Goal: Task Accomplishment & Management: Manage account settings

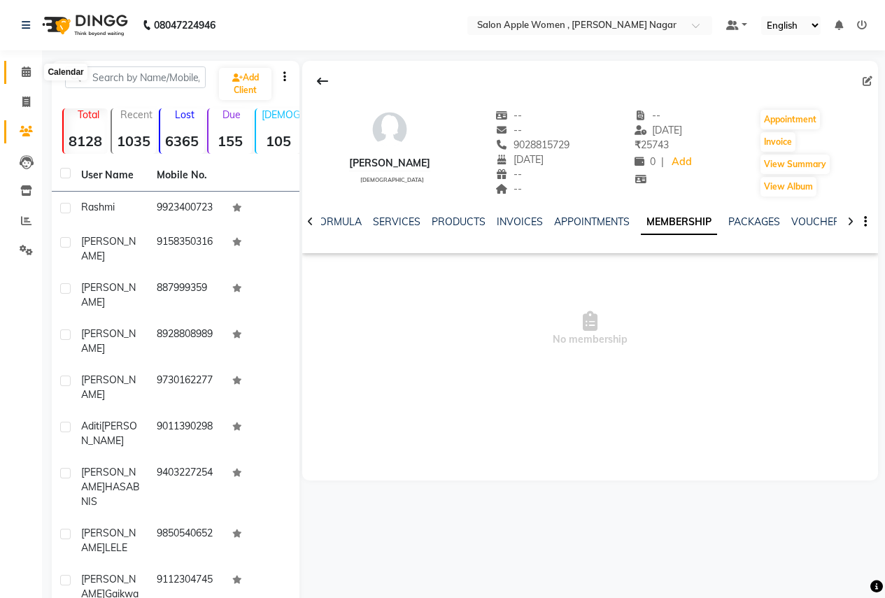
click at [26, 72] on icon at bounding box center [26, 71] width 9 height 10
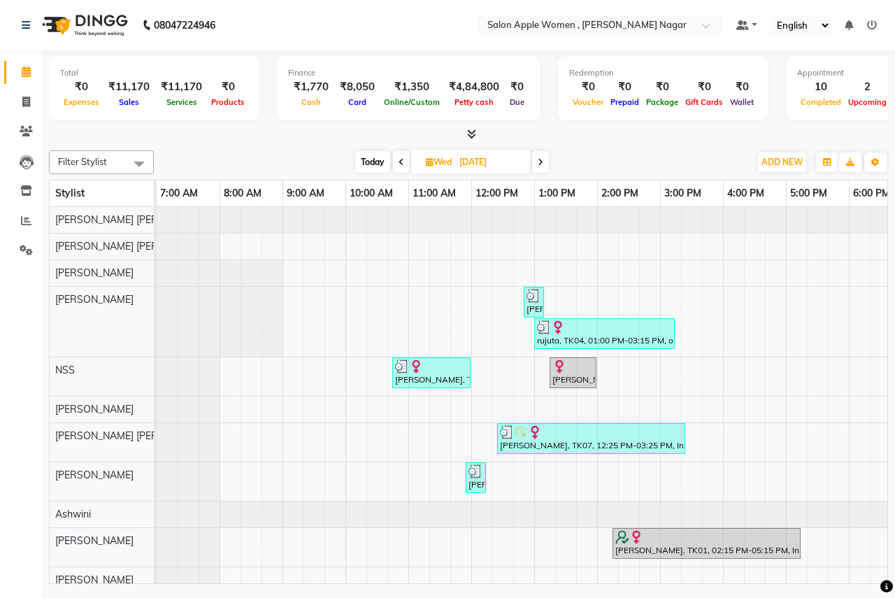
click at [366, 158] on span "Today" at bounding box center [372, 162] width 35 height 22
type input "02-09-2025"
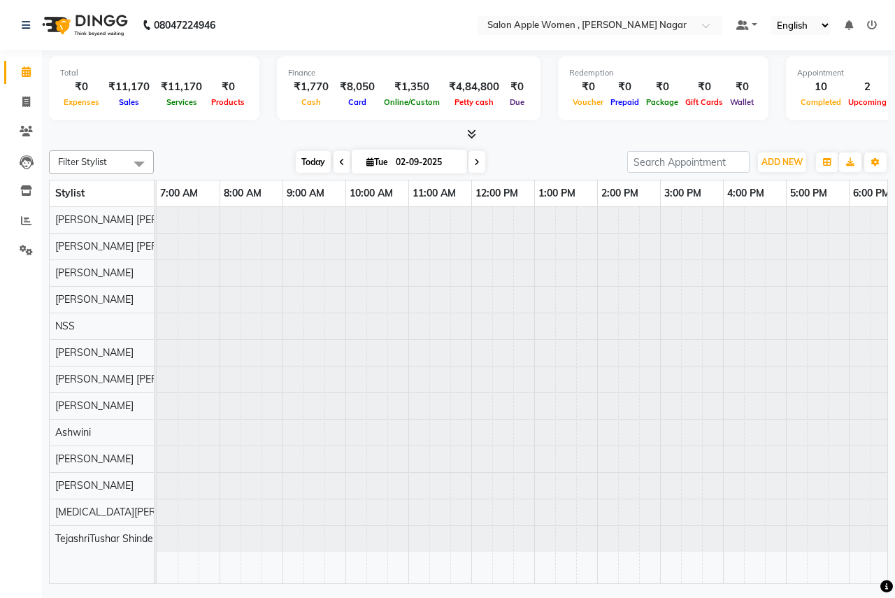
scroll to position [0, 276]
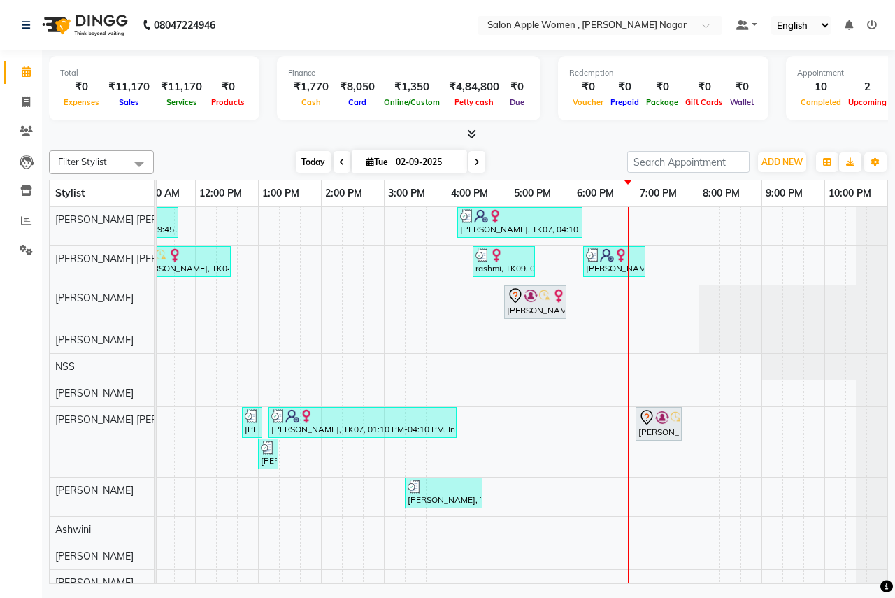
click at [307, 171] on span "Today" at bounding box center [313, 162] width 35 height 22
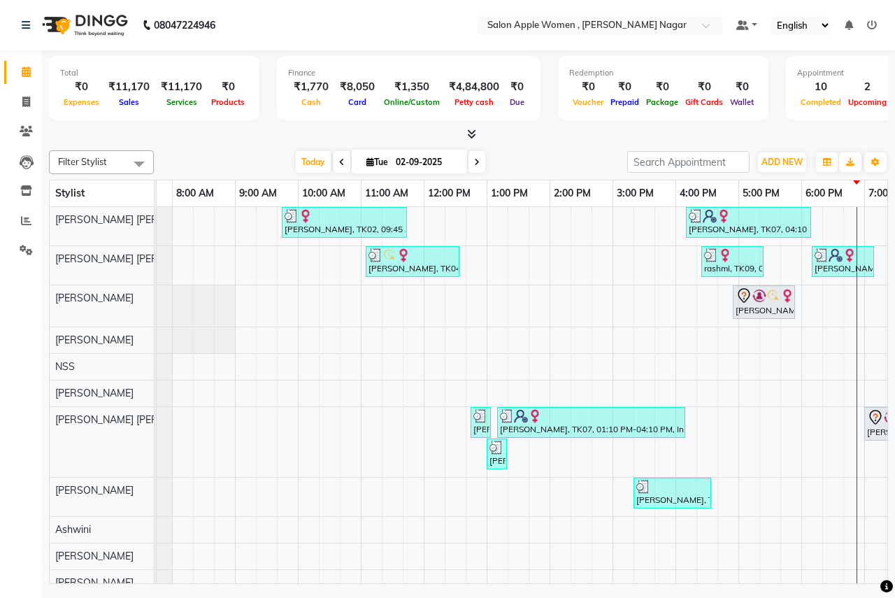
scroll to position [0, 0]
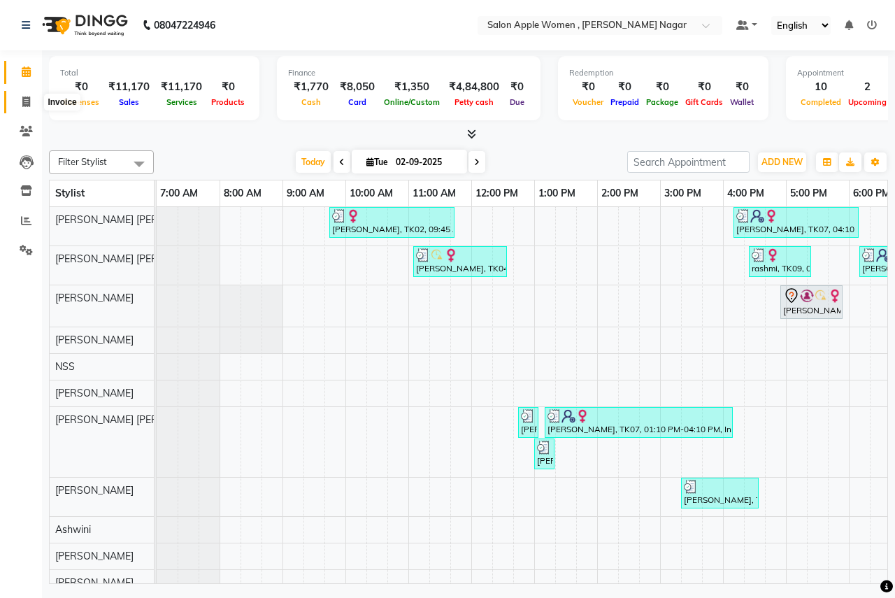
drag, startPoint x: 28, startPoint y: 101, endPoint x: 57, endPoint y: 105, distance: 29.6
click at [28, 101] on icon at bounding box center [26, 102] width 8 height 10
select select "96"
select select "service"
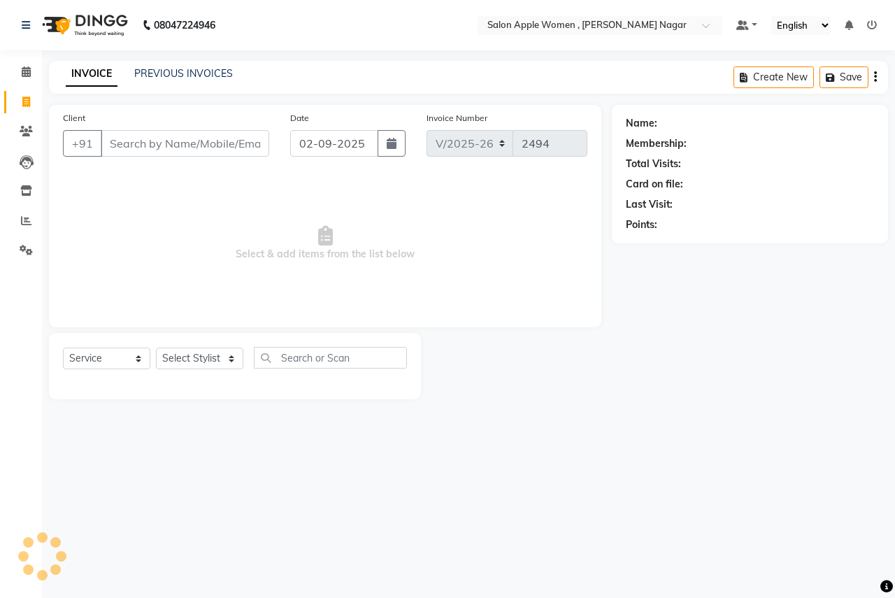
click at [185, 142] on input "Client" at bounding box center [185, 143] width 169 height 27
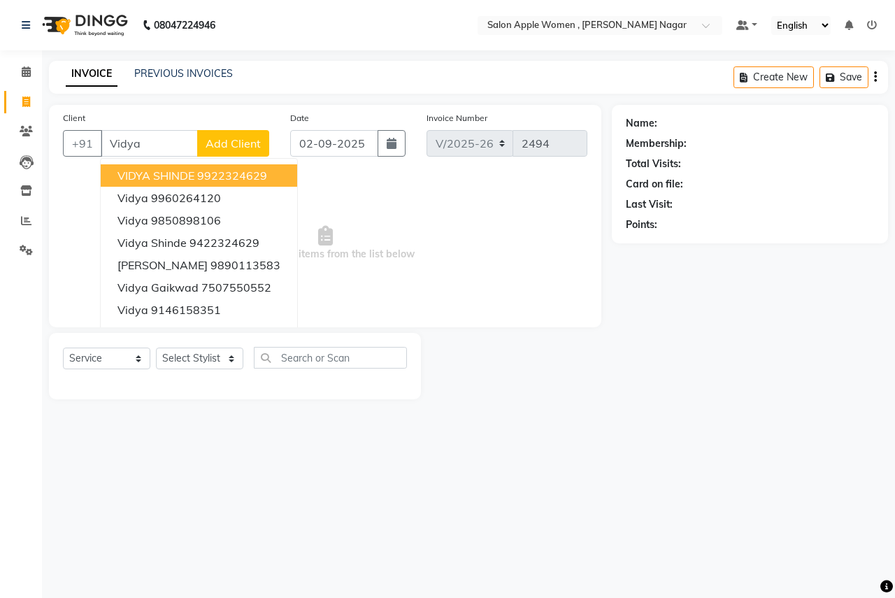
click at [198, 166] on button "[PERSON_NAME] 9922324629" at bounding box center [199, 175] width 197 height 22
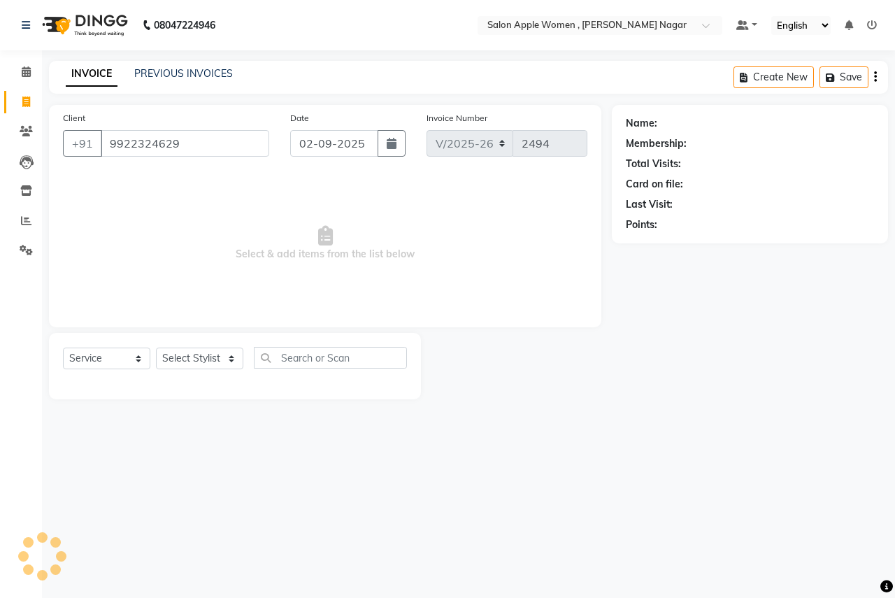
type input "9922324629"
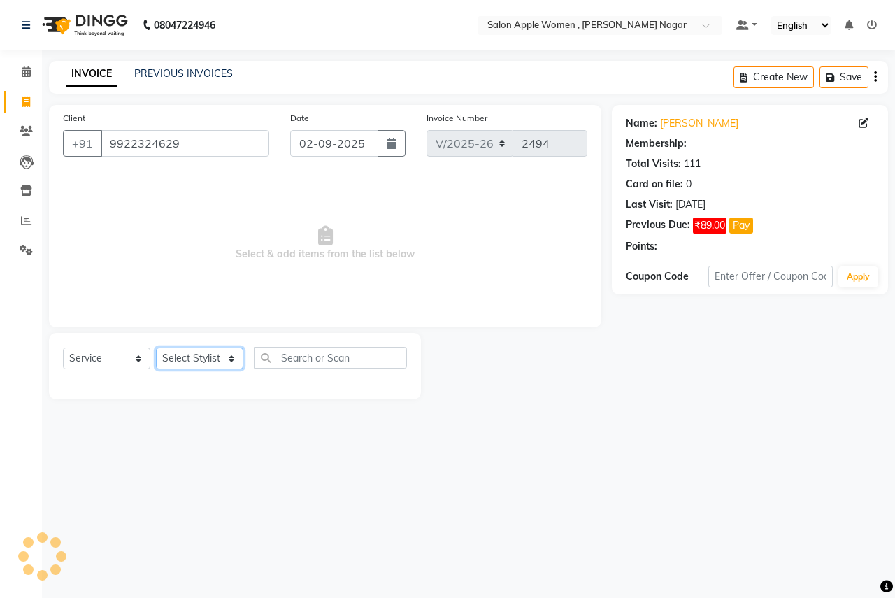
click at [228, 364] on select "Select Stylist [PERSON_NAME] [PERSON_NAME] [PERSON_NAME] [PERSON_NAME] Jyoti Ra…" at bounding box center [199, 359] width 87 height 22
select select "1: Object"
select select "57561"
click at [156, 348] on select "Select Stylist [PERSON_NAME] [PERSON_NAME] [PERSON_NAME] [PERSON_NAME] Jyoti Ra…" at bounding box center [199, 359] width 87 height 22
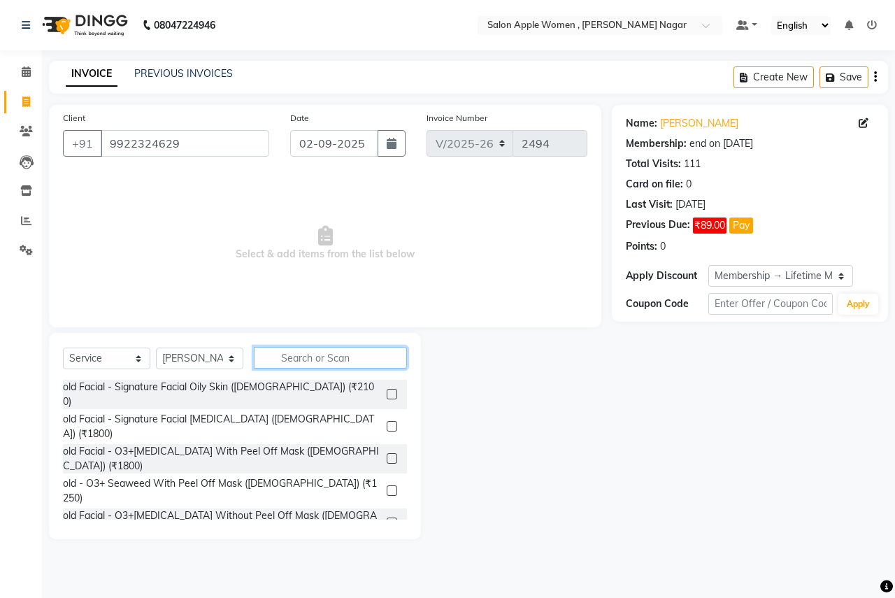
click at [290, 360] on input "text" at bounding box center [330, 358] width 153 height 22
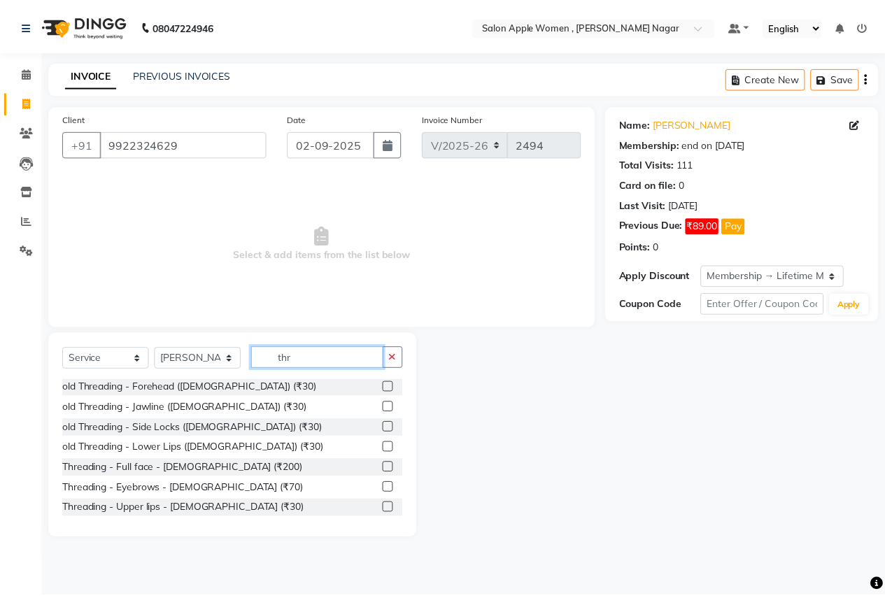
scroll to position [185, 0]
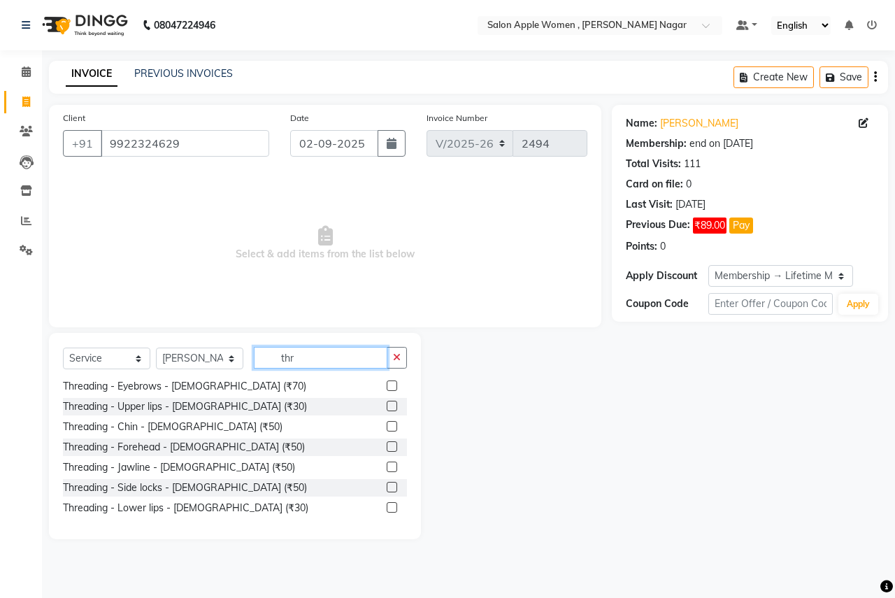
type input "thr"
click at [387, 383] on label at bounding box center [392, 386] width 10 height 10
click at [387, 383] on input "checkbox" at bounding box center [391, 386] width 9 height 9
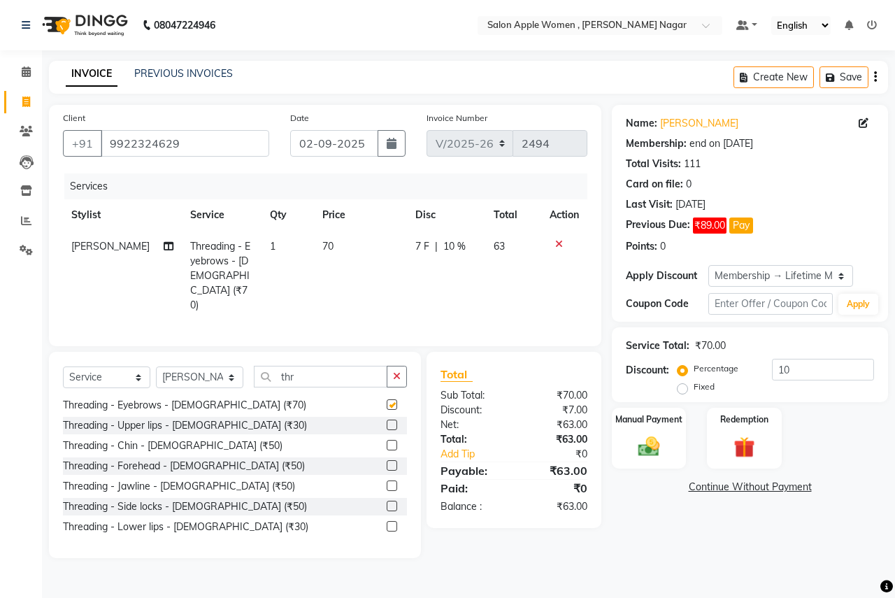
checkbox input "false"
click at [557, 239] on icon at bounding box center [559, 244] width 8 height 10
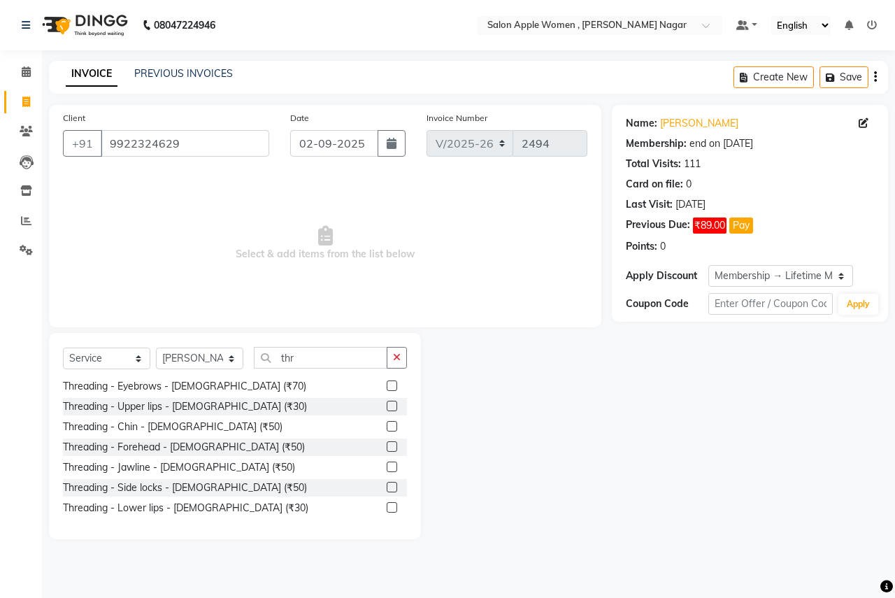
click at [387, 427] on label at bounding box center [392, 426] width 10 height 10
click at [387, 427] on input "checkbox" at bounding box center [391, 426] width 9 height 9
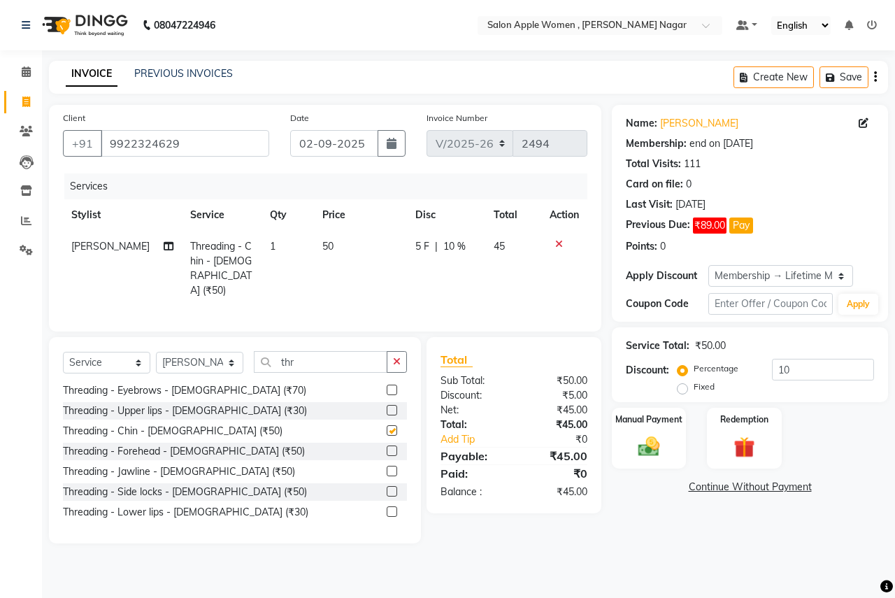
checkbox input "false"
click at [387, 406] on label at bounding box center [392, 410] width 10 height 10
click at [387, 406] on input "checkbox" at bounding box center [391, 410] width 9 height 9
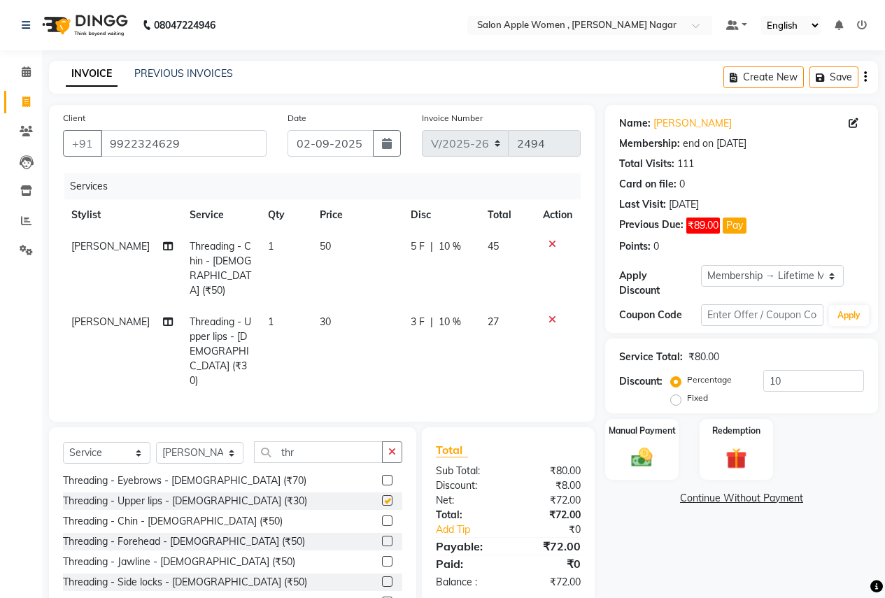
checkbox input "false"
click at [355, 441] on input "thr" at bounding box center [318, 452] width 129 height 22
type input "t"
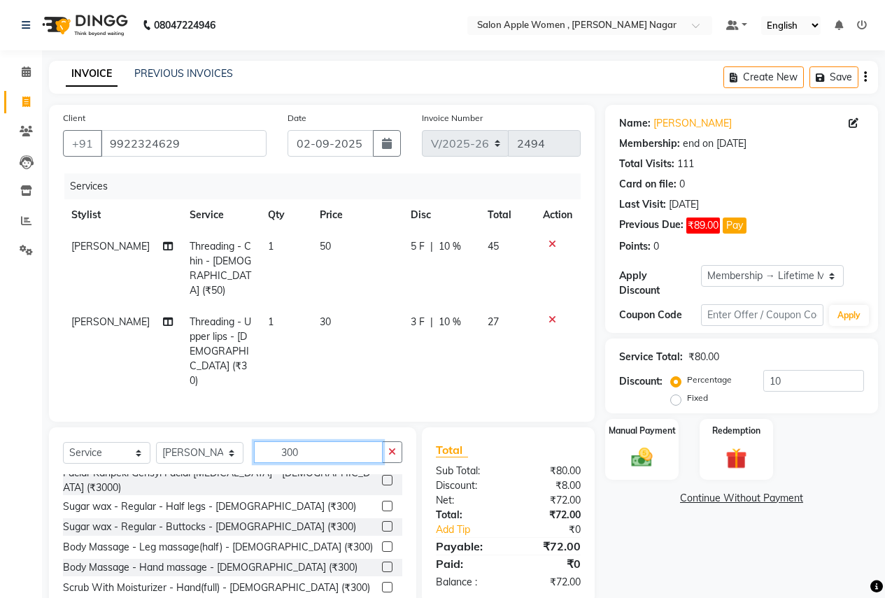
scroll to position [280, 0]
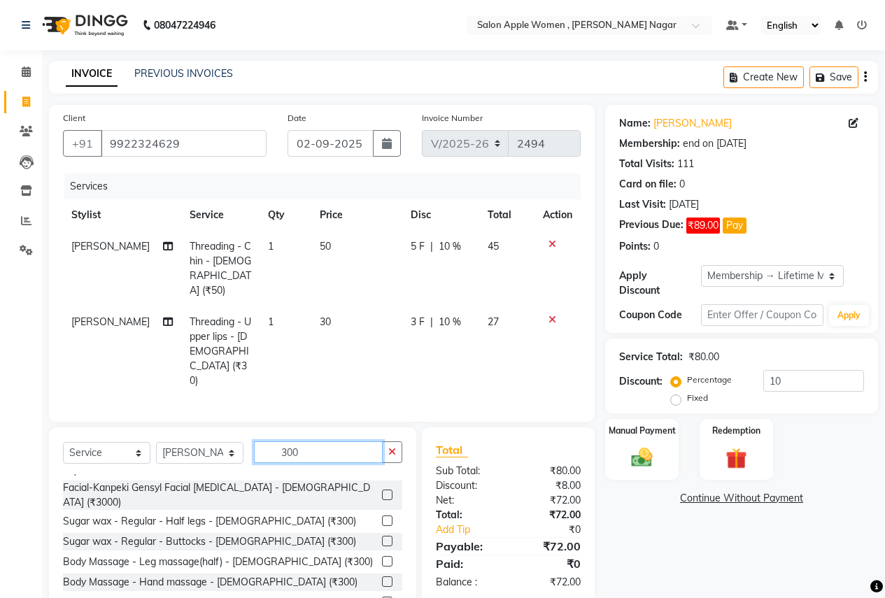
type input "300"
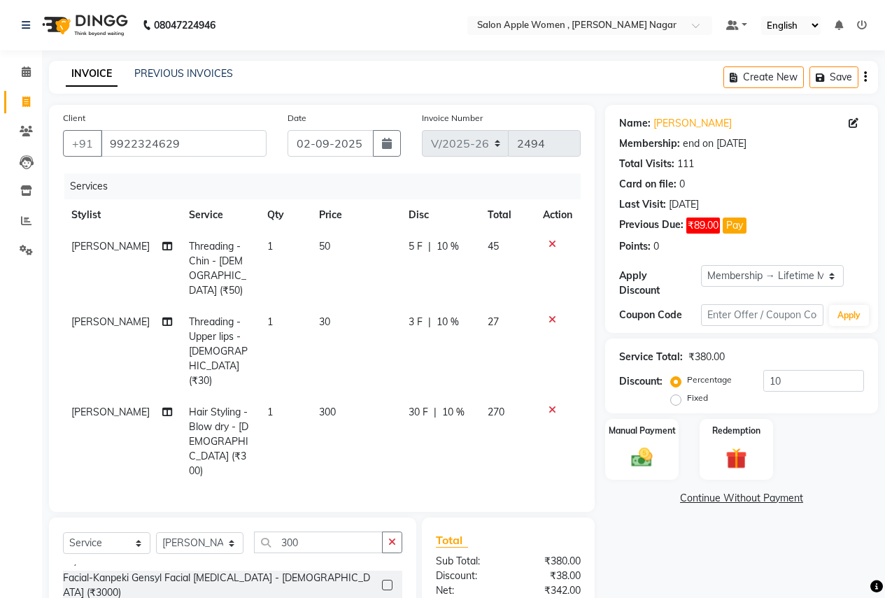
checkbox input "false"
click at [662, 434] on div "Manual Payment" at bounding box center [642, 450] width 76 height 64
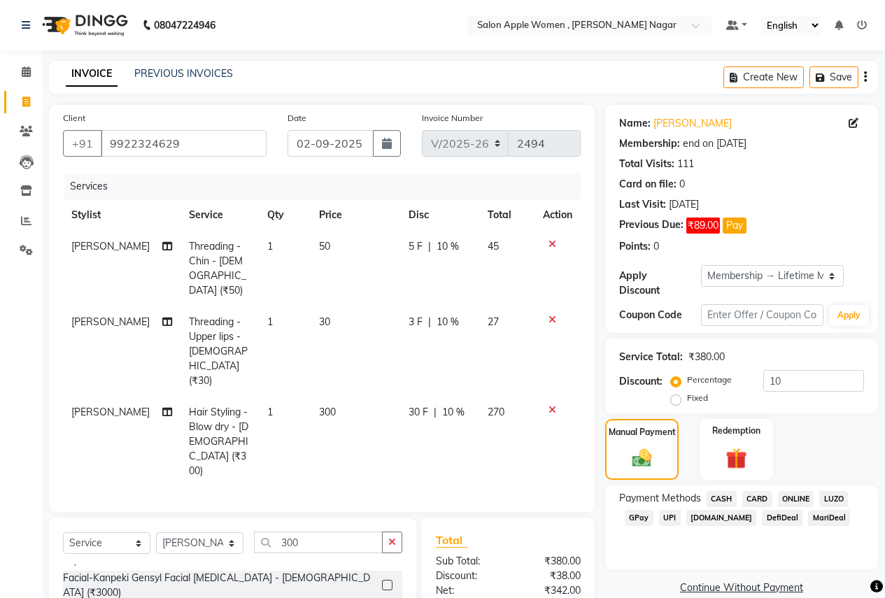
click at [794, 491] on span "ONLINE" at bounding box center [796, 499] width 36 height 16
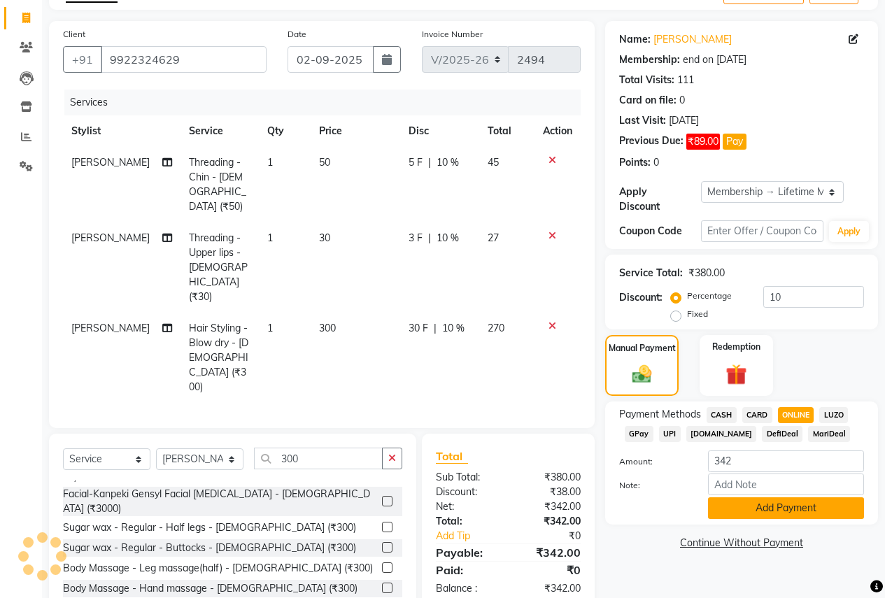
click at [776, 502] on button "Add Payment" at bounding box center [786, 508] width 156 height 22
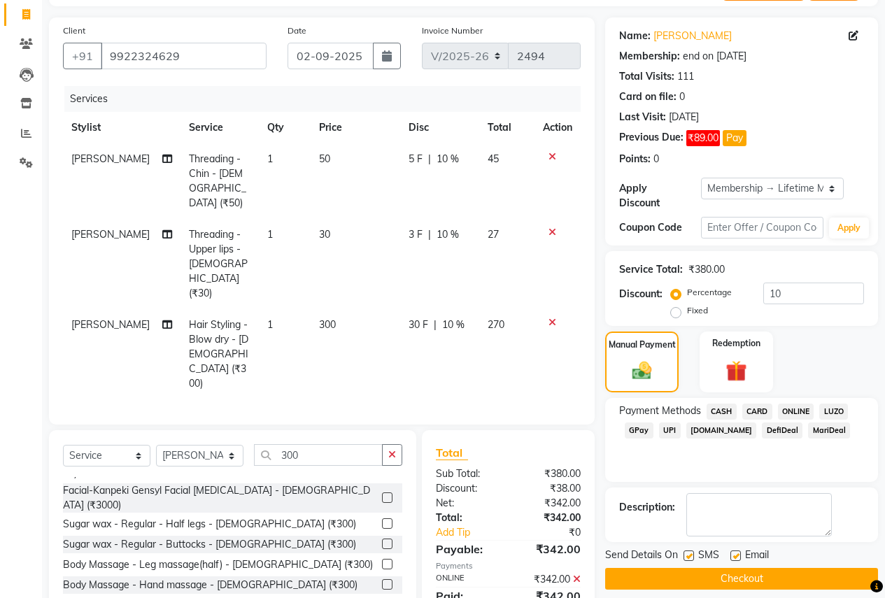
scroll to position [89, 0]
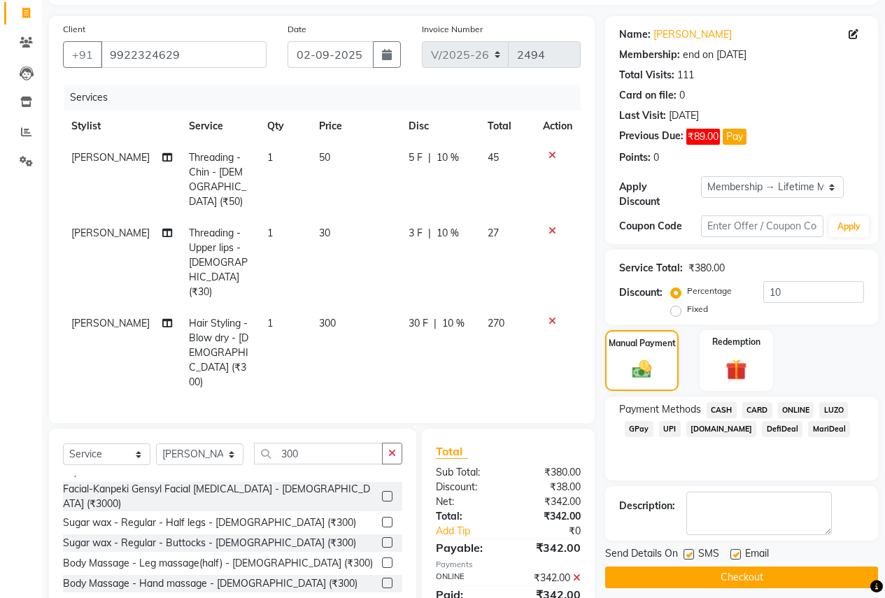
click at [753, 568] on button "Checkout" at bounding box center [741, 578] width 273 height 22
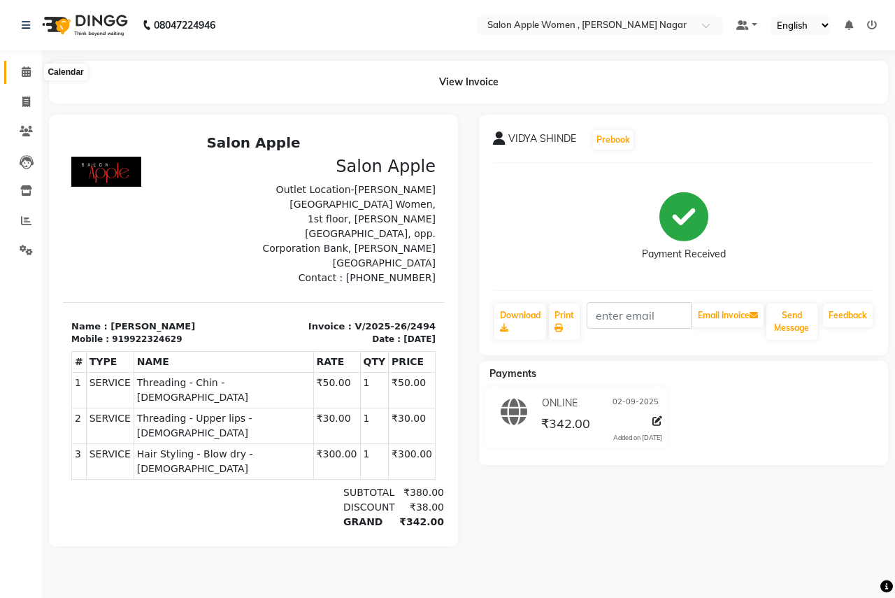
click at [27, 71] on icon at bounding box center [26, 71] width 9 height 10
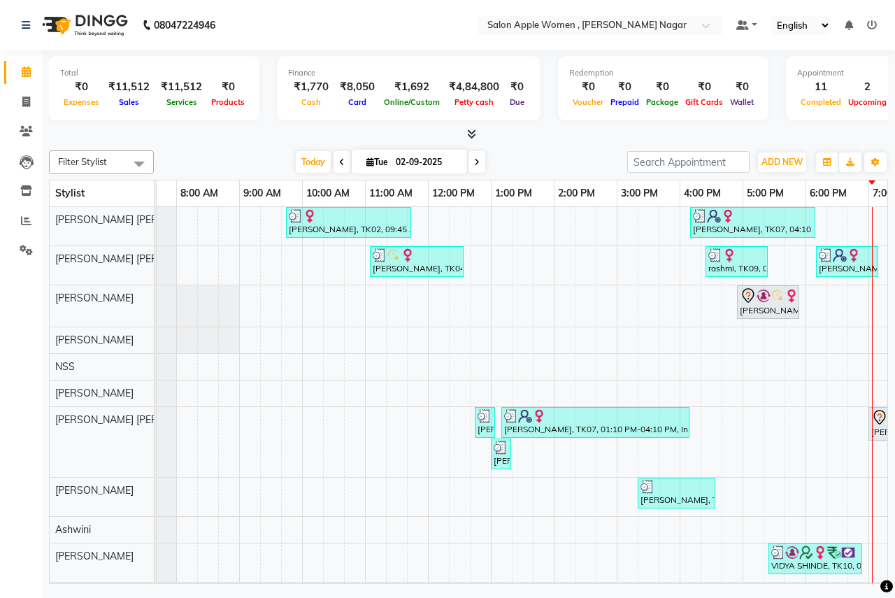
scroll to position [101, 0]
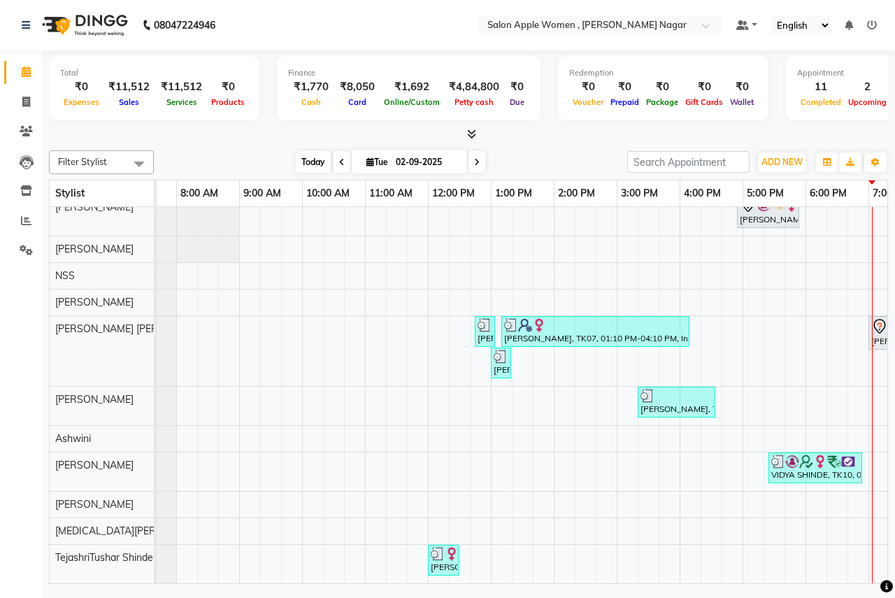
click at [304, 158] on span "Today" at bounding box center [313, 162] width 35 height 22
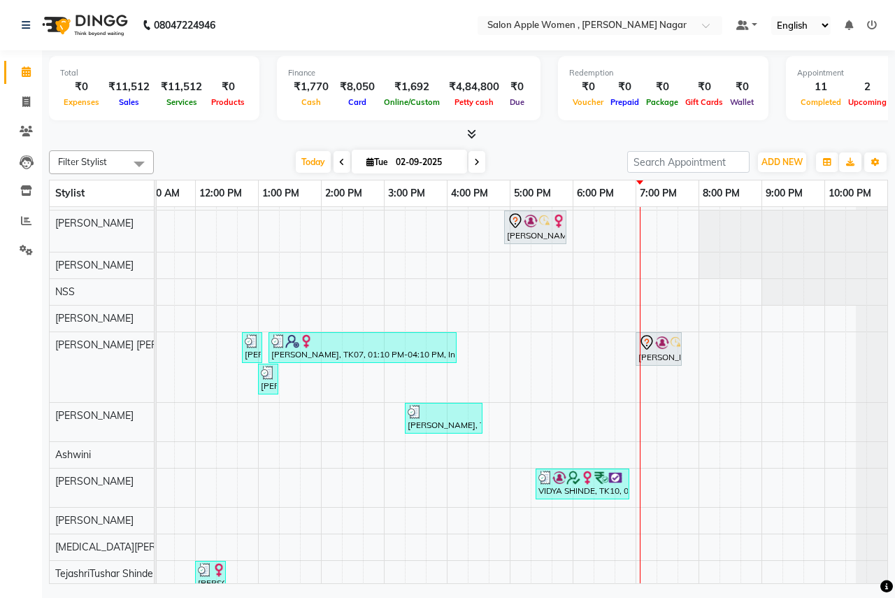
scroll to position [31, 0]
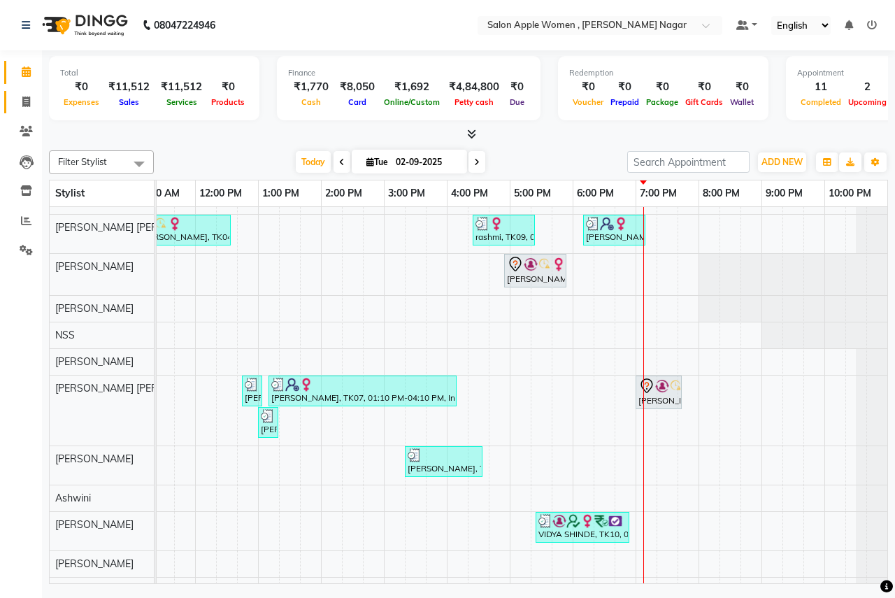
drag, startPoint x: 18, startPoint y: 92, endPoint x: 32, endPoint y: 101, distance: 16.7
click at [19, 92] on link "Invoice" at bounding box center [21, 102] width 34 height 23
select select "96"
select select "service"
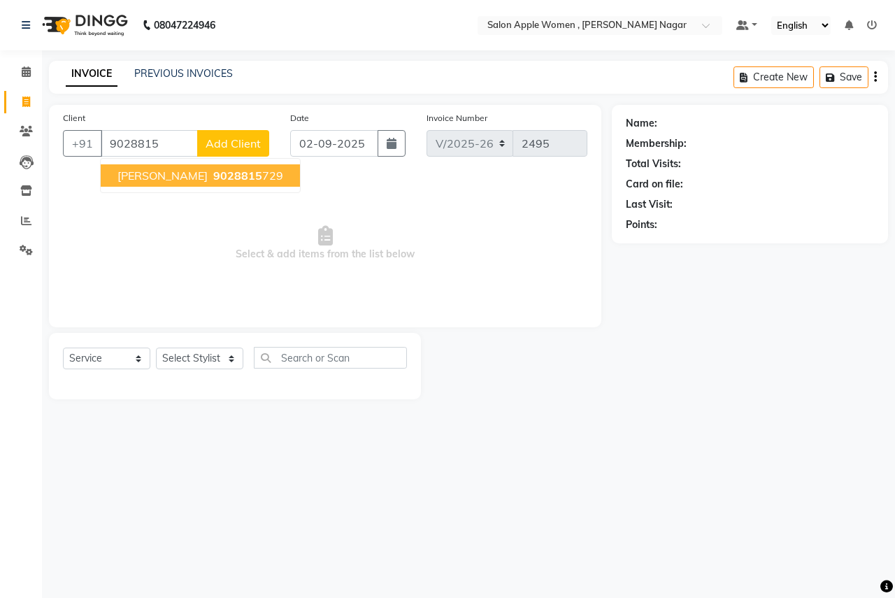
click at [164, 184] on button "[PERSON_NAME] 9028815 729" at bounding box center [200, 175] width 199 height 22
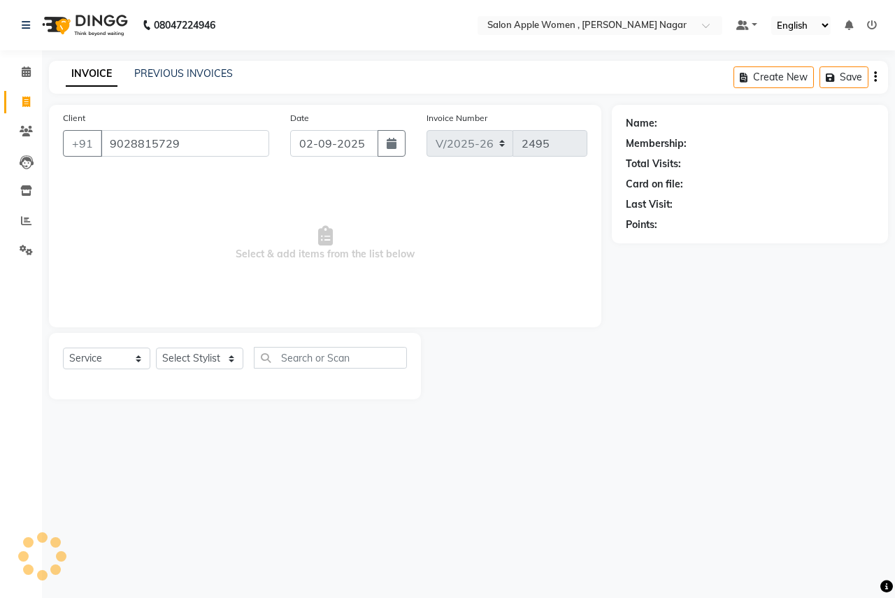
type input "9028815729"
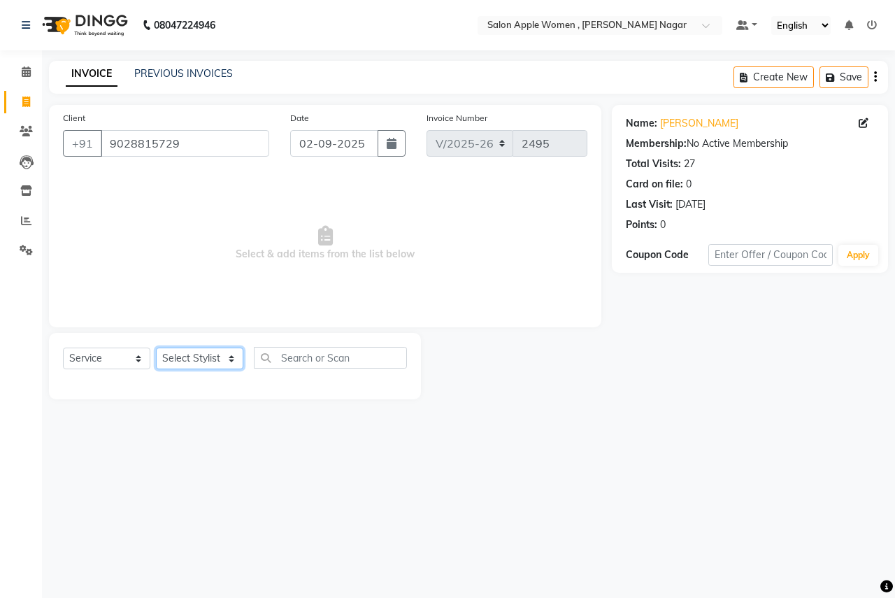
click at [225, 365] on select "Select Stylist [PERSON_NAME] [PERSON_NAME] [PERSON_NAME] [PERSON_NAME] Jyoti Ra…" at bounding box center [199, 359] width 87 height 22
select select "57562"
click at [156, 348] on select "Select Stylist [PERSON_NAME] [PERSON_NAME] [PERSON_NAME] [PERSON_NAME] Jyoti Ra…" at bounding box center [199, 359] width 87 height 22
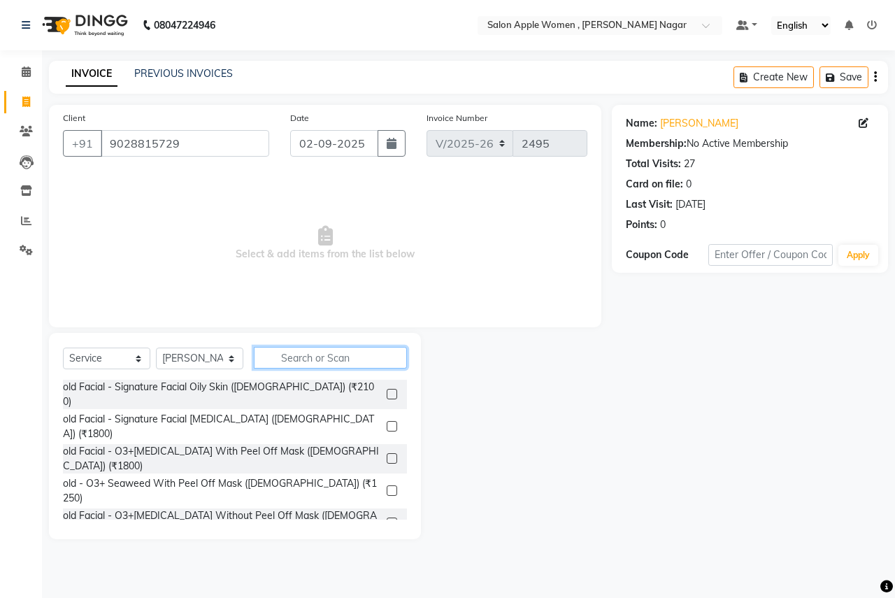
click at [317, 357] on input "text" at bounding box center [330, 358] width 153 height 22
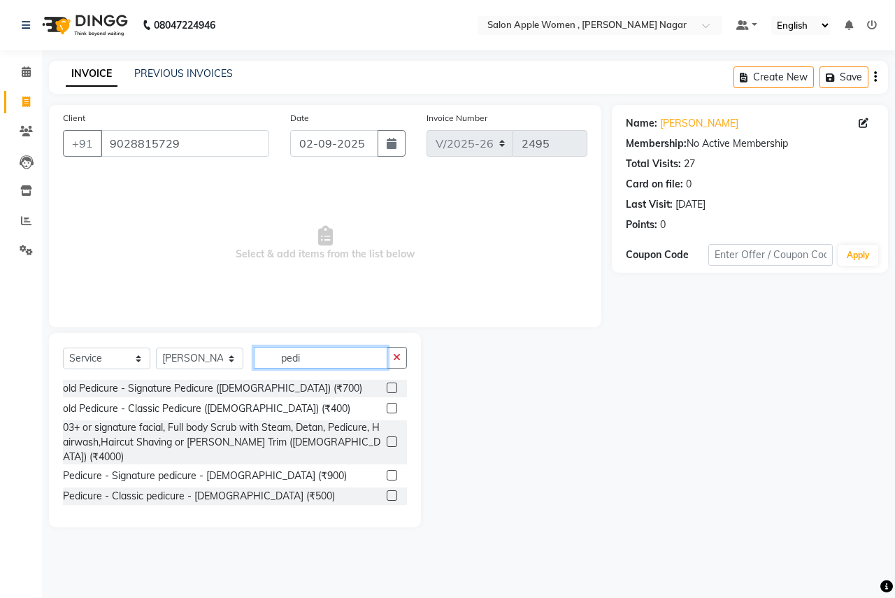
type input "pedi"
click at [392, 490] on label at bounding box center [392, 495] width 10 height 10
click at [392, 492] on input "checkbox" at bounding box center [391, 496] width 9 height 9
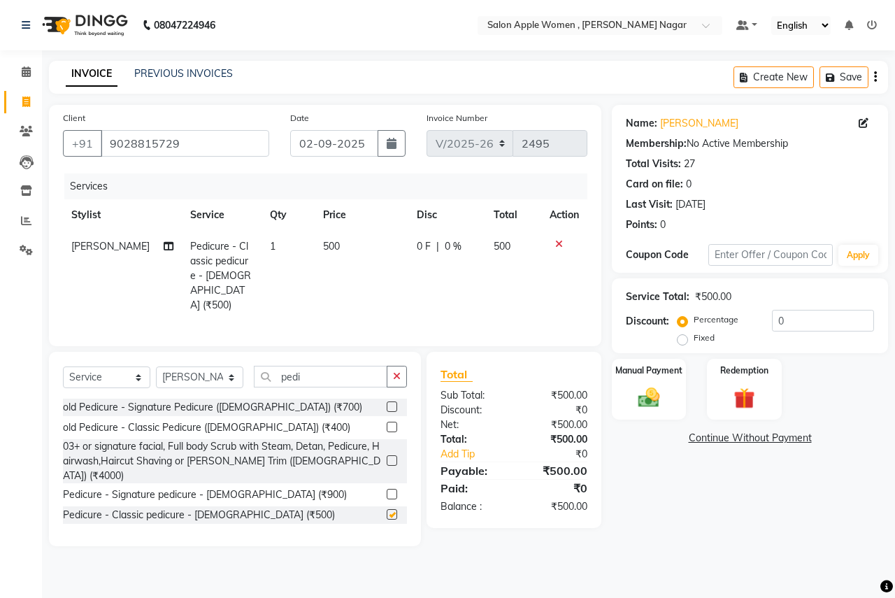
checkbox input "false"
click at [343, 373] on input "pedi" at bounding box center [321, 377] width 134 height 22
type input "p"
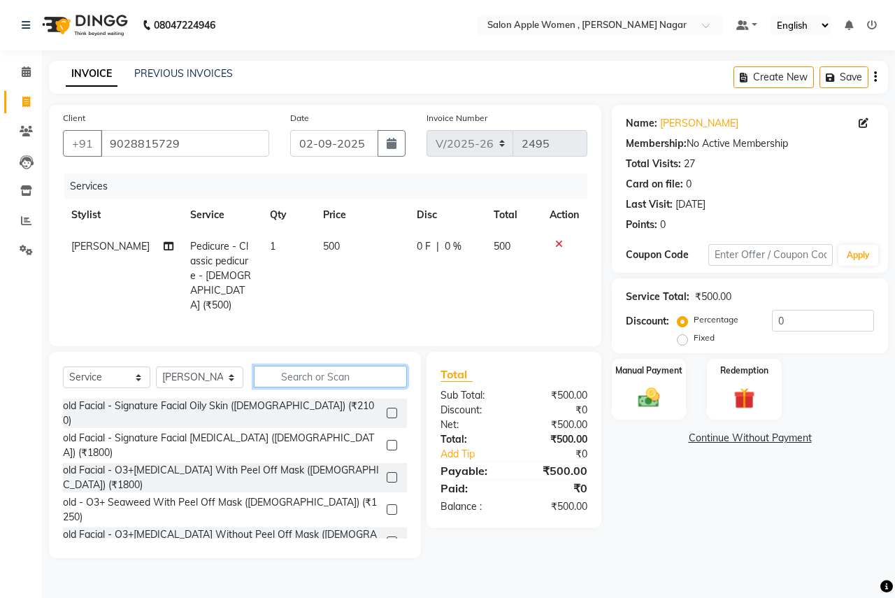
type input "h"
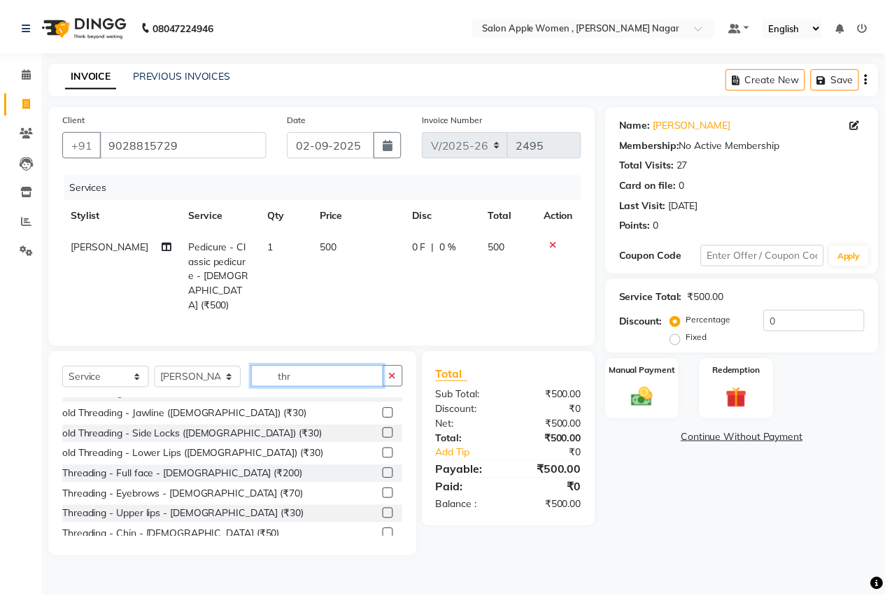
scroll to position [185, 0]
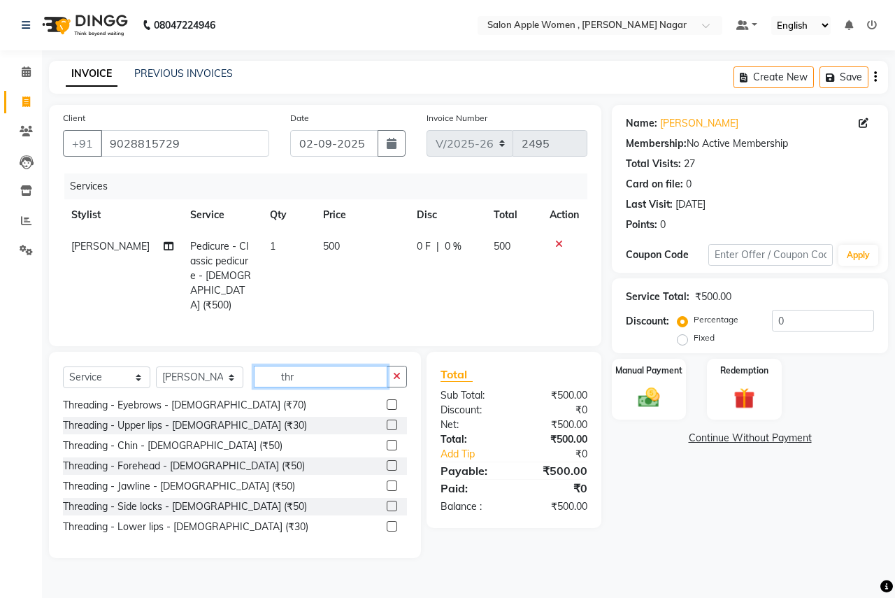
type input "thr"
click at [387, 400] on label at bounding box center [392, 404] width 10 height 10
click at [387, 401] on input "checkbox" at bounding box center [391, 405] width 9 height 9
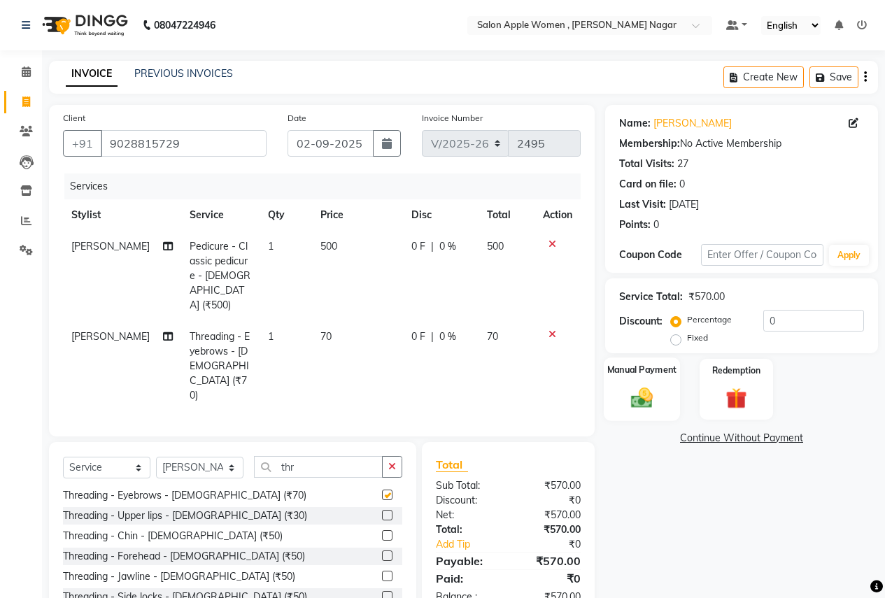
checkbox input "false"
click at [636, 416] on div "Manual Payment" at bounding box center [642, 389] width 76 height 64
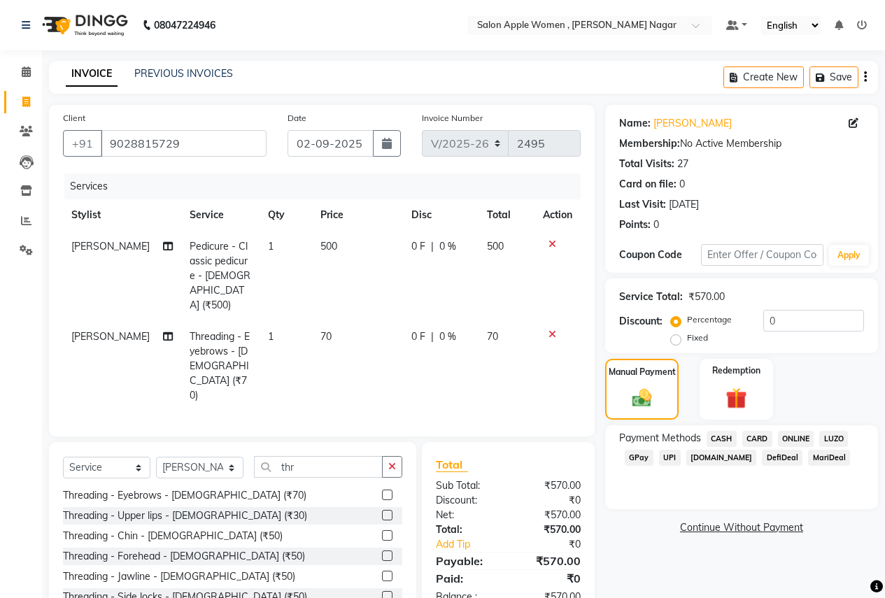
click at [793, 433] on span "ONLINE" at bounding box center [796, 439] width 36 height 16
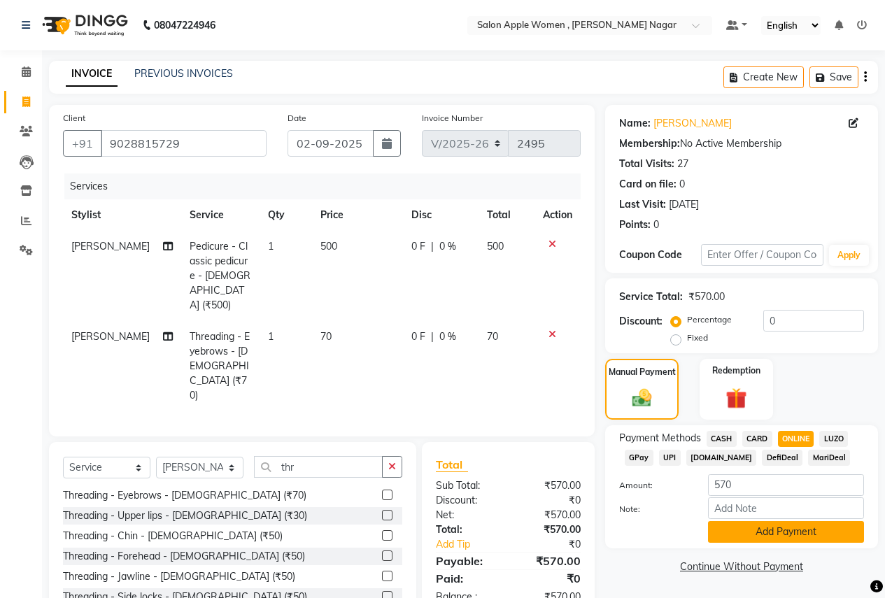
click at [742, 532] on button "Add Payment" at bounding box center [786, 532] width 156 height 22
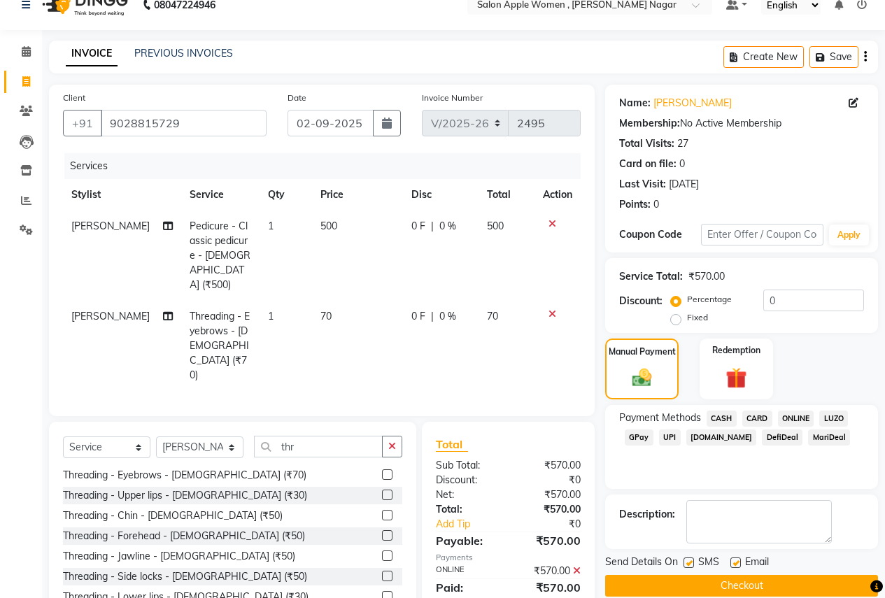
scroll to position [40, 0]
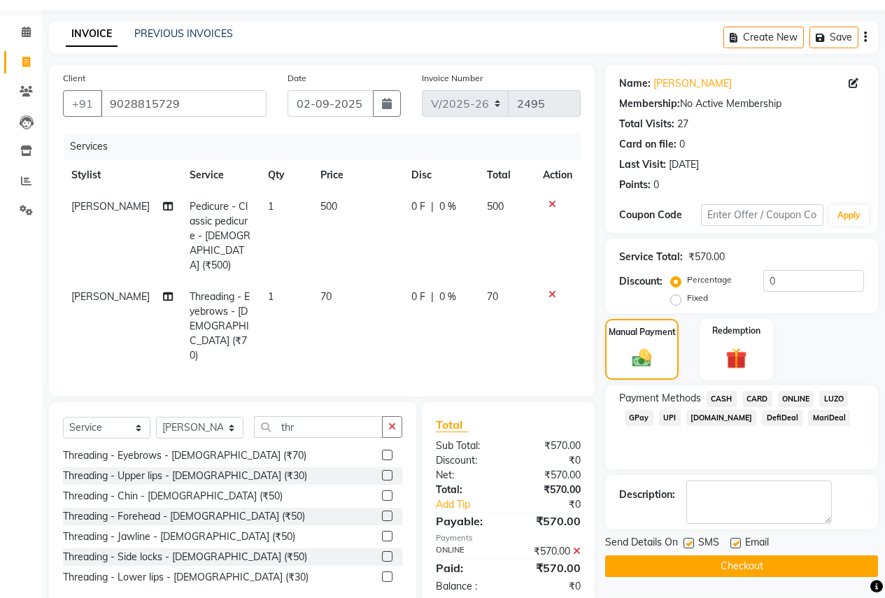
click at [688, 564] on button "Checkout" at bounding box center [741, 566] width 273 height 22
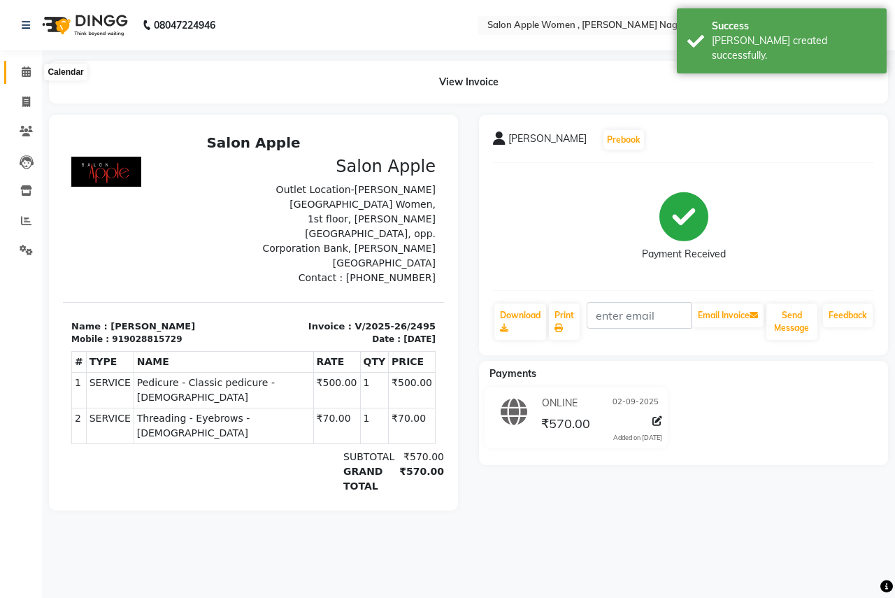
click at [27, 76] on icon at bounding box center [26, 71] width 9 height 10
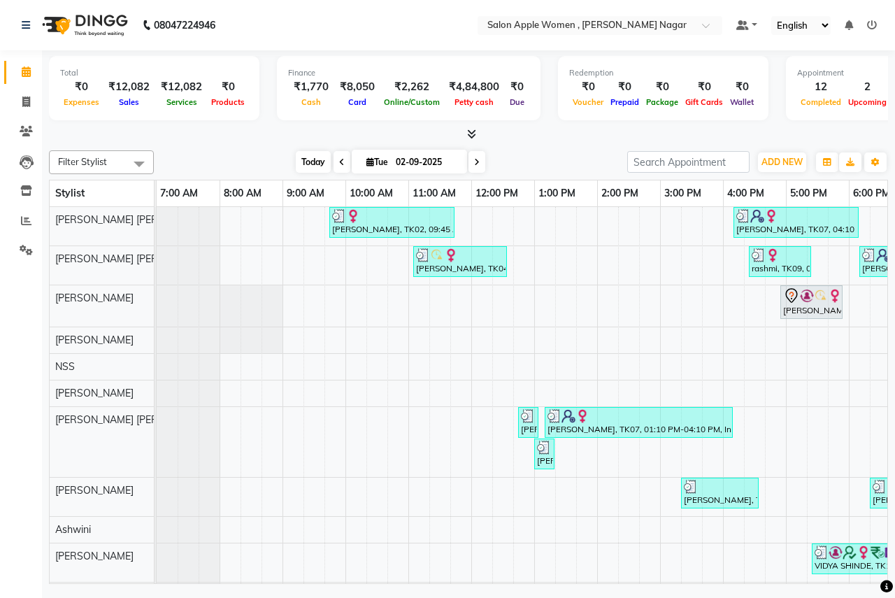
click at [312, 164] on span "Today" at bounding box center [313, 162] width 35 height 22
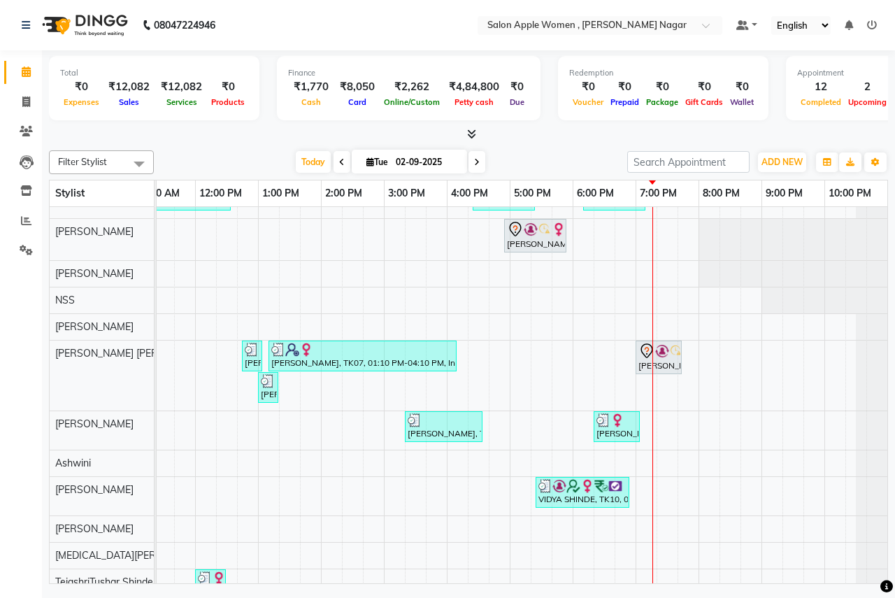
scroll to position [101, 0]
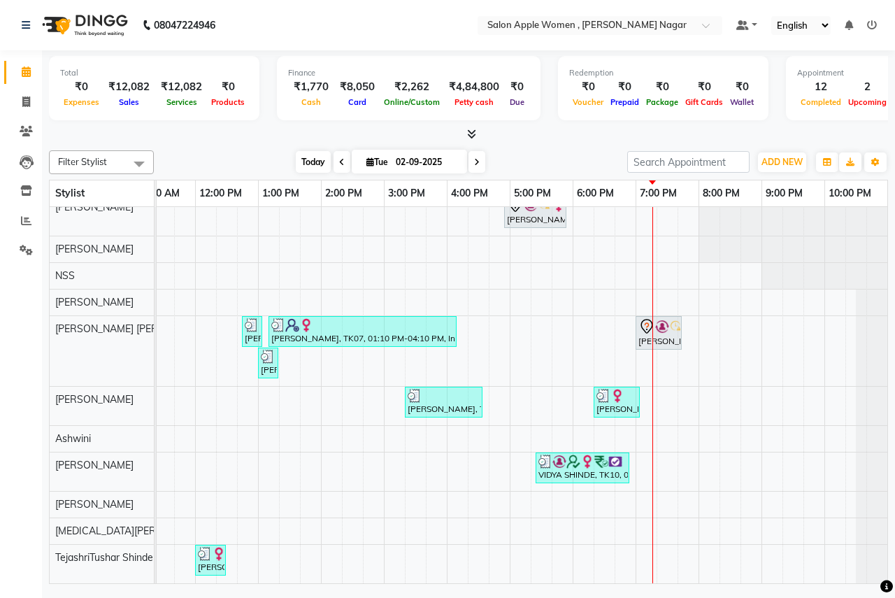
click at [318, 170] on span "Today" at bounding box center [313, 162] width 35 height 22
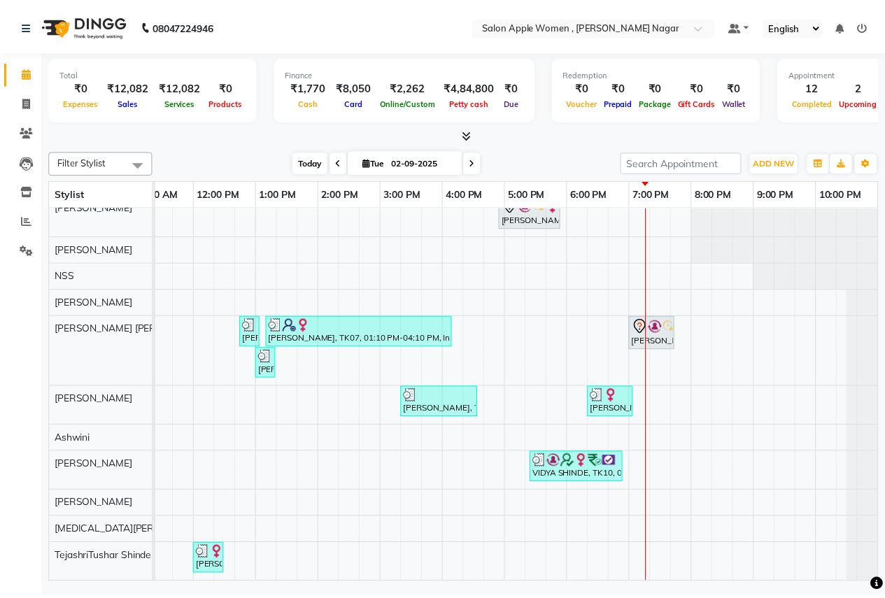
scroll to position [101, 276]
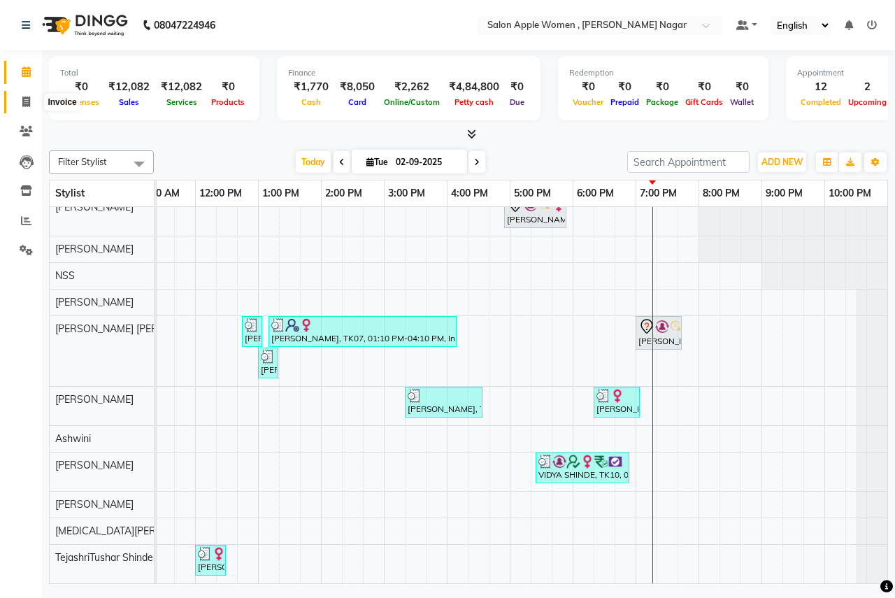
click at [24, 101] on icon at bounding box center [26, 102] width 8 height 10
select select "service"
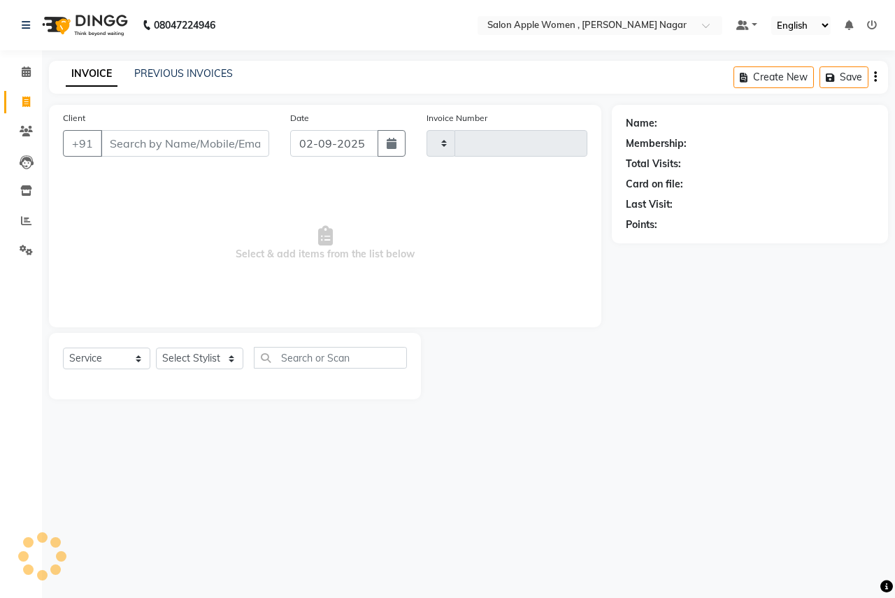
type input "2496"
select select "96"
click at [208, 148] on input "Client" at bounding box center [185, 143] width 169 height 27
click at [208, 147] on input "Client" at bounding box center [185, 143] width 169 height 27
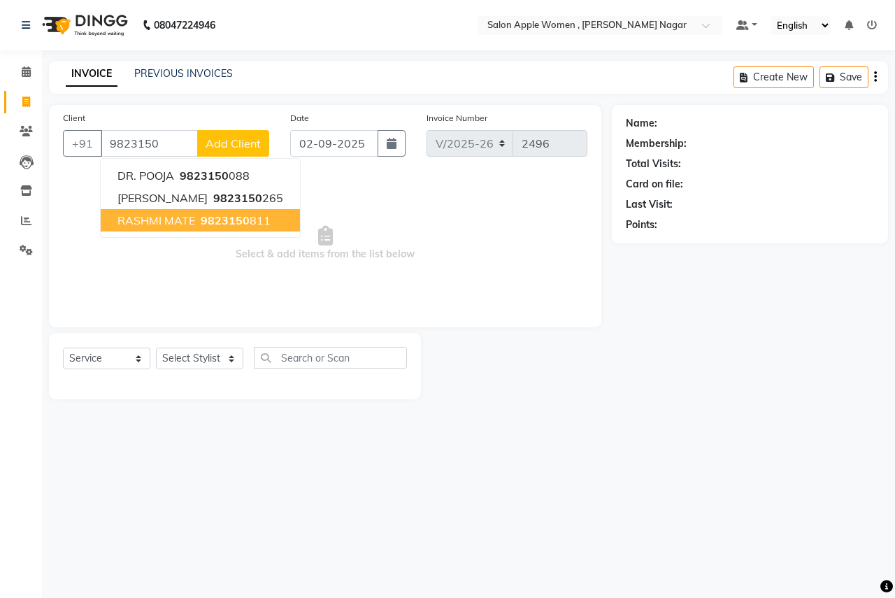
click at [226, 223] on span "9823150" at bounding box center [225, 220] width 49 height 14
type input "9823150811"
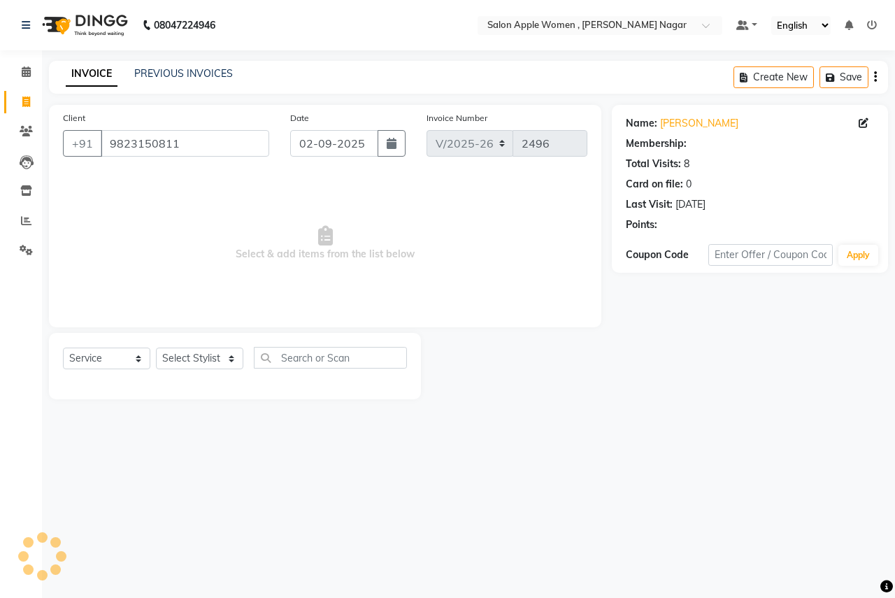
select select "1: Object"
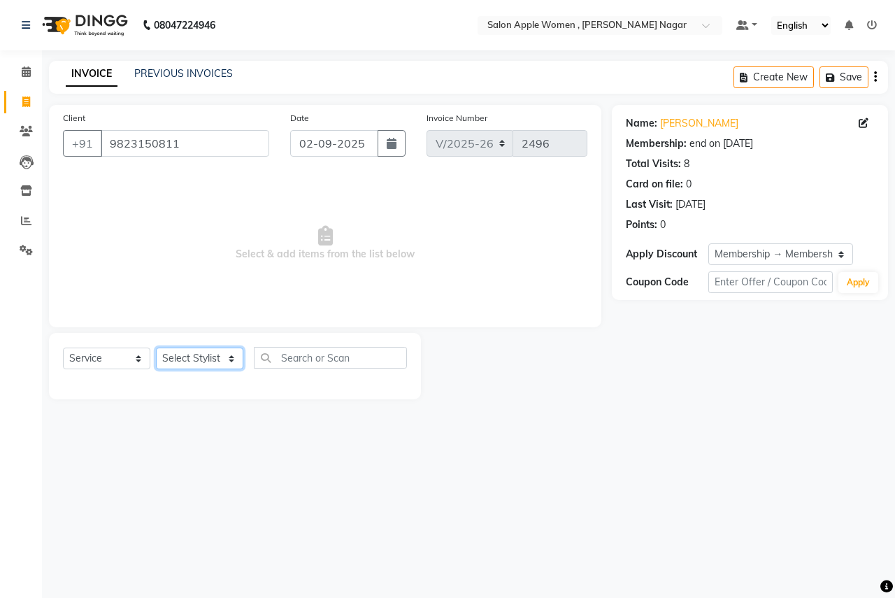
click at [227, 355] on select "Select Stylist [PERSON_NAME] [PERSON_NAME] [PERSON_NAME] [PERSON_NAME] Jyoti Ra…" at bounding box center [199, 359] width 87 height 22
select select "21394"
click at [156, 348] on select "Select Stylist [PERSON_NAME] [PERSON_NAME] [PERSON_NAME] [PERSON_NAME] Jyoti Ra…" at bounding box center [199, 359] width 87 height 22
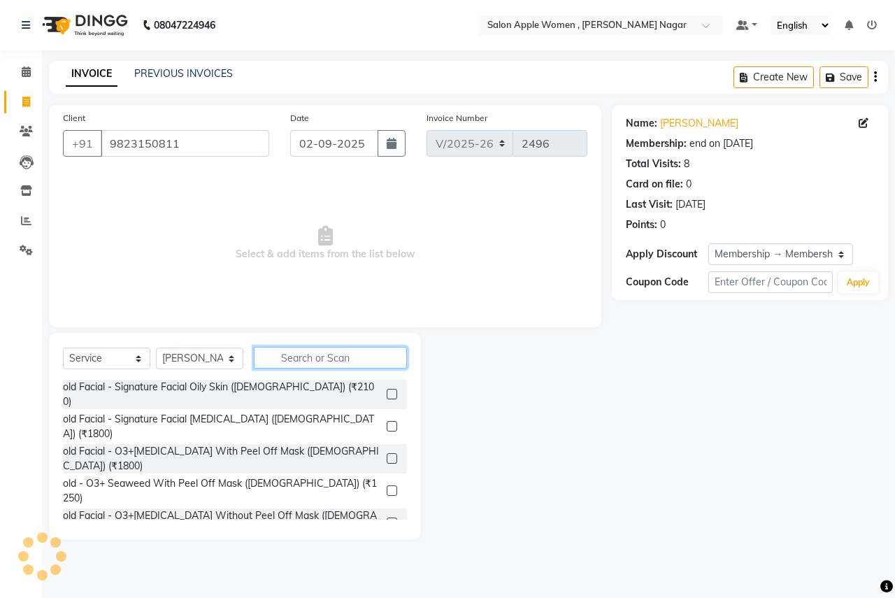
click at [304, 359] on input "text" at bounding box center [330, 358] width 153 height 22
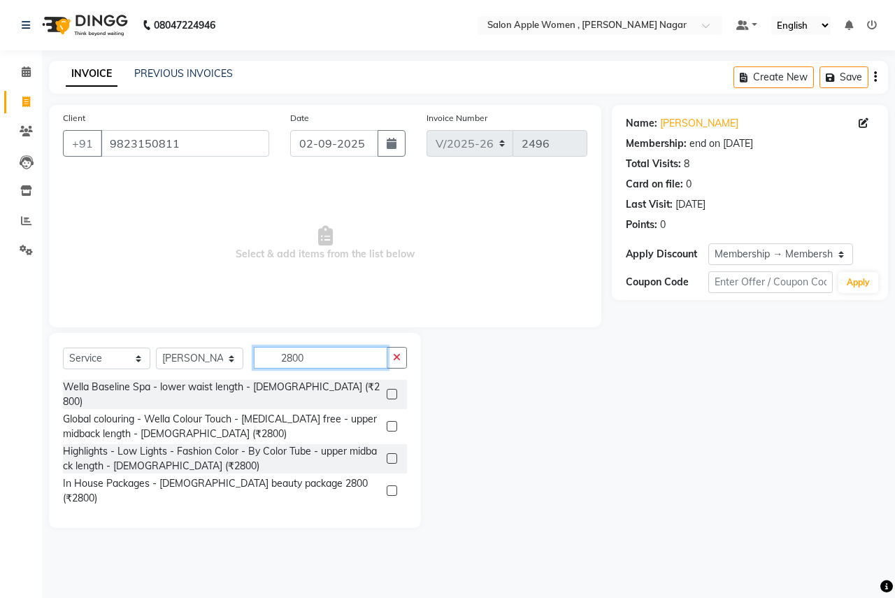
type input "2800"
click at [391, 485] on label at bounding box center [392, 490] width 10 height 10
click at [391, 487] on input "checkbox" at bounding box center [391, 491] width 9 height 9
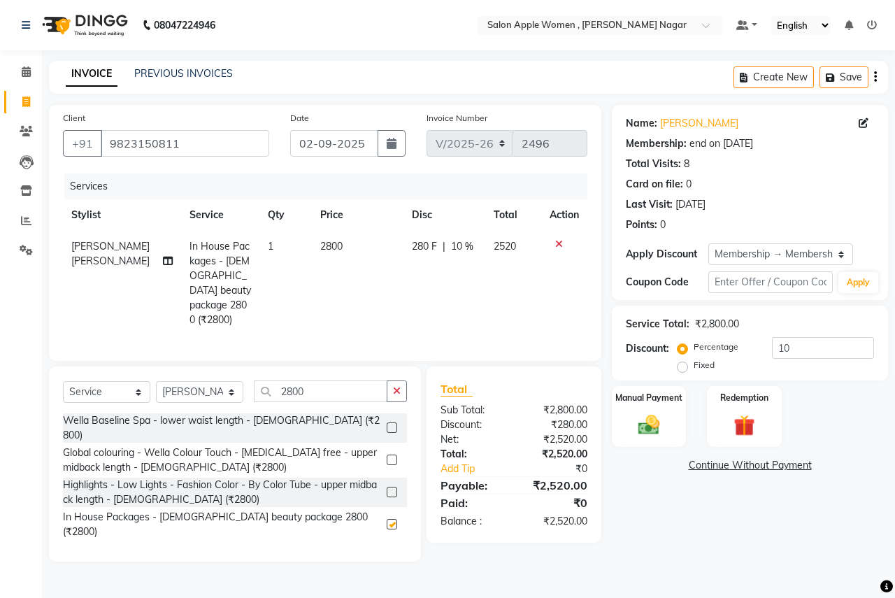
checkbox input "false"
click at [346, 388] on input "2800" at bounding box center [321, 392] width 134 height 22
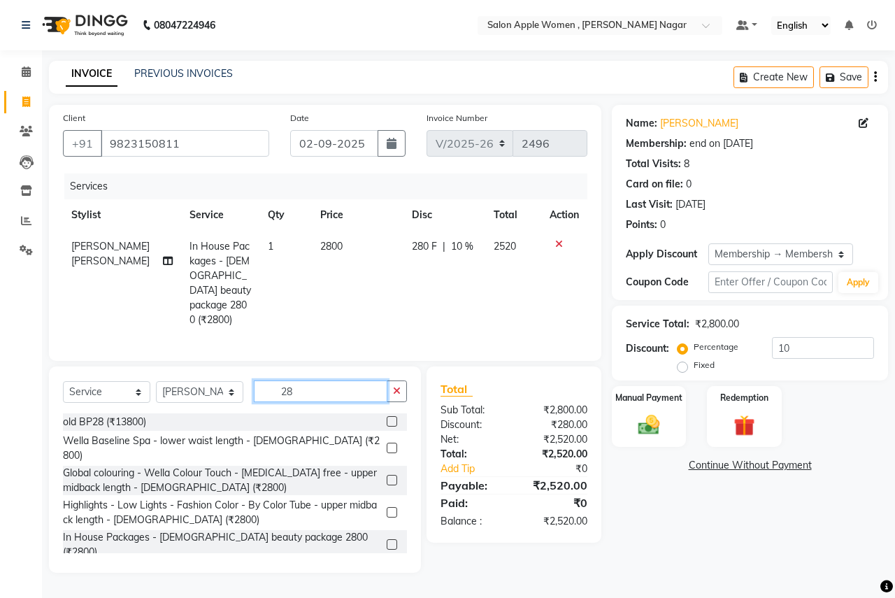
type input "2"
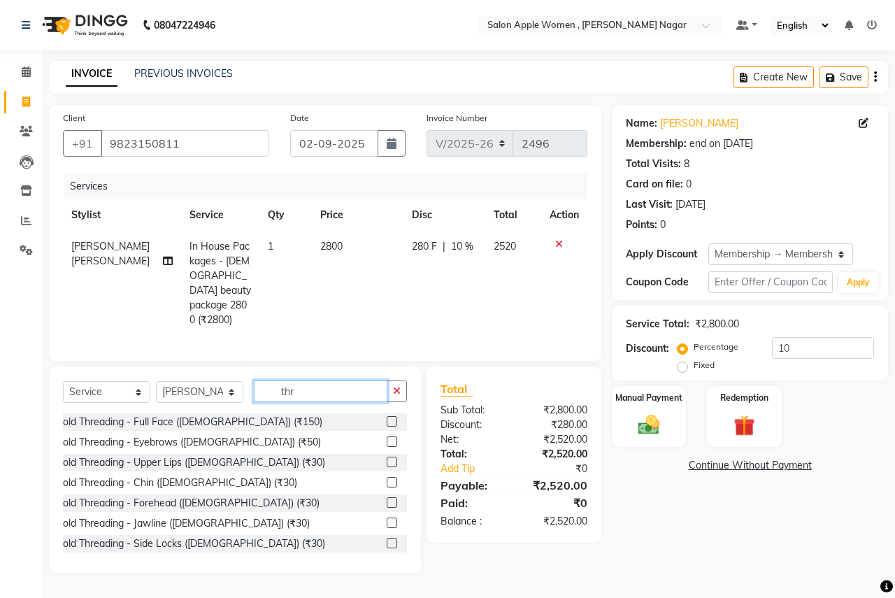
type input "thr"
click at [387, 454] on div at bounding box center [397, 462] width 20 height 17
click at [387, 459] on label at bounding box center [392, 462] width 10 height 10
click at [387, 459] on input "checkbox" at bounding box center [391, 462] width 9 height 9
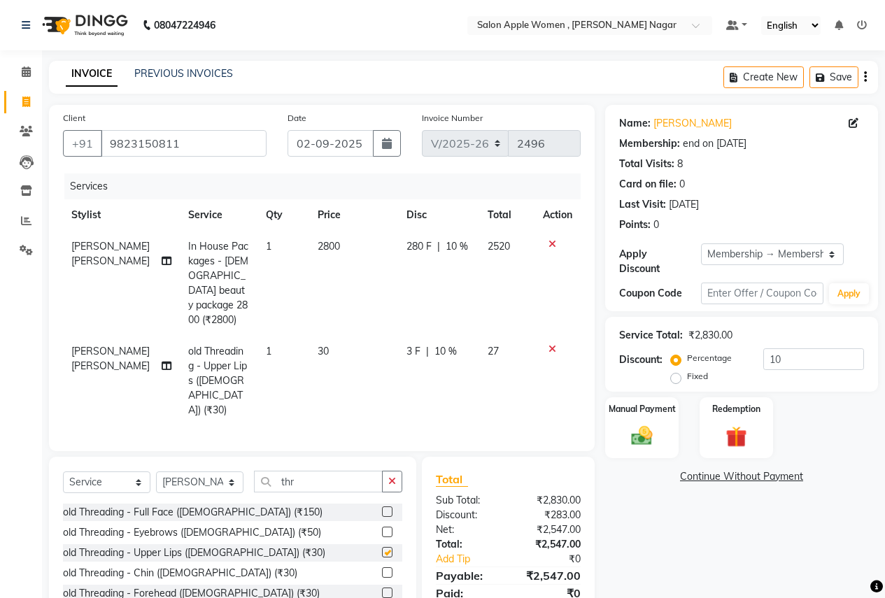
checkbox input "false"
click at [823, 352] on input "10" at bounding box center [813, 359] width 101 height 22
type input "1"
click at [641, 438] on div "Manual Payment" at bounding box center [642, 428] width 76 height 64
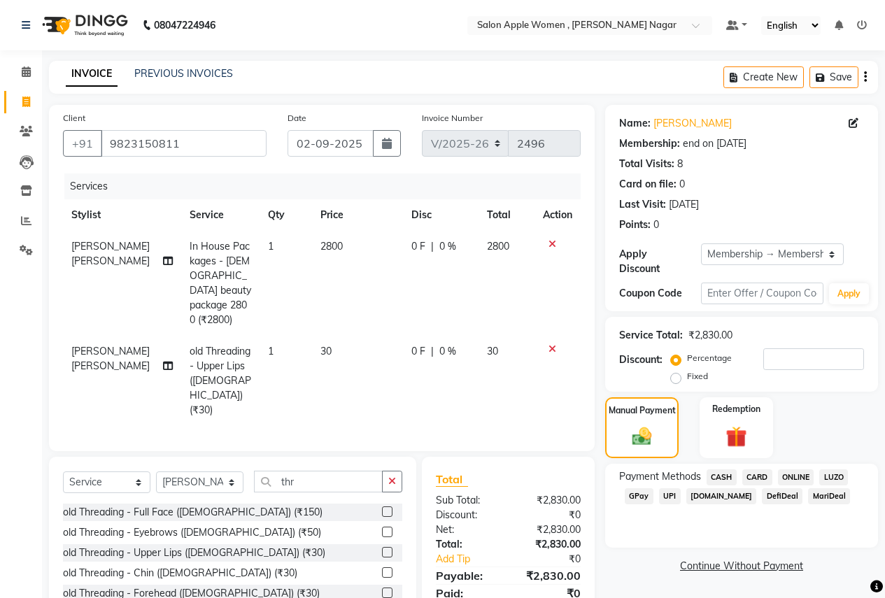
click at [802, 469] on span "ONLINE" at bounding box center [796, 477] width 36 height 16
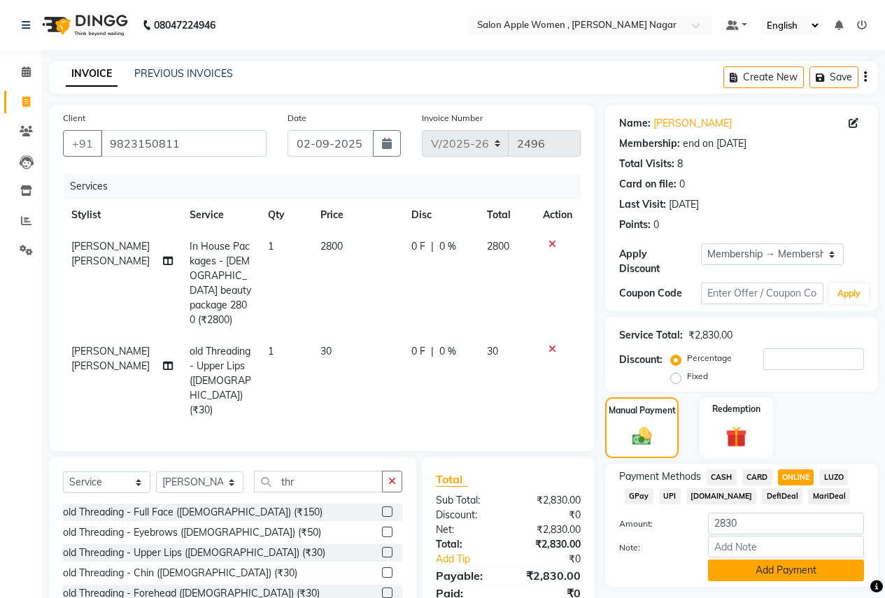
click at [774, 560] on button "Add Payment" at bounding box center [786, 571] width 156 height 22
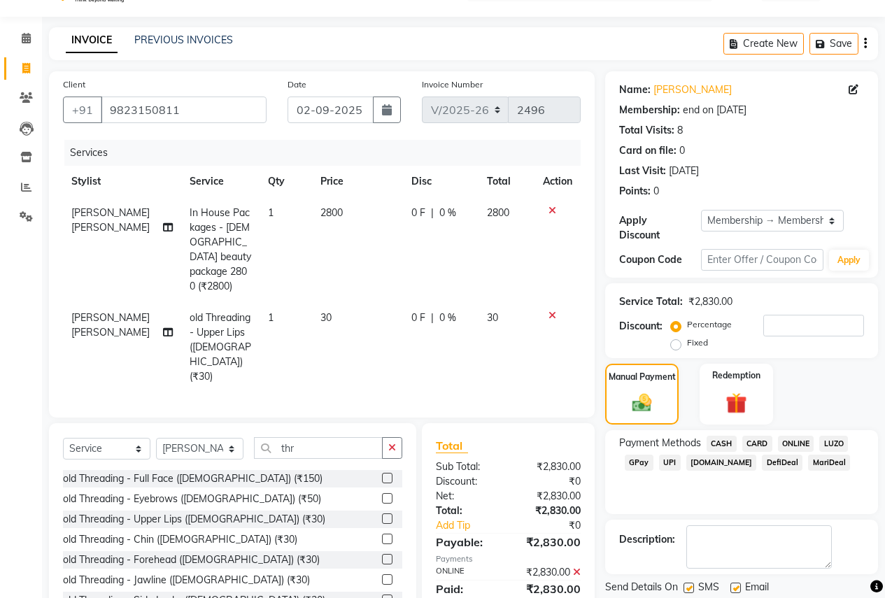
scroll to position [67, 0]
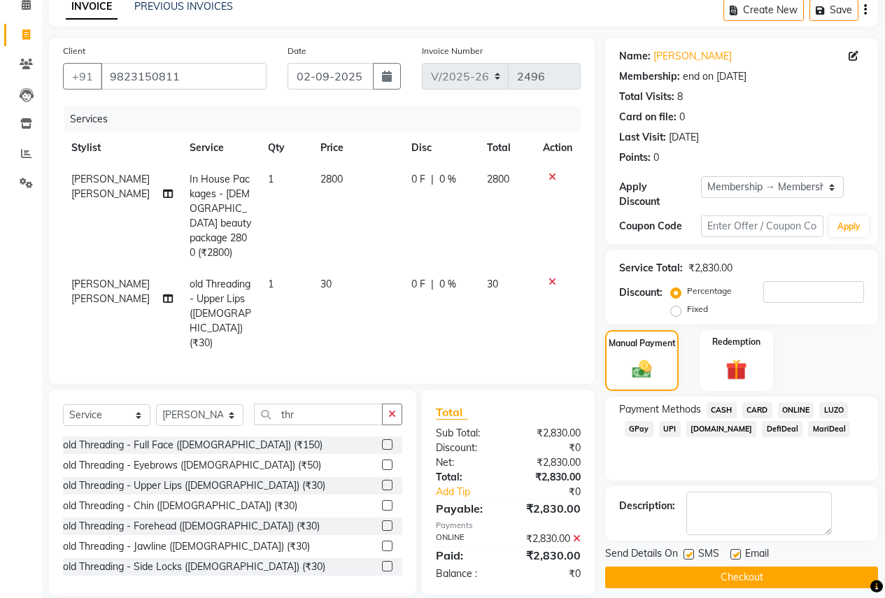
click at [767, 567] on button "Checkout" at bounding box center [741, 578] width 273 height 22
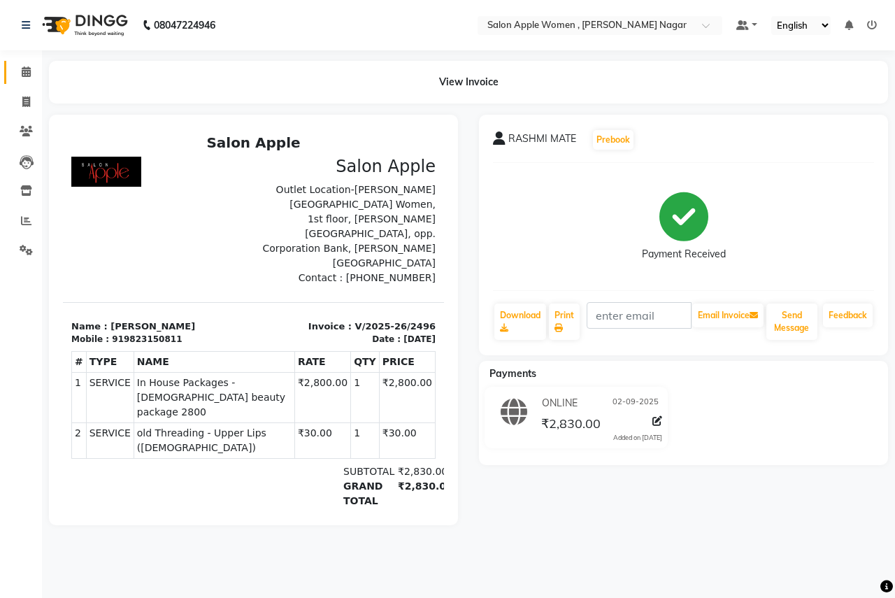
click at [33, 71] on span at bounding box center [26, 72] width 24 height 16
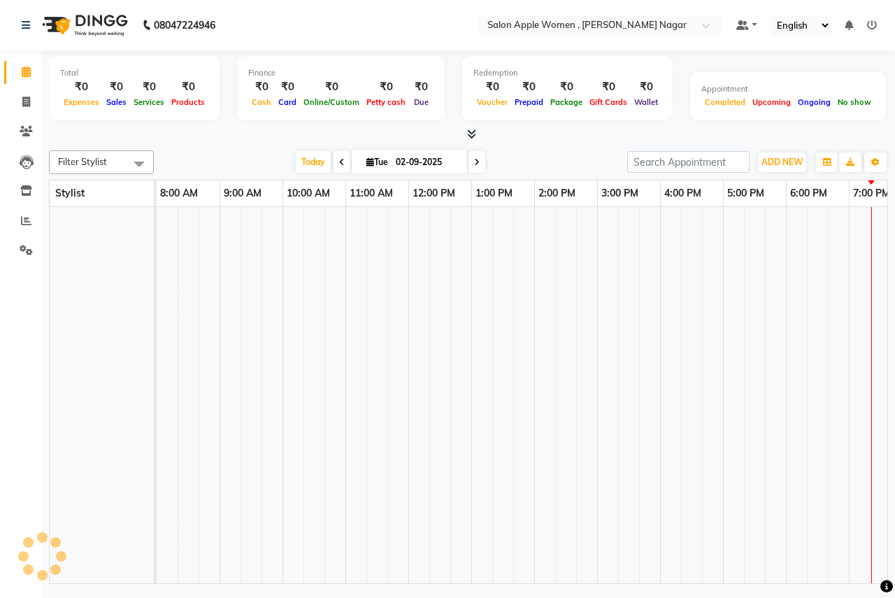
scroll to position [0, 276]
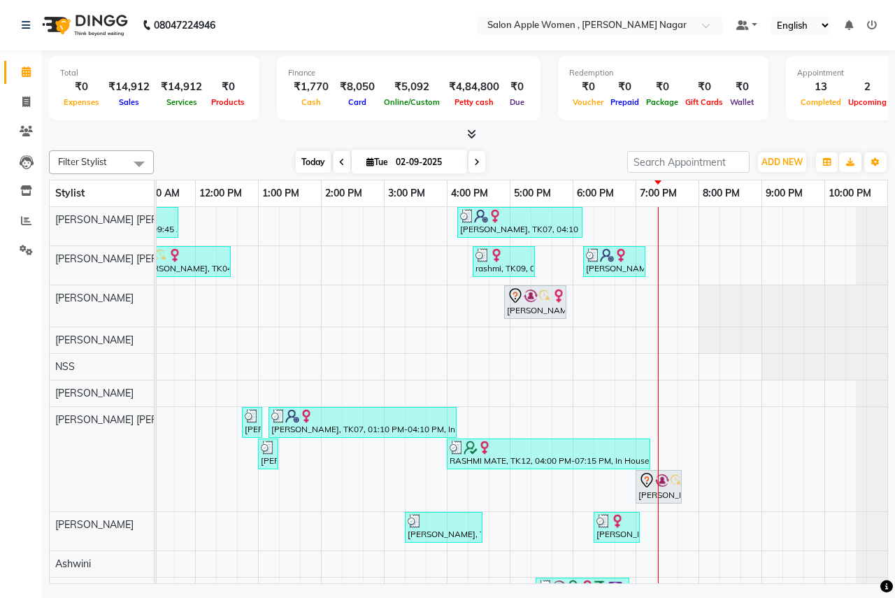
click at [311, 157] on span "Today" at bounding box center [313, 162] width 35 height 22
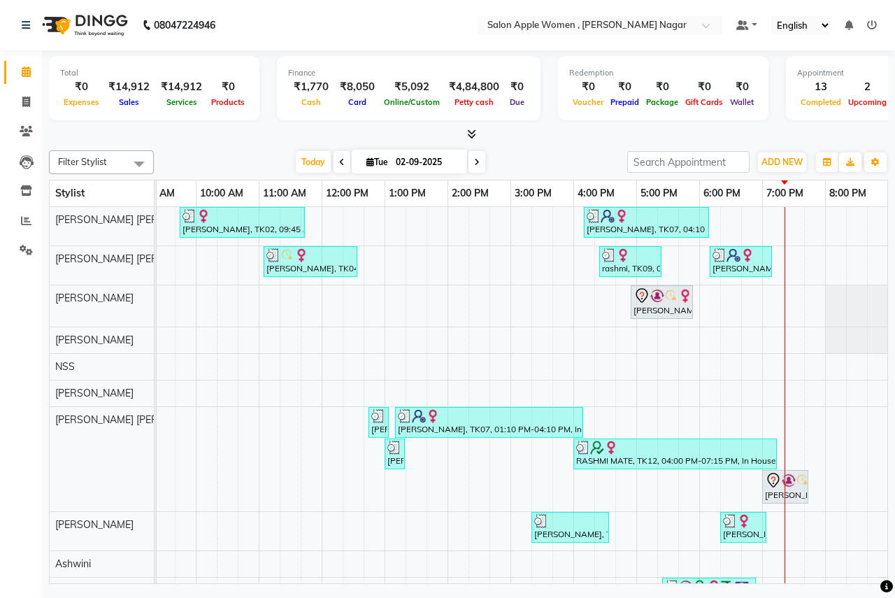
scroll to position [0, 0]
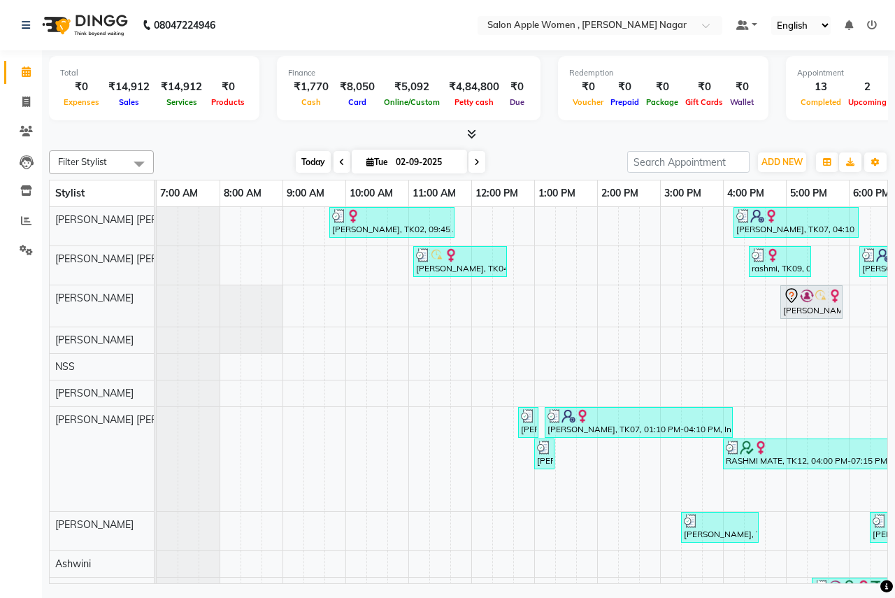
click at [311, 155] on span "Today" at bounding box center [313, 162] width 35 height 22
click at [311, 159] on span "Today" at bounding box center [313, 162] width 35 height 22
click at [303, 162] on span "Today" at bounding box center [313, 162] width 35 height 22
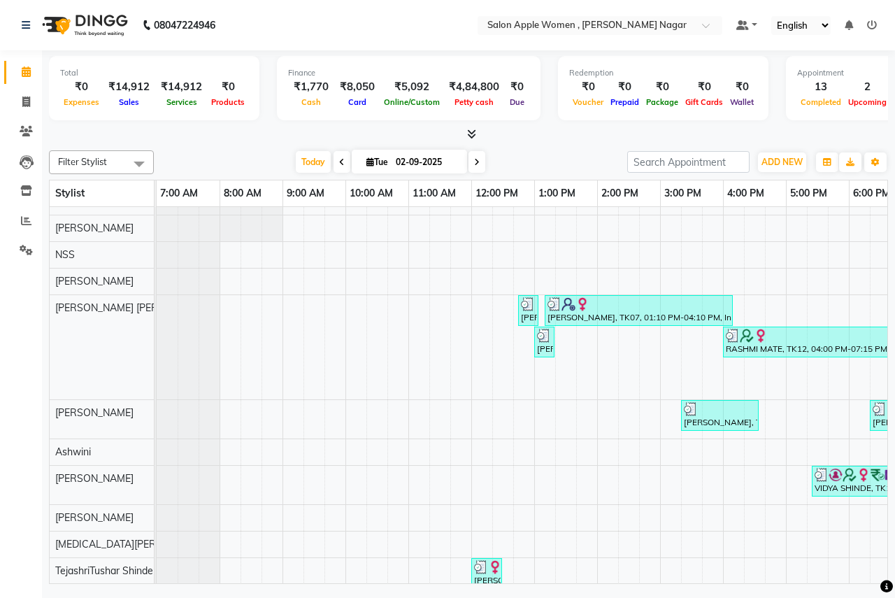
scroll to position [136, 0]
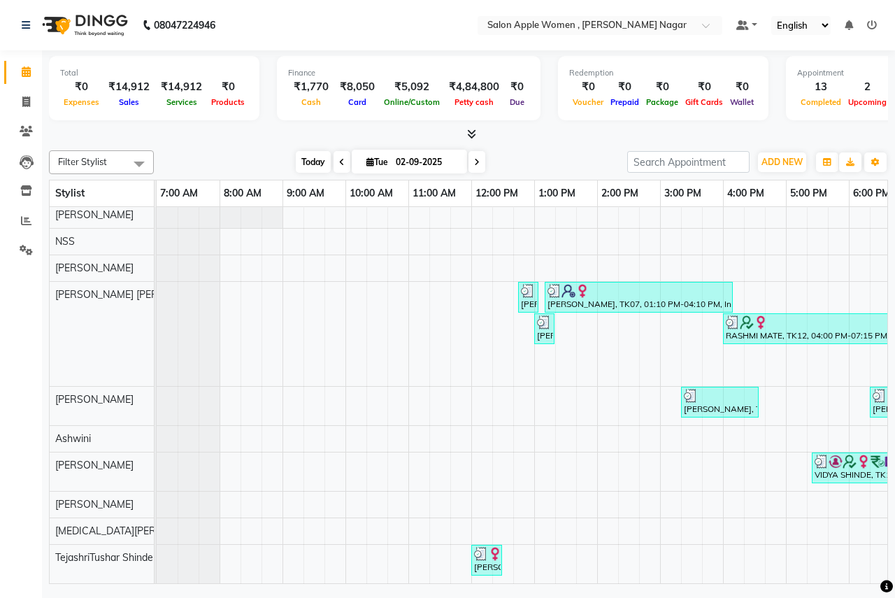
click at [306, 155] on span "Today" at bounding box center [313, 162] width 35 height 22
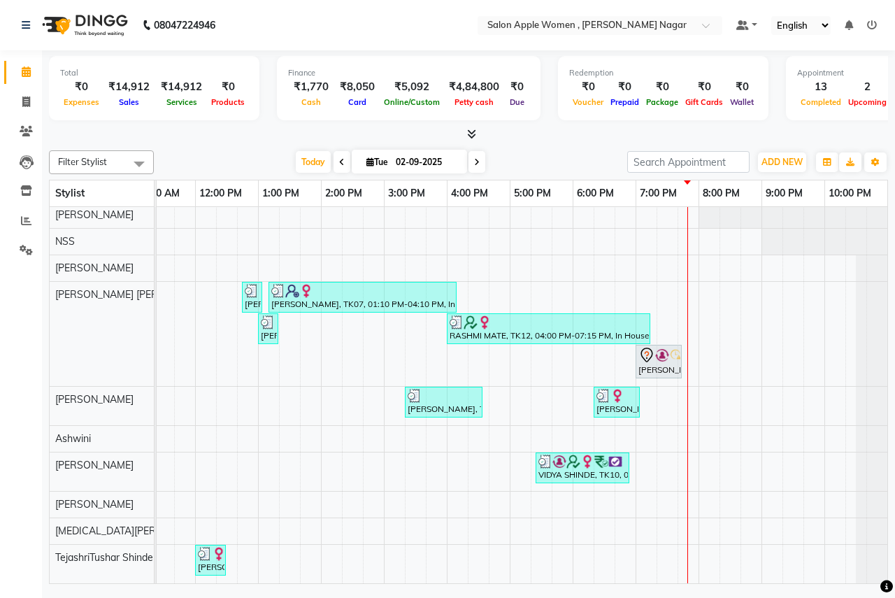
scroll to position [0, 0]
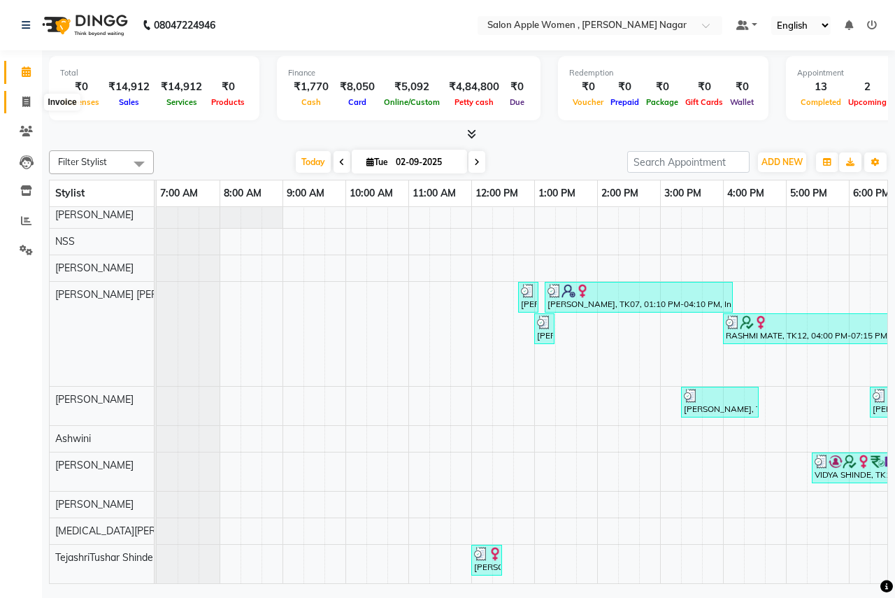
click at [27, 97] on icon at bounding box center [26, 102] width 8 height 10
select select "service"
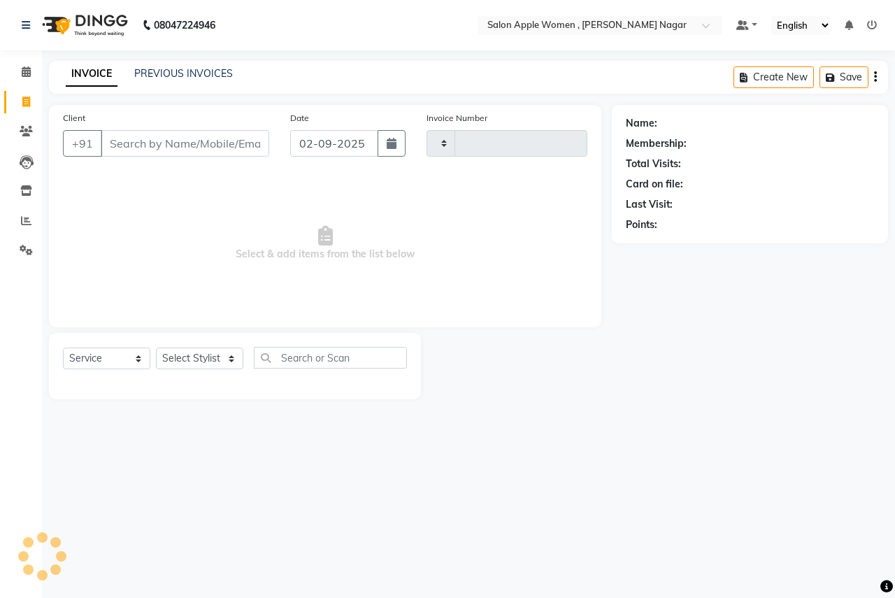
type input "2497"
select select "96"
click at [23, 70] on icon at bounding box center [26, 71] width 9 height 10
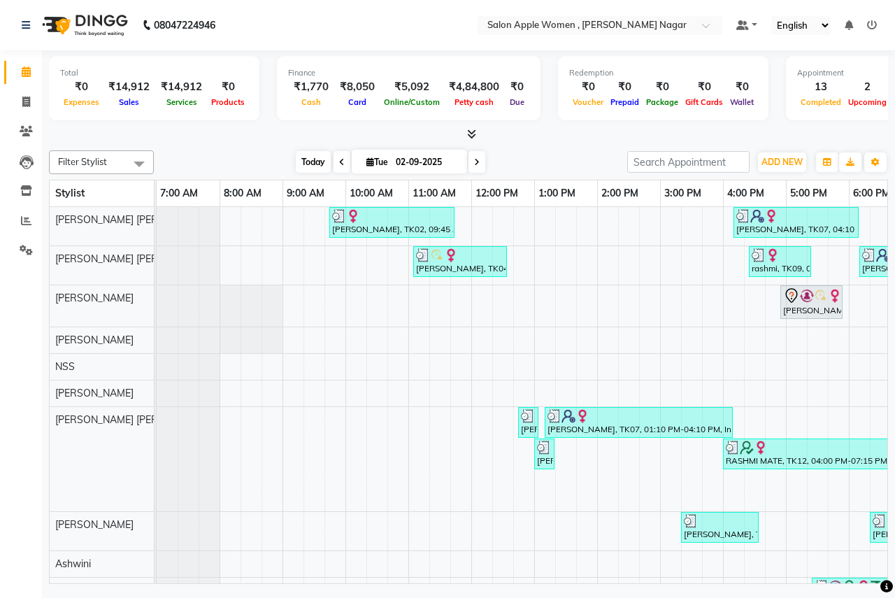
click at [308, 162] on span "Today" at bounding box center [313, 162] width 35 height 22
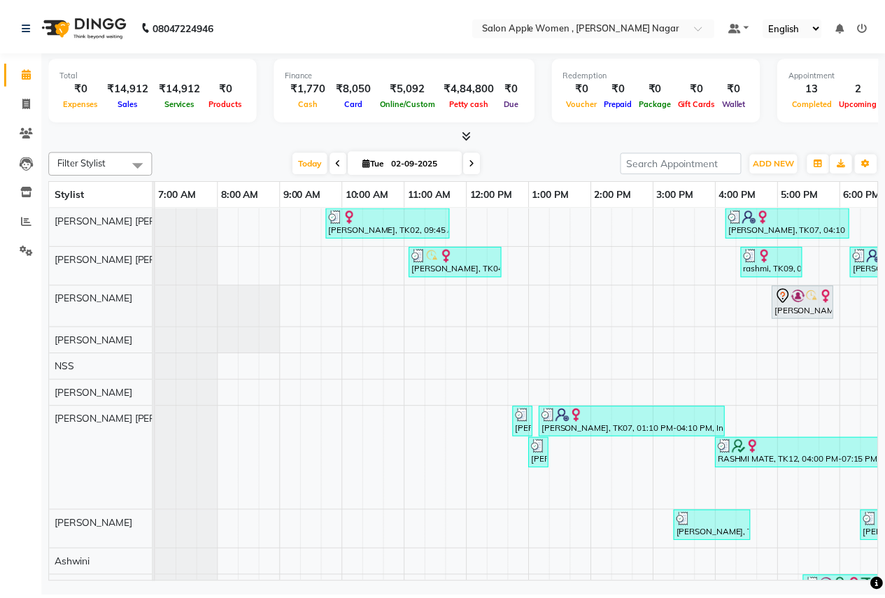
scroll to position [0, 276]
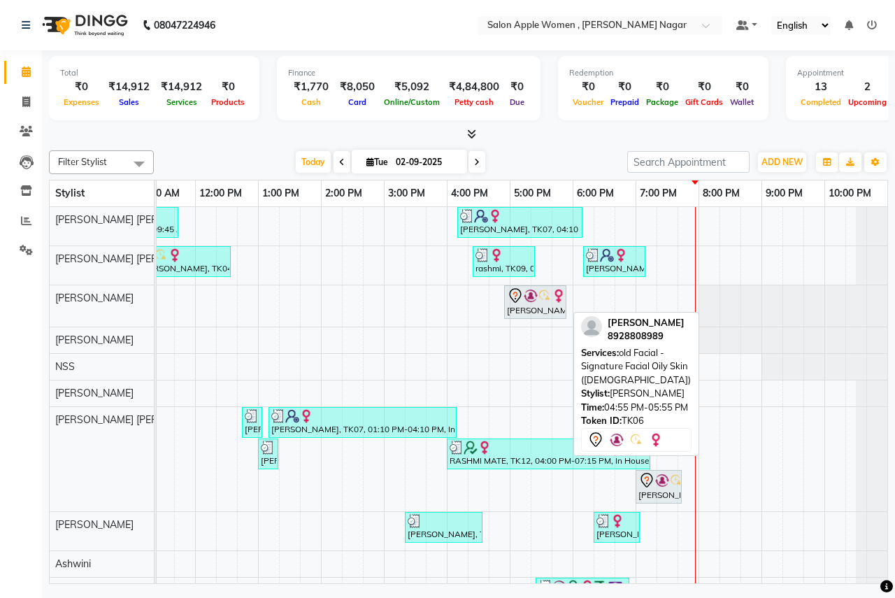
click at [545, 305] on div "[PERSON_NAME], TK06, 04:55 PM-05:55 PM, old Facial - Signature Facial Oily Skin…" at bounding box center [535, 301] width 59 height 29
select select "7"
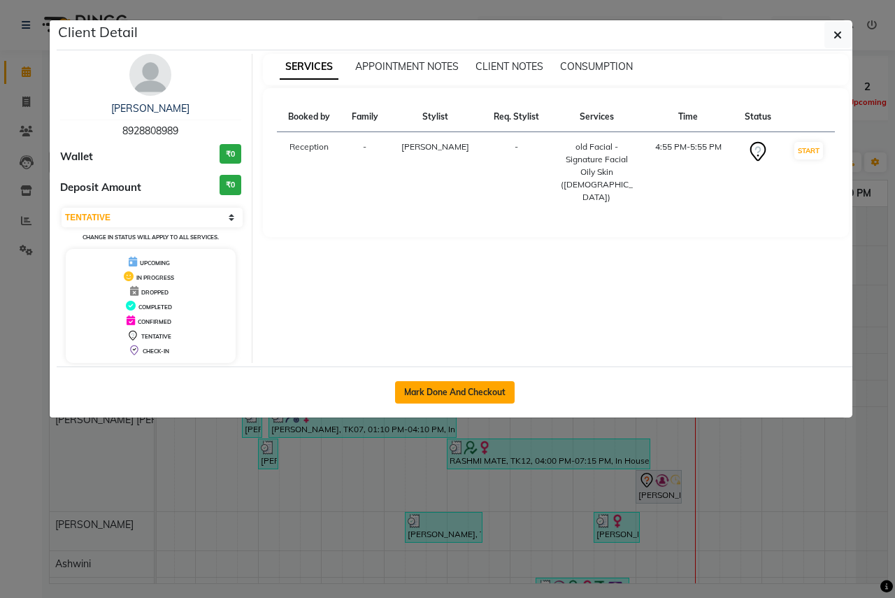
click at [497, 399] on button "Mark Done And Checkout" at bounding box center [455, 392] width 120 height 22
select select "96"
select select "service"
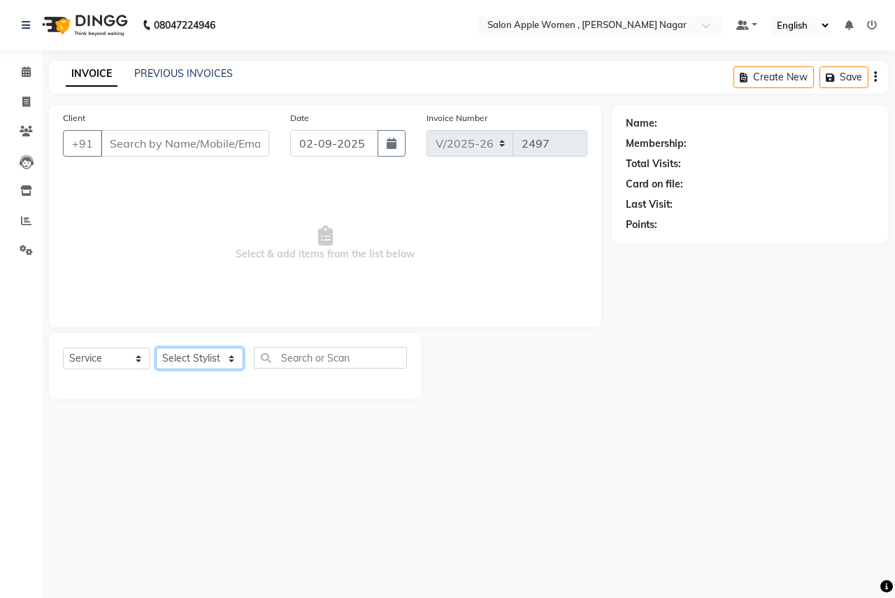
click at [222, 361] on select "Select Stylist" at bounding box center [199, 359] width 87 height 22
type input "8928808989"
select select "3151"
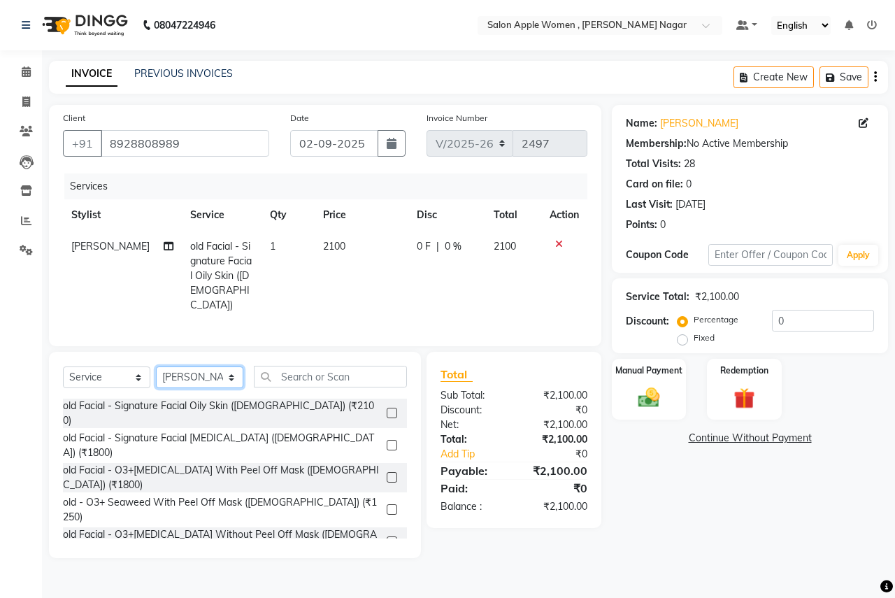
click at [156, 367] on select "Select Stylist [PERSON_NAME] [PERSON_NAME] [PERSON_NAME] [PERSON_NAME] Jyoti Ra…" at bounding box center [199, 378] width 87 height 22
click at [558, 243] on icon at bounding box center [559, 244] width 8 height 10
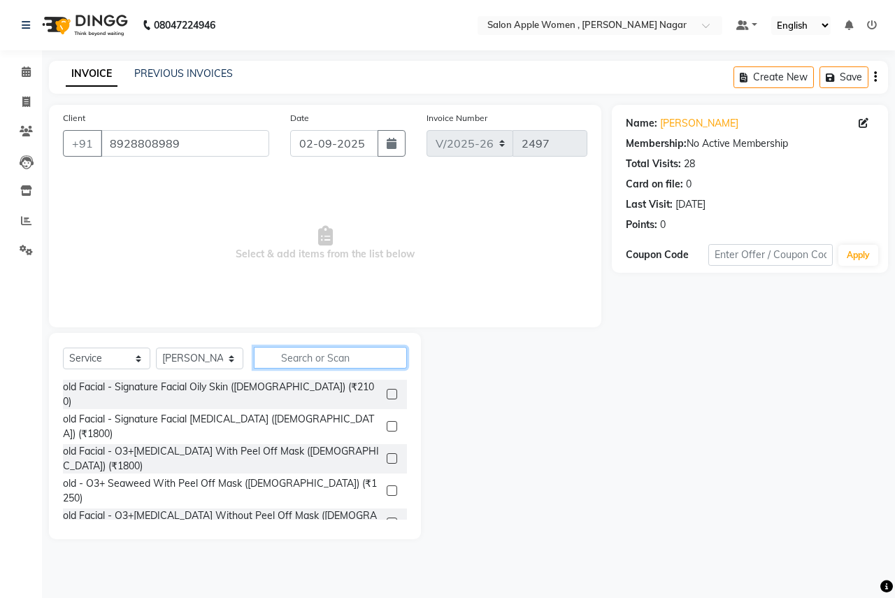
click at [366, 363] on input "text" at bounding box center [330, 358] width 153 height 22
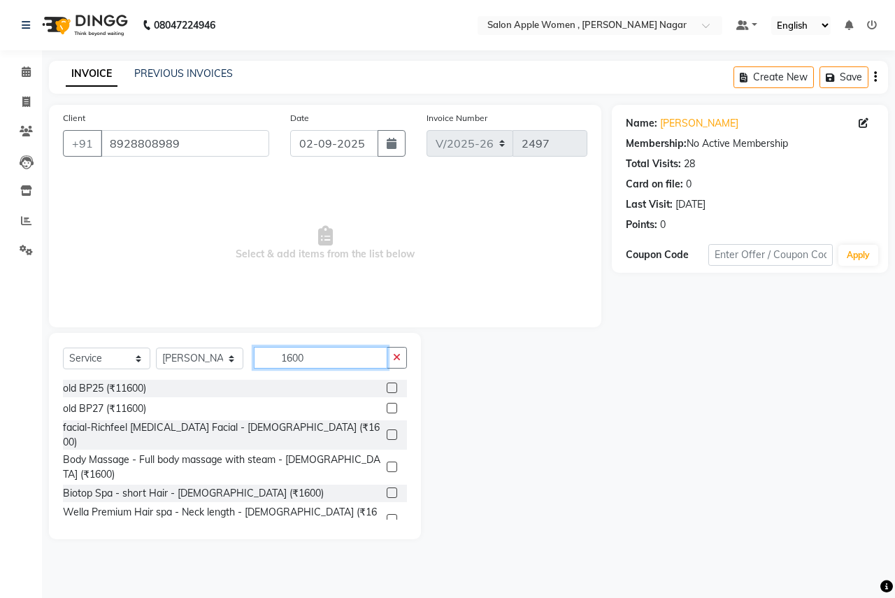
type input "1600"
click at [387, 429] on label at bounding box center [392, 434] width 10 height 10
click at [387, 431] on input "checkbox" at bounding box center [391, 435] width 9 height 9
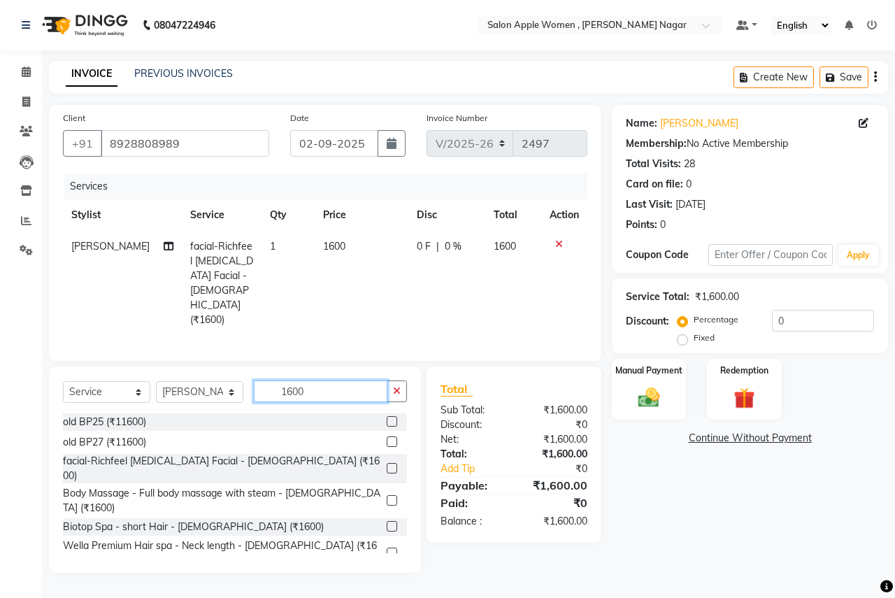
checkbox input "false"
click at [325, 381] on input "1600" at bounding box center [321, 392] width 134 height 22
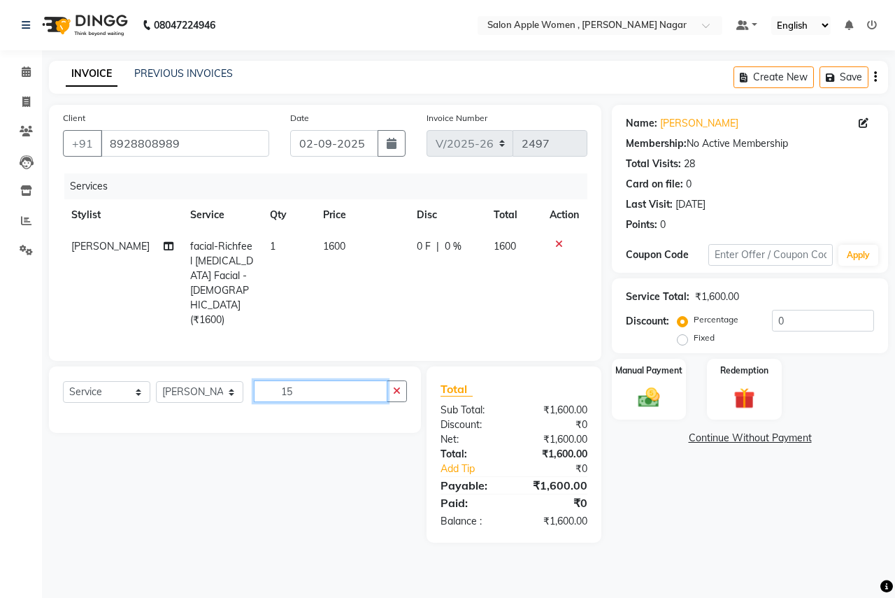
type input "1"
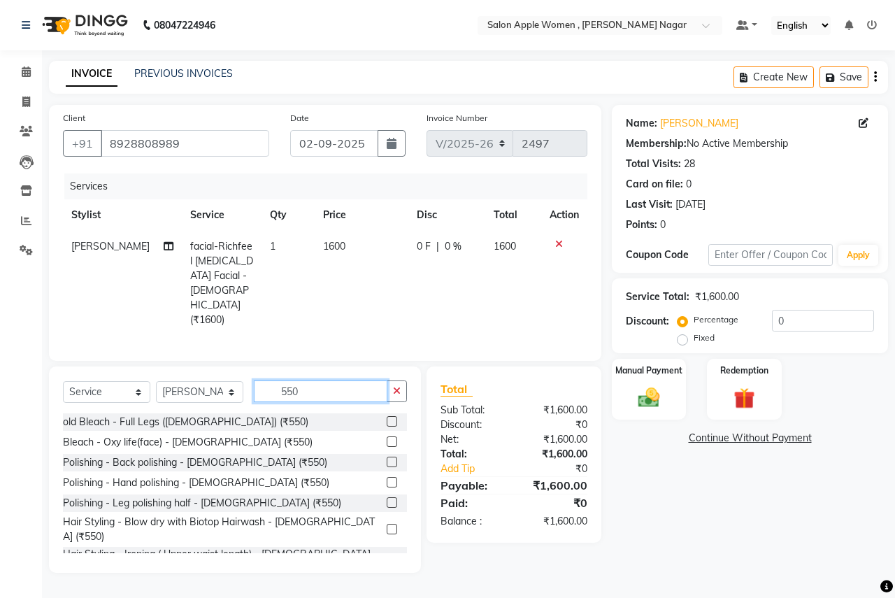
type input "550"
click at [387, 436] on label at bounding box center [392, 441] width 10 height 10
click at [387, 438] on input "checkbox" at bounding box center [391, 442] width 9 height 9
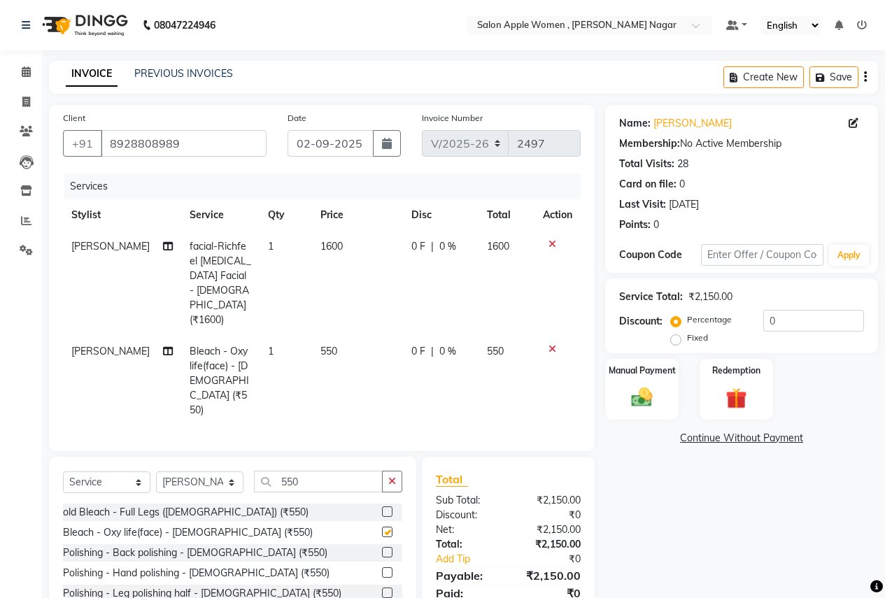
checkbox input "false"
click at [314, 471] on input "550" at bounding box center [318, 482] width 129 height 22
type input "5"
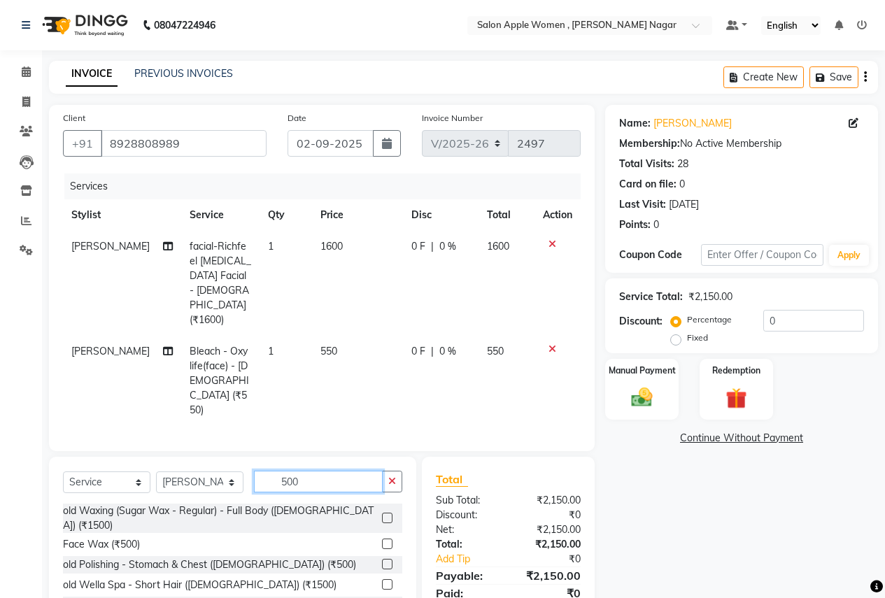
scroll to position [140, 0]
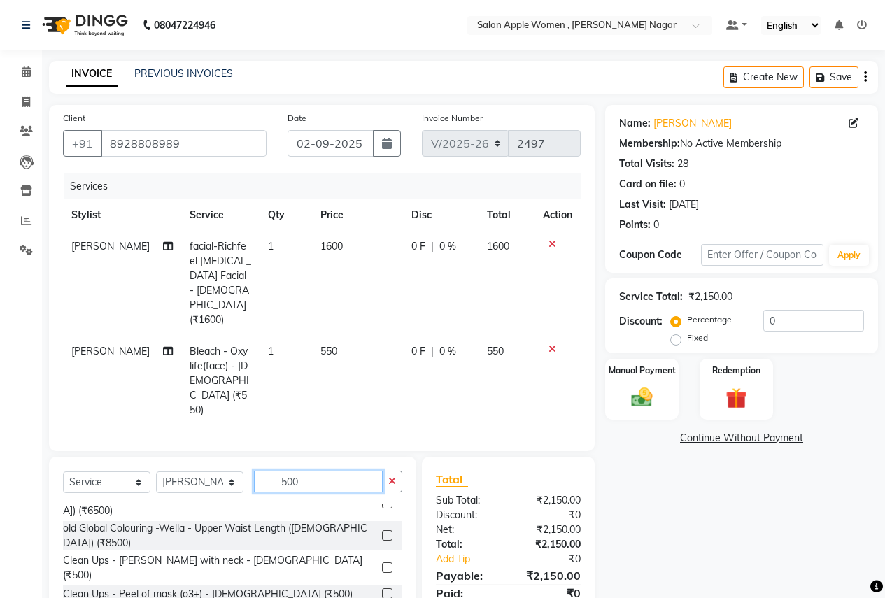
type input "500"
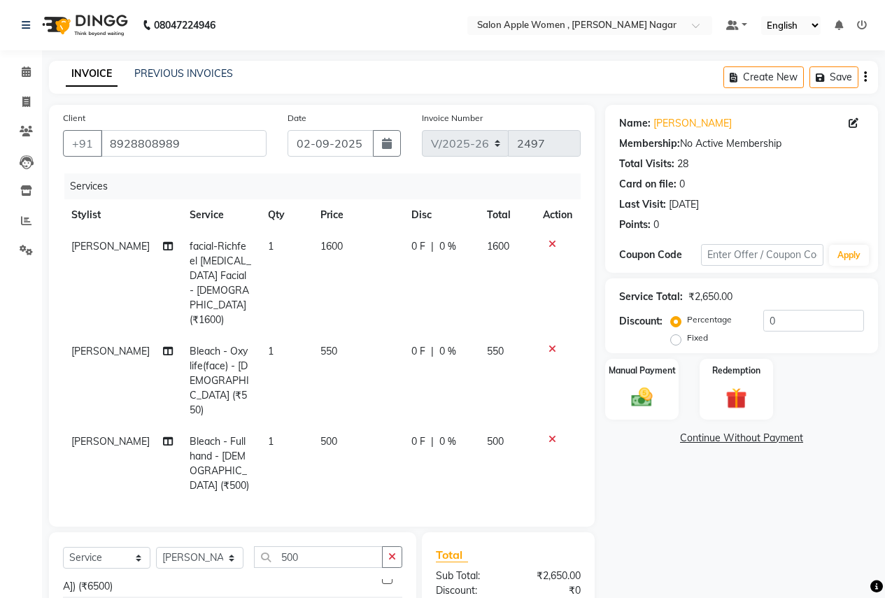
checkbox input "false"
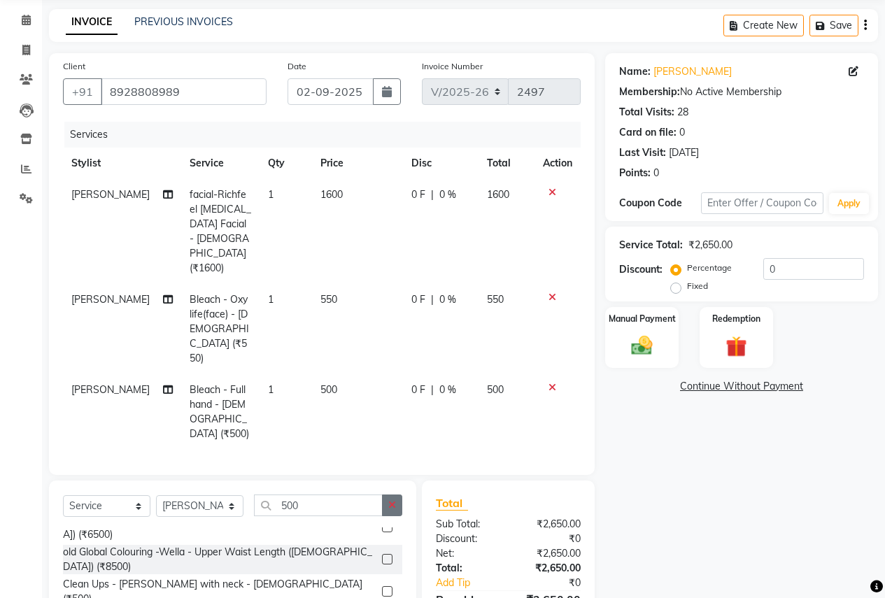
scroll to position [99, 0]
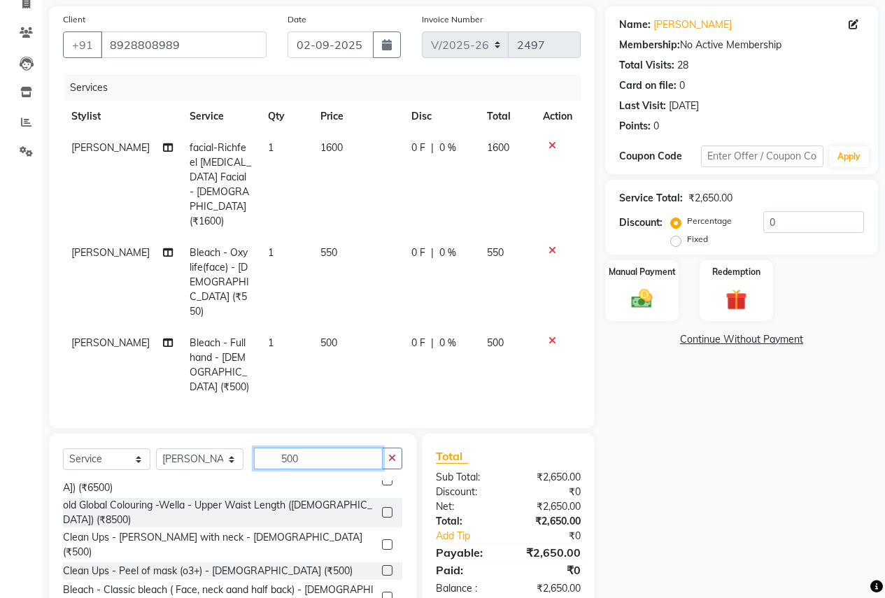
click at [319, 448] on input "500" at bounding box center [318, 459] width 129 height 22
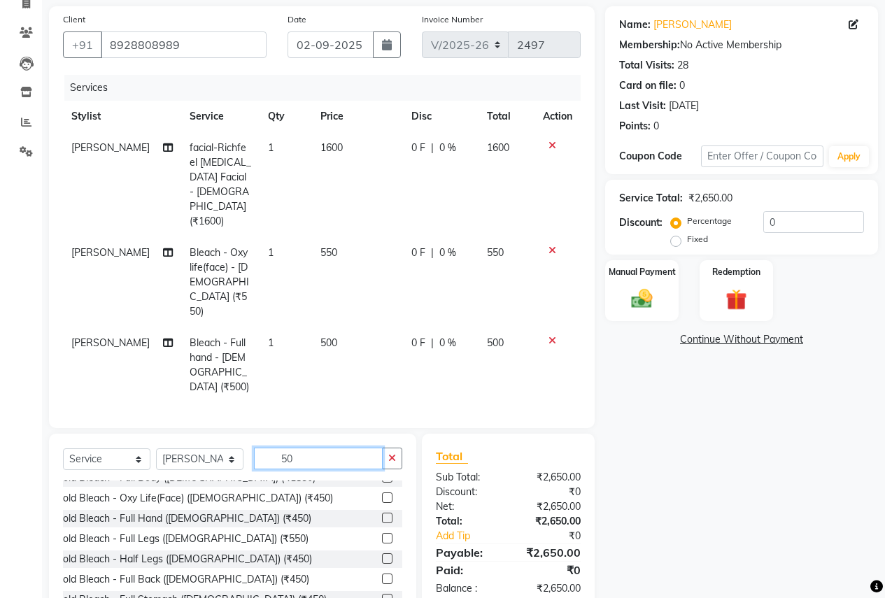
type input "5"
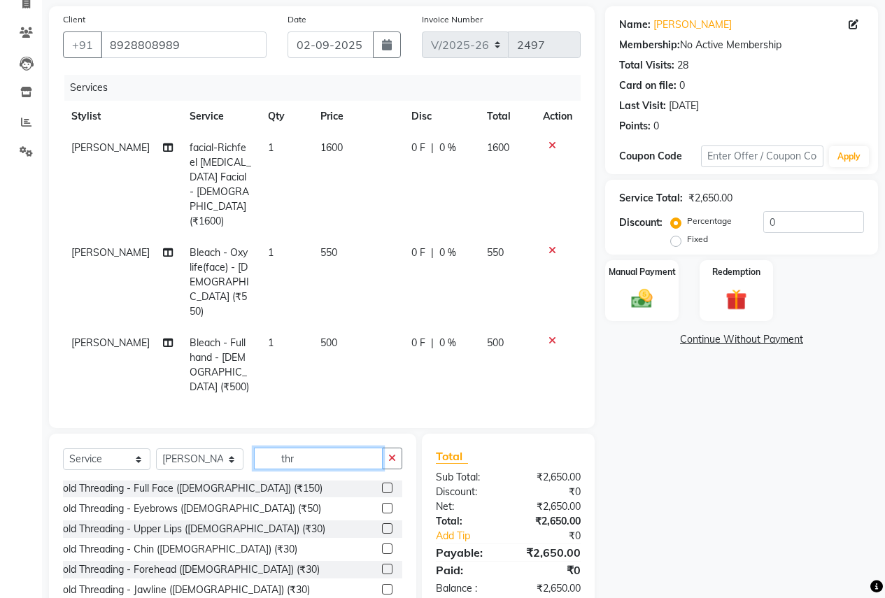
scroll to position [0, 0]
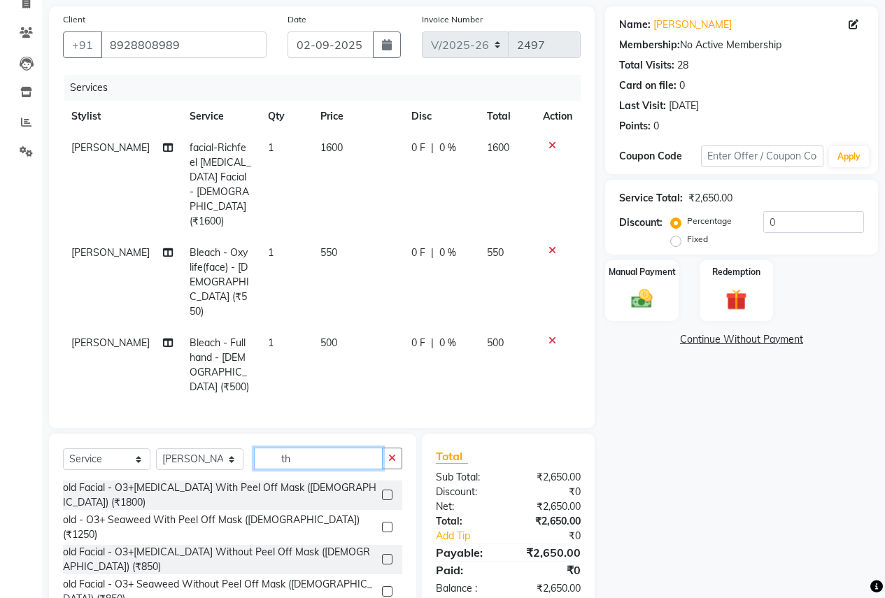
type input "t"
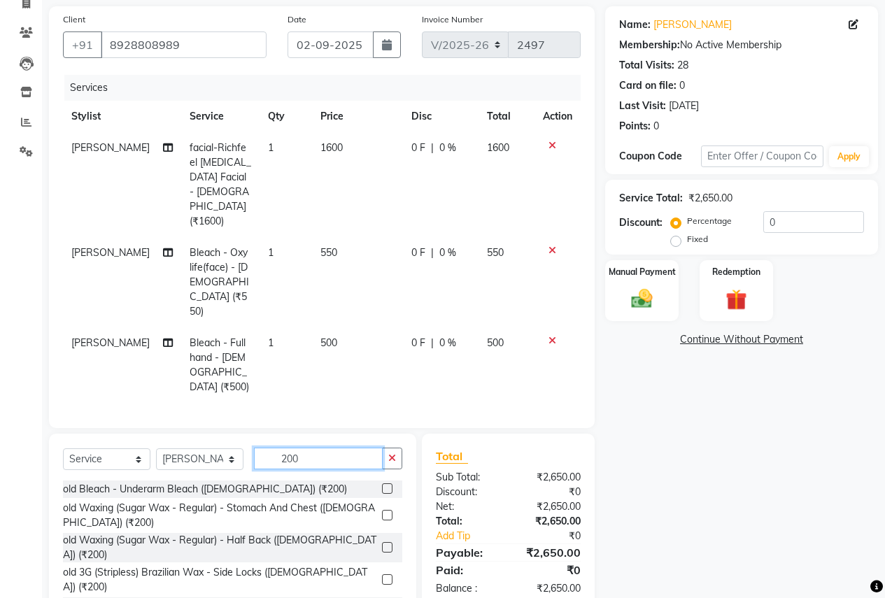
type input "200"
click at [382, 574] on label at bounding box center [387, 579] width 10 height 10
click at [382, 576] on input "checkbox" at bounding box center [386, 580] width 9 height 9
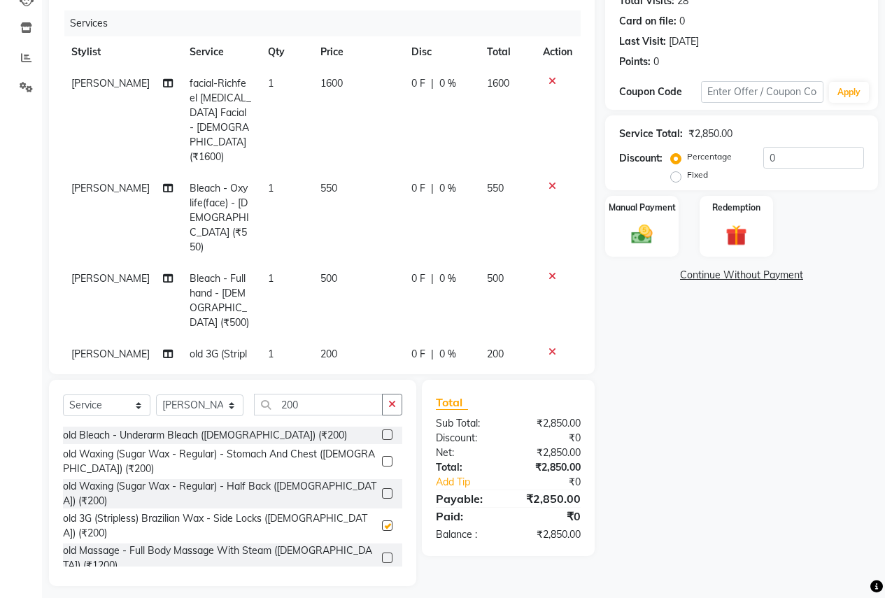
checkbox input "false"
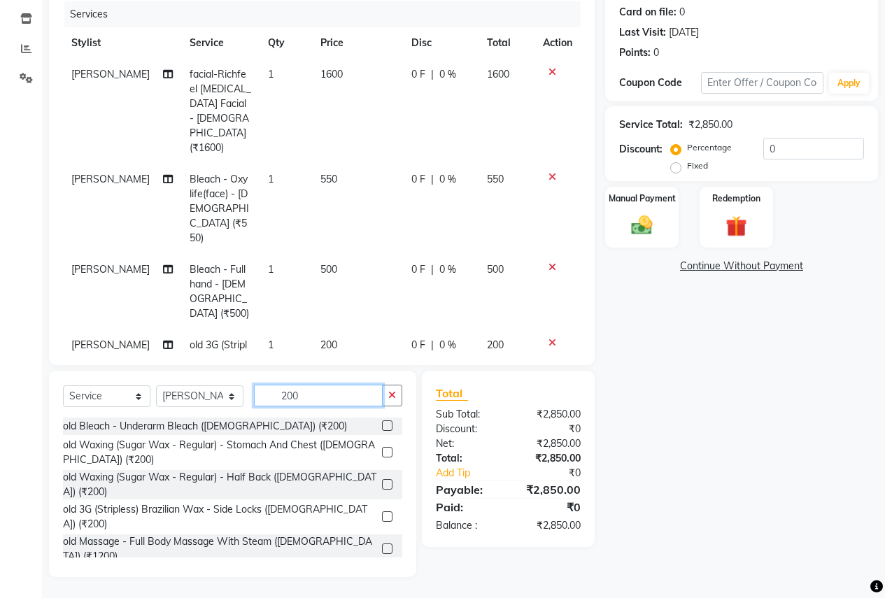
click at [325, 390] on input "200" at bounding box center [318, 396] width 129 height 22
type input "2"
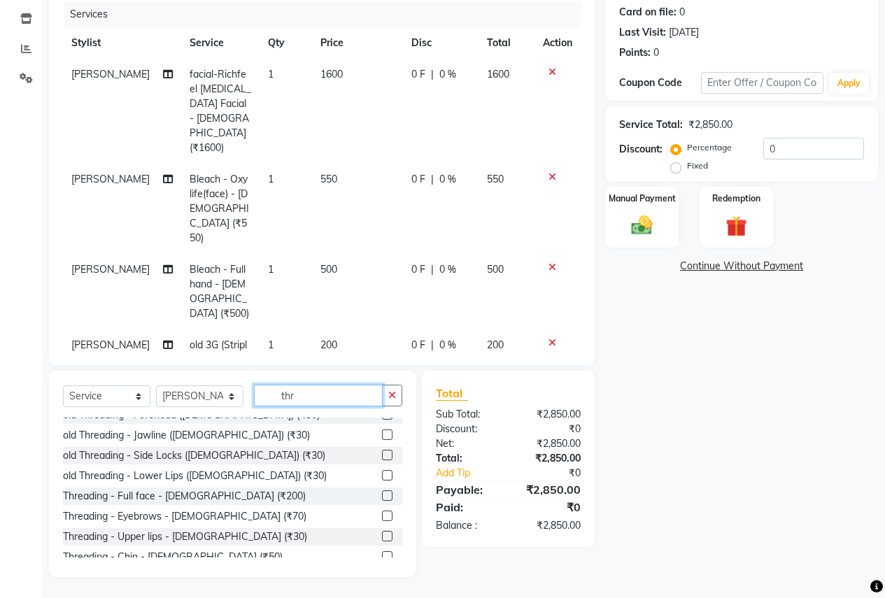
scroll to position [185, 0]
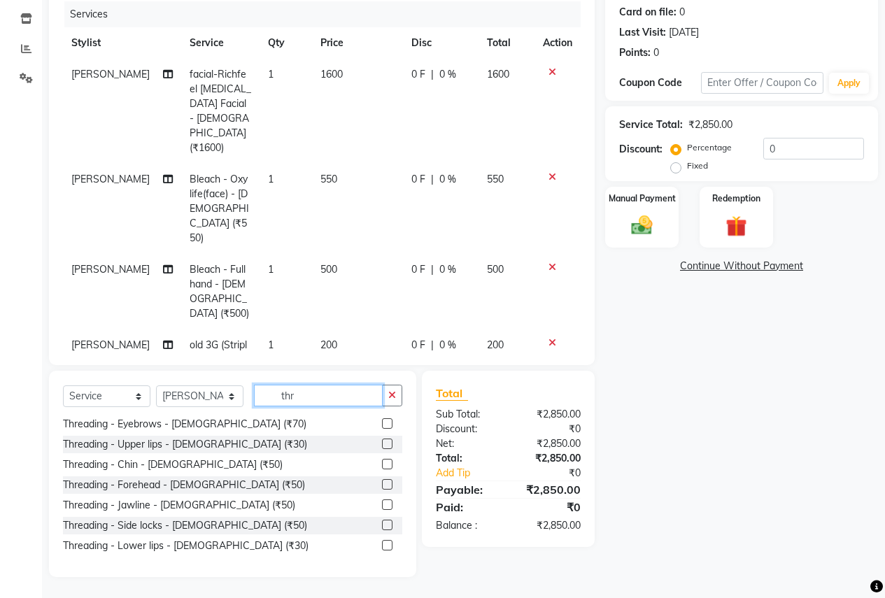
type input "thr"
click at [382, 422] on label at bounding box center [387, 423] width 10 height 10
click at [382, 422] on input "checkbox" at bounding box center [386, 424] width 9 height 9
checkbox input "false"
click at [382, 444] on label at bounding box center [387, 444] width 10 height 10
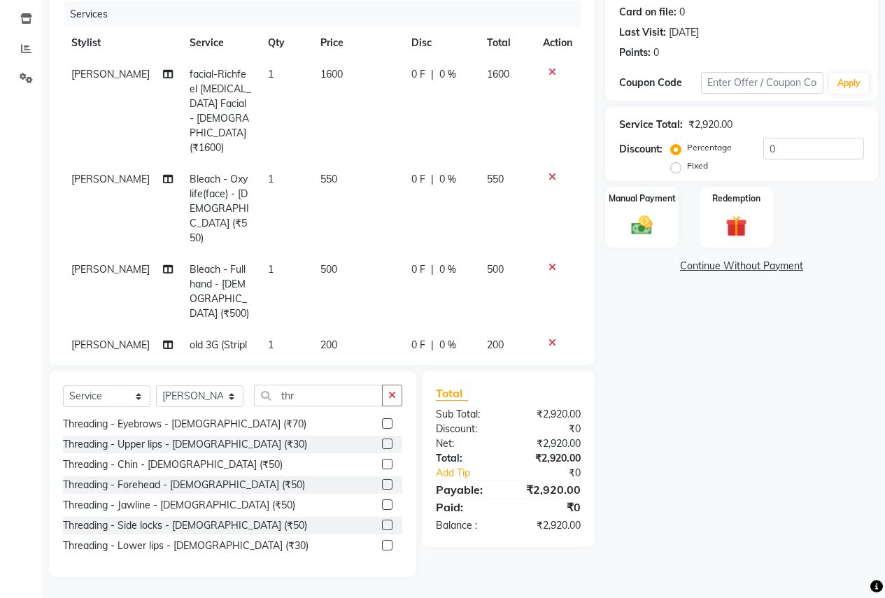
click at [382, 444] on input "checkbox" at bounding box center [386, 444] width 9 height 9
checkbox input "false"
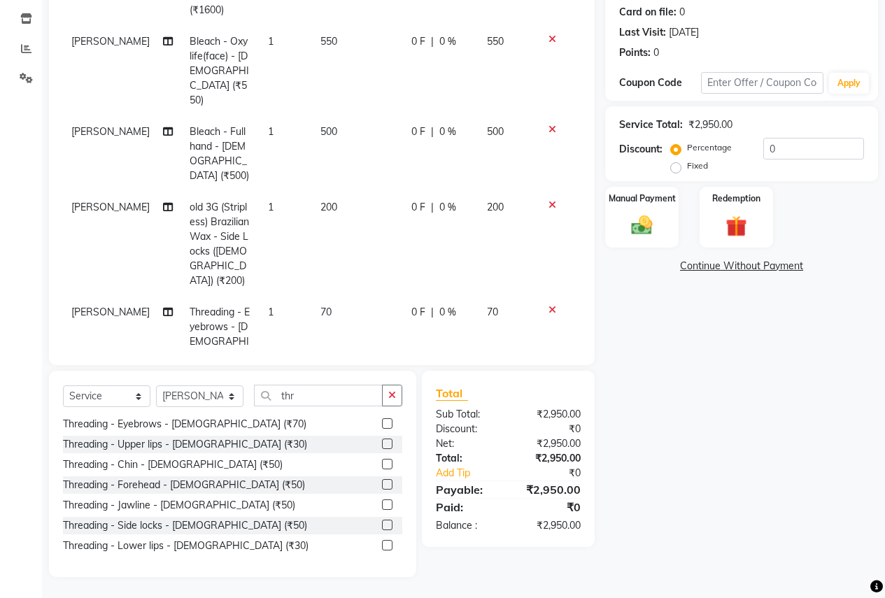
scroll to position [139, 0]
click at [336, 387] on input "thr" at bounding box center [318, 396] width 129 height 22
type input "t"
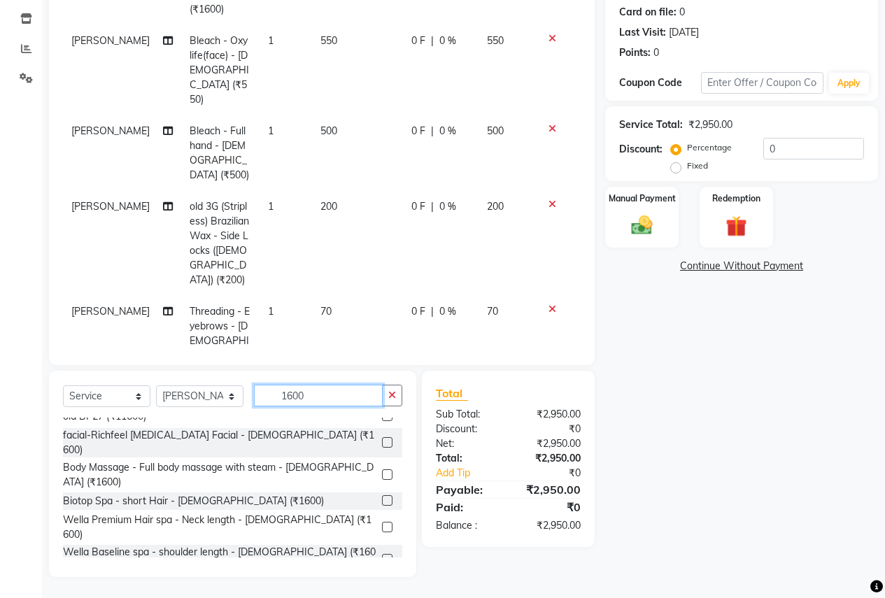
scroll to position [34, 0]
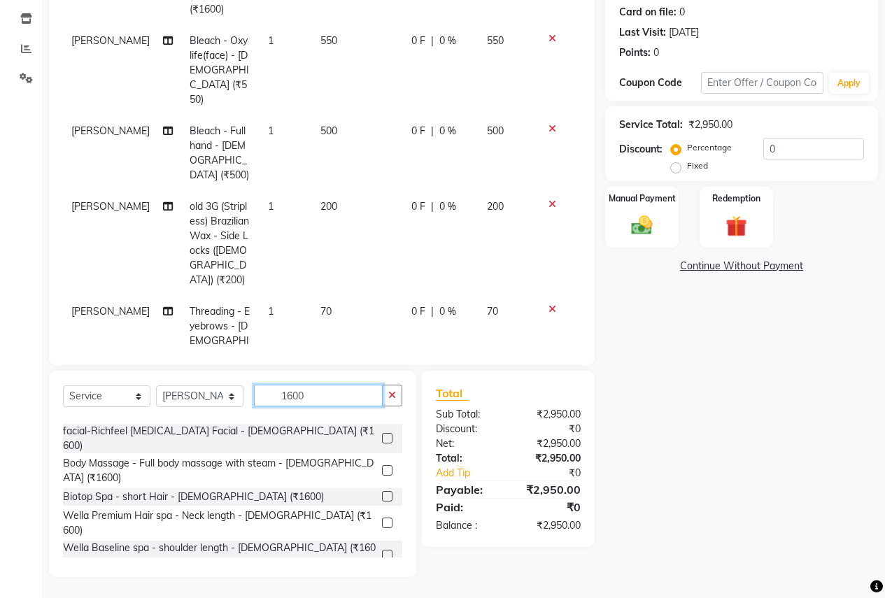
type input "1600"
click at [382, 582] on label at bounding box center [387, 587] width 10 height 10
click at [382, 583] on input "checkbox" at bounding box center [386, 587] width 9 height 9
checkbox input "false"
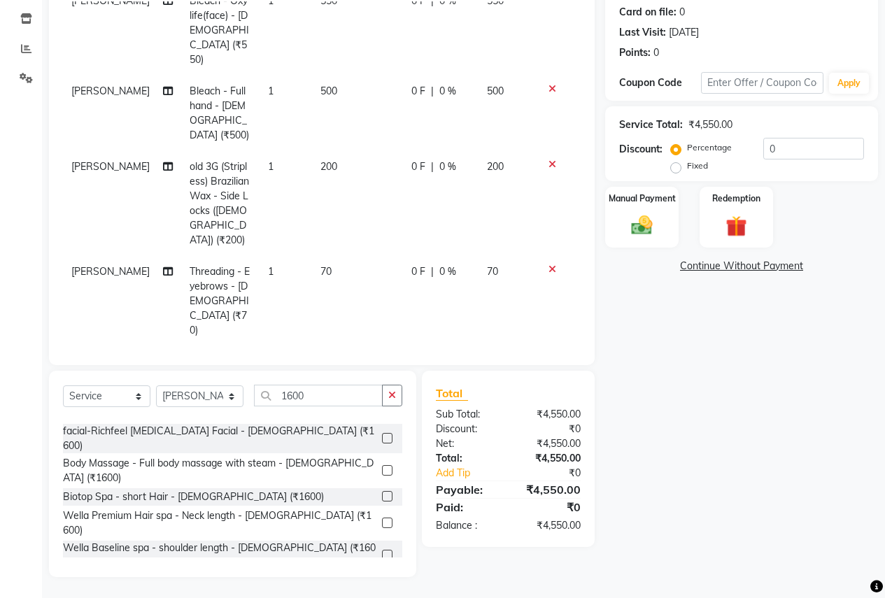
scroll to position [243, 0]
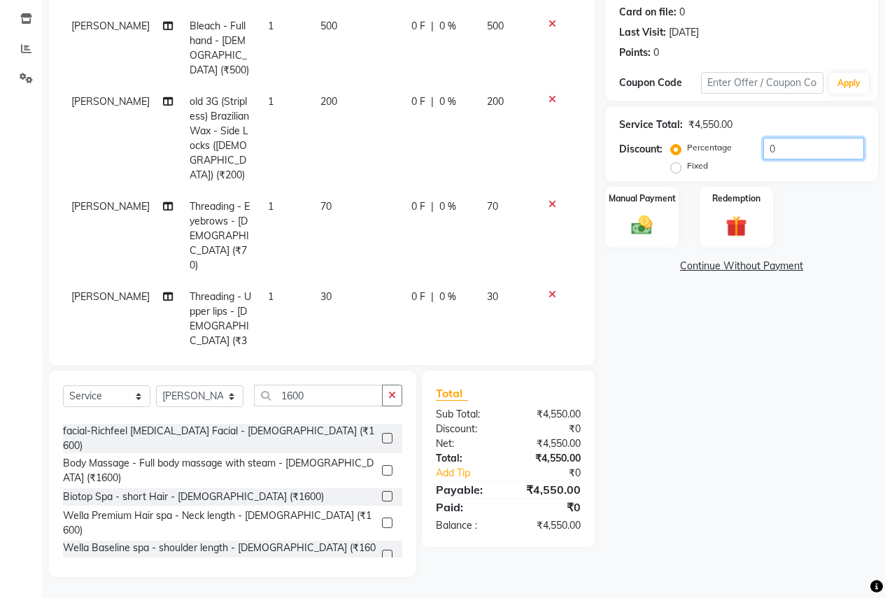
click at [801, 152] on input "0" at bounding box center [813, 149] width 101 height 22
type input "010"
click at [649, 200] on label "Manual Payment" at bounding box center [642, 197] width 70 height 13
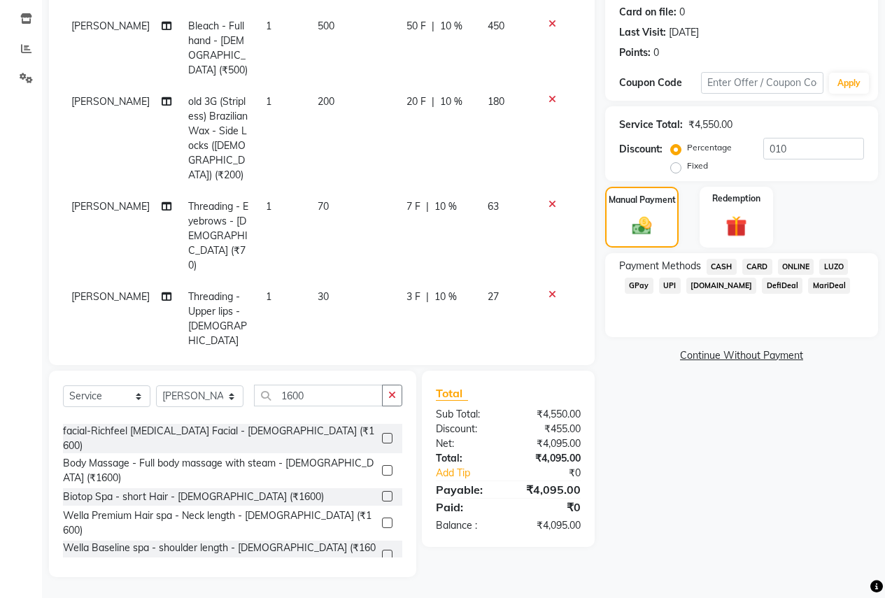
click at [751, 264] on span "CARD" at bounding box center [757, 267] width 30 height 16
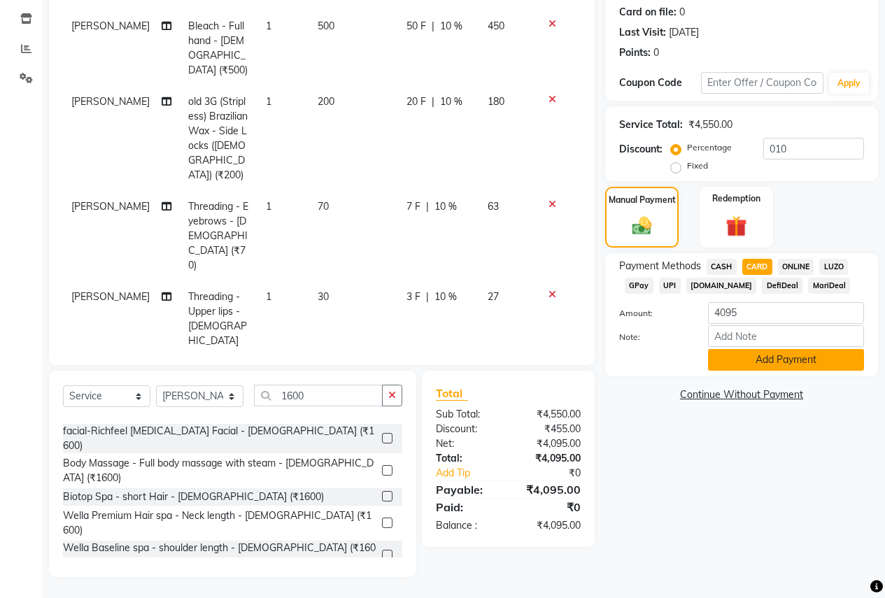
click at [723, 357] on button "Add Payment" at bounding box center [786, 360] width 156 height 22
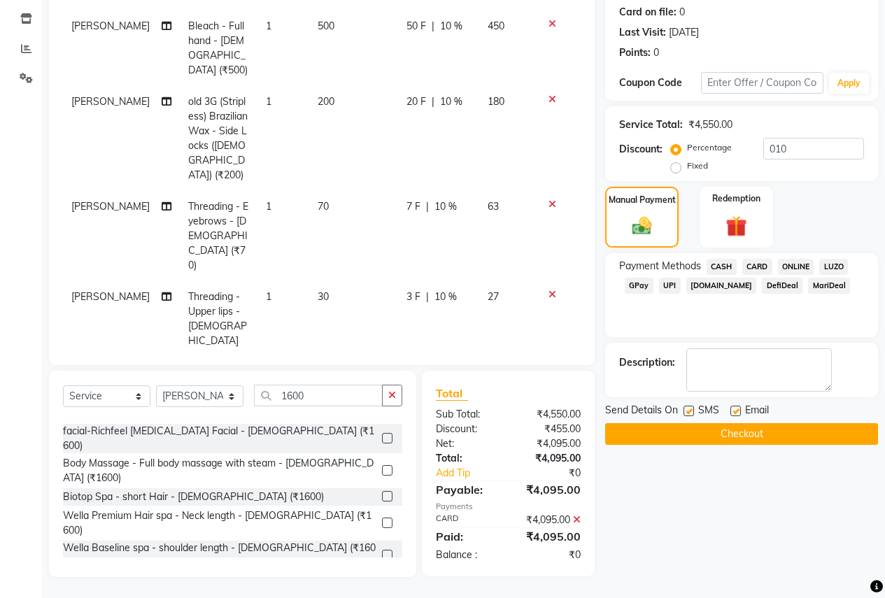
click at [729, 434] on button "Checkout" at bounding box center [741, 434] width 273 height 22
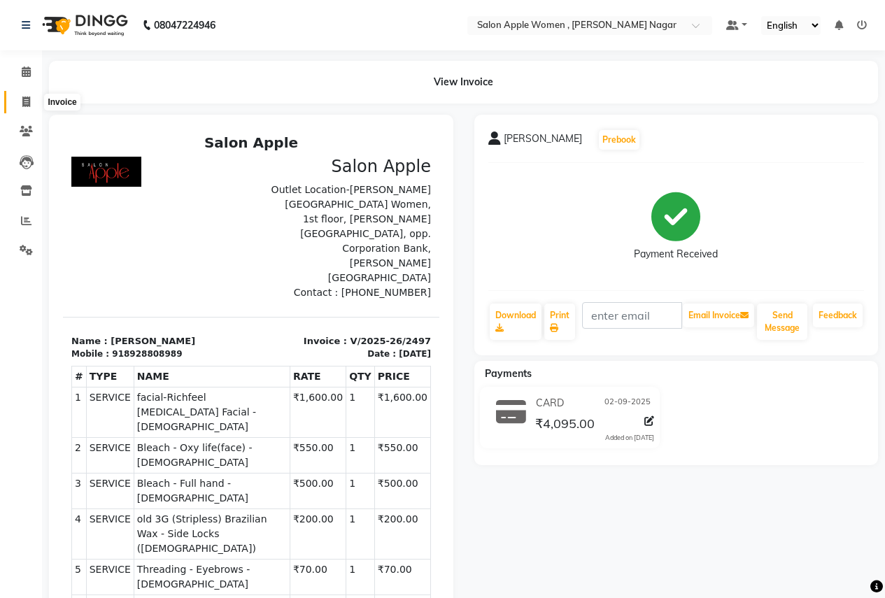
click at [27, 106] on icon at bounding box center [26, 102] width 8 height 10
select select "service"
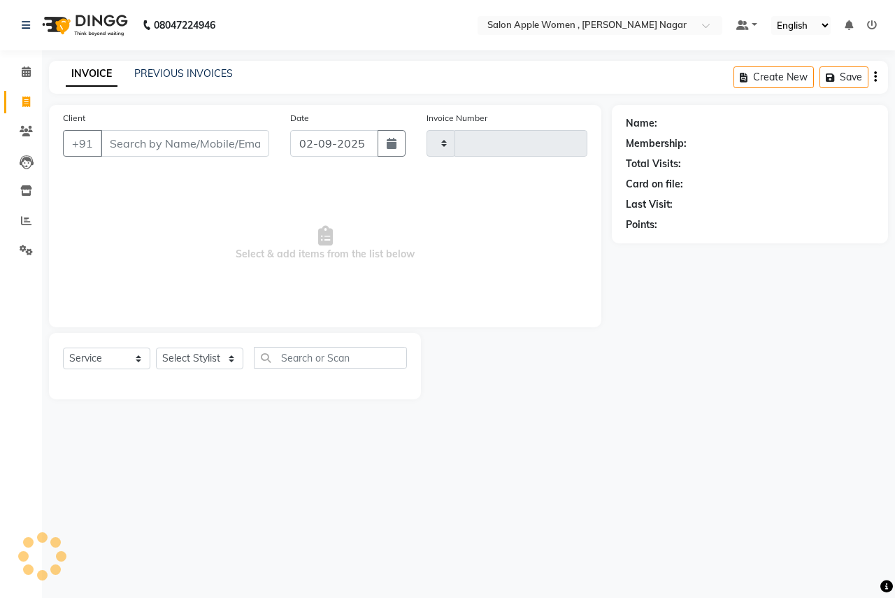
type input "2498"
select select "96"
click at [26, 73] on icon at bounding box center [26, 71] width 9 height 10
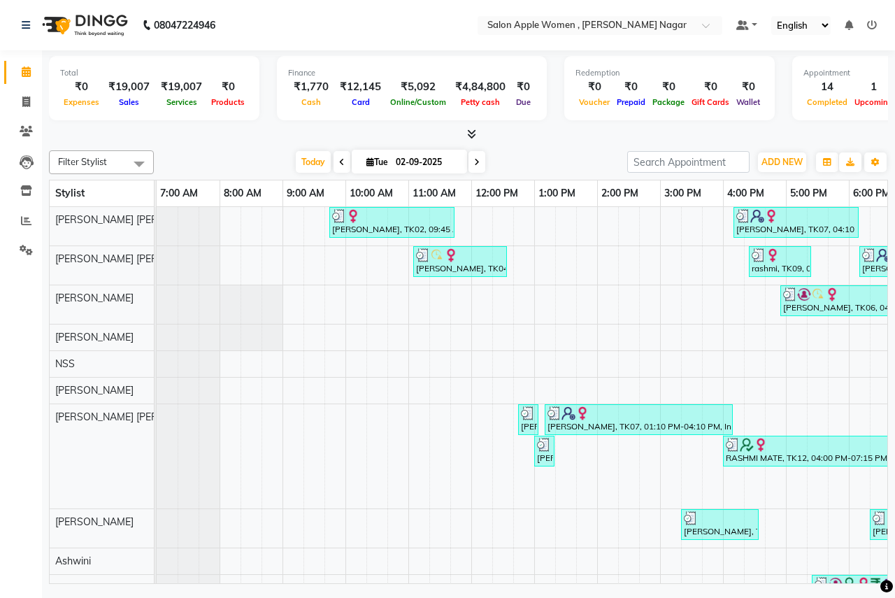
scroll to position [0, 276]
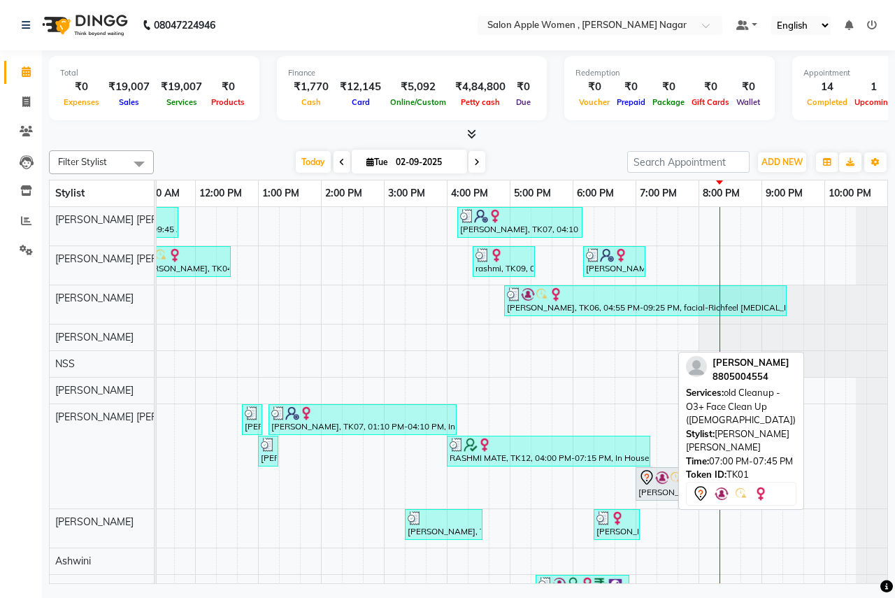
click at [679, 490] on div at bounding box center [682, 484] width 6 height 32
select select "7"
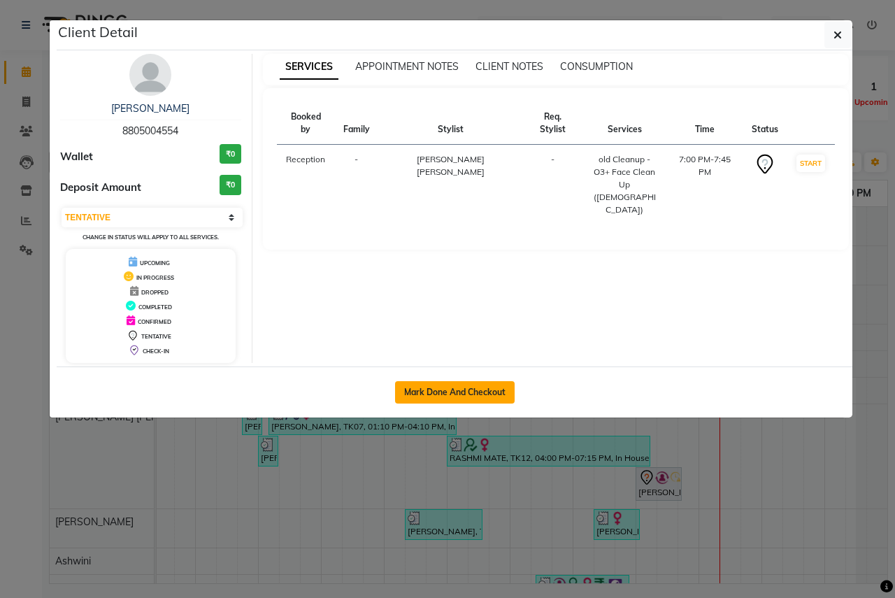
click at [488, 399] on button "Mark Done And Checkout" at bounding box center [455, 392] width 120 height 22
select select "service"
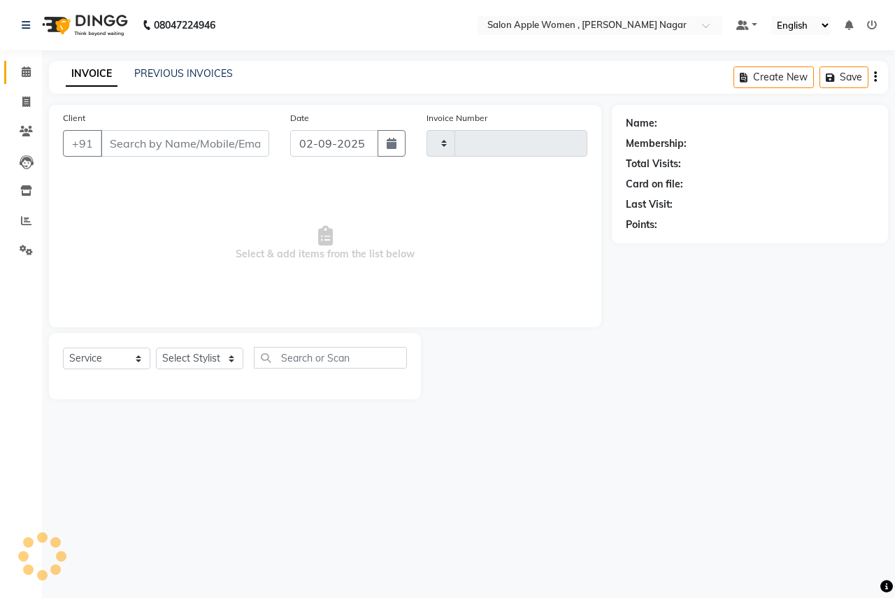
select select "3"
type input "2498"
select select "96"
type input "8805004554"
select select "21394"
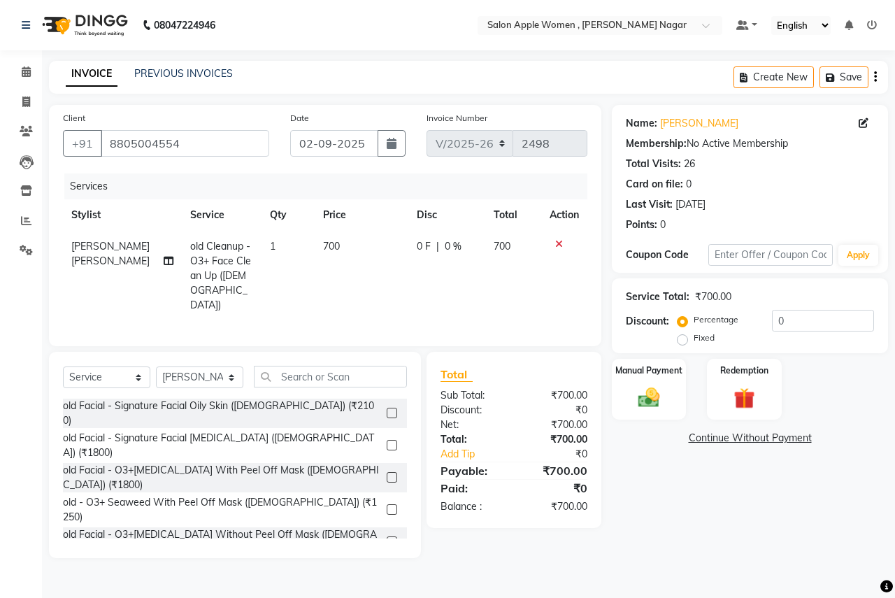
click at [557, 241] on icon at bounding box center [559, 244] width 8 height 10
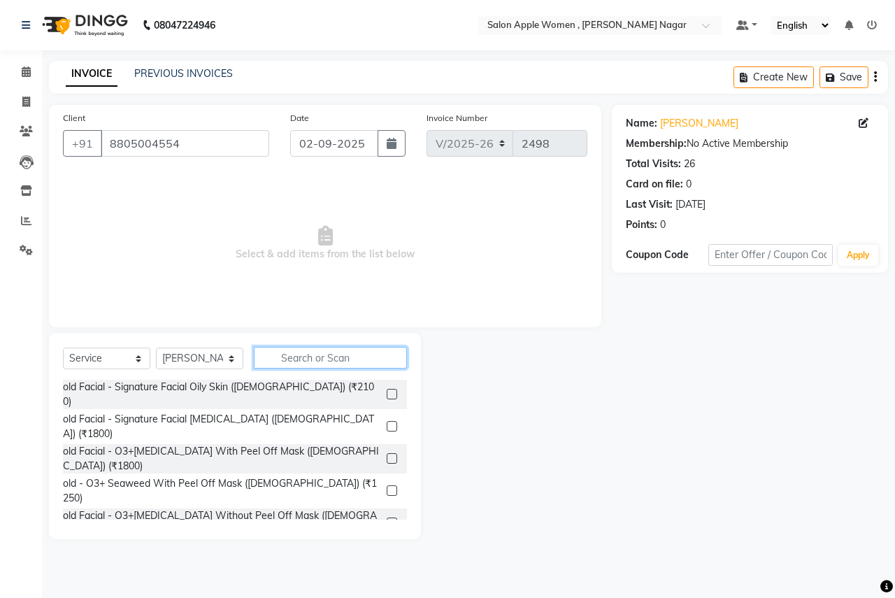
click at [327, 348] on input "text" at bounding box center [330, 358] width 153 height 22
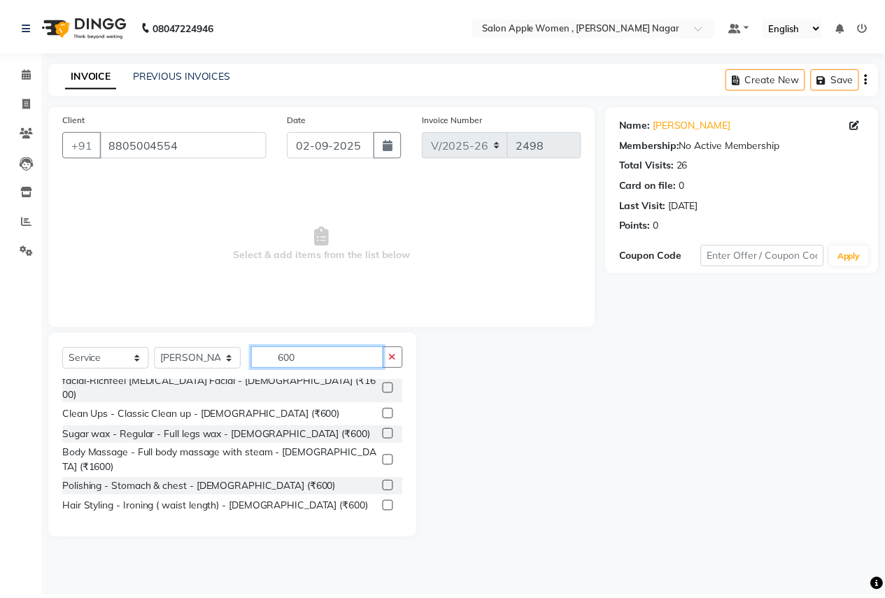
scroll to position [140, 0]
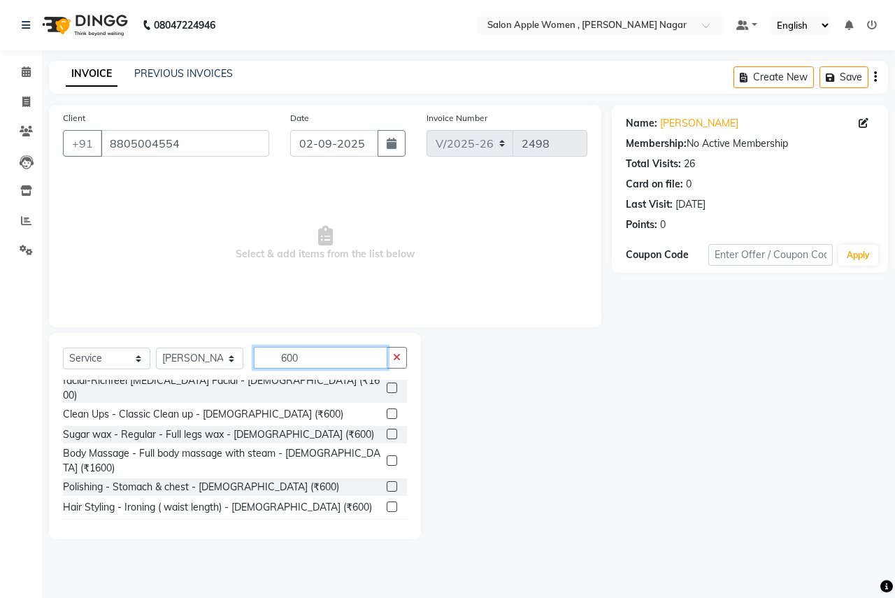
type input "600"
click at [387, 409] on label at bounding box center [392, 414] width 10 height 10
click at [387, 410] on input "checkbox" at bounding box center [391, 414] width 9 height 9
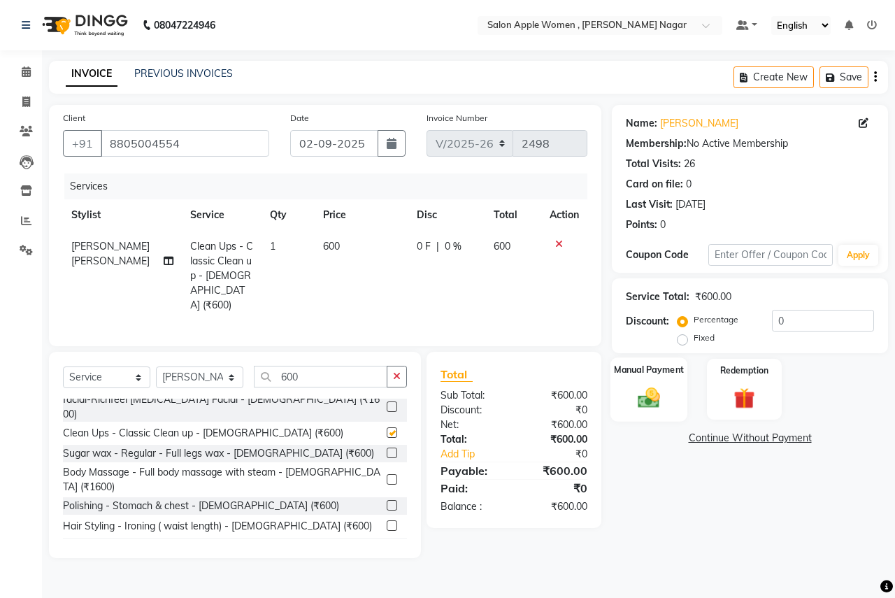
checkbox input "false"
click at [653, 406] on img at bounding box center [649, 398] width 36 height 26
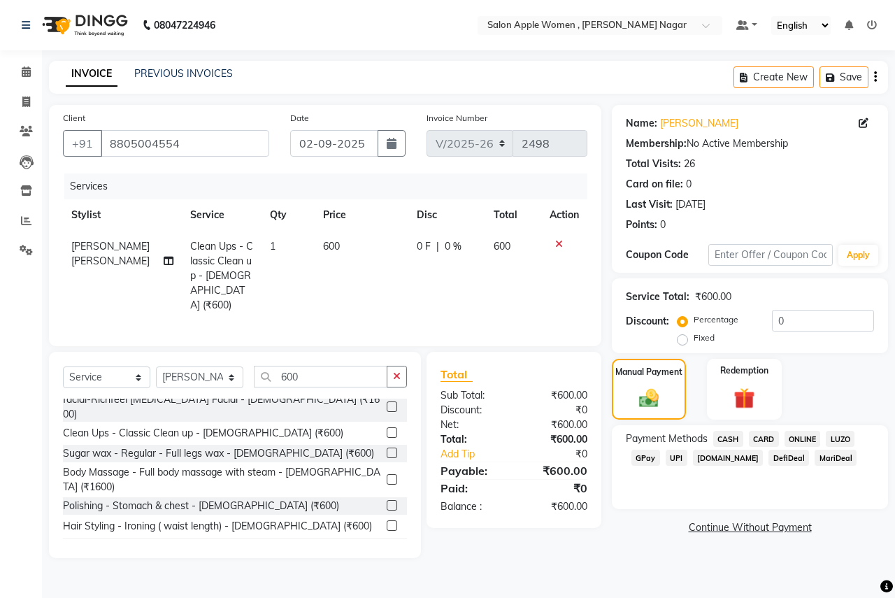
click at [799, 436] on span "ONLINE" at bounding box center [803, 439] width 36 height 16
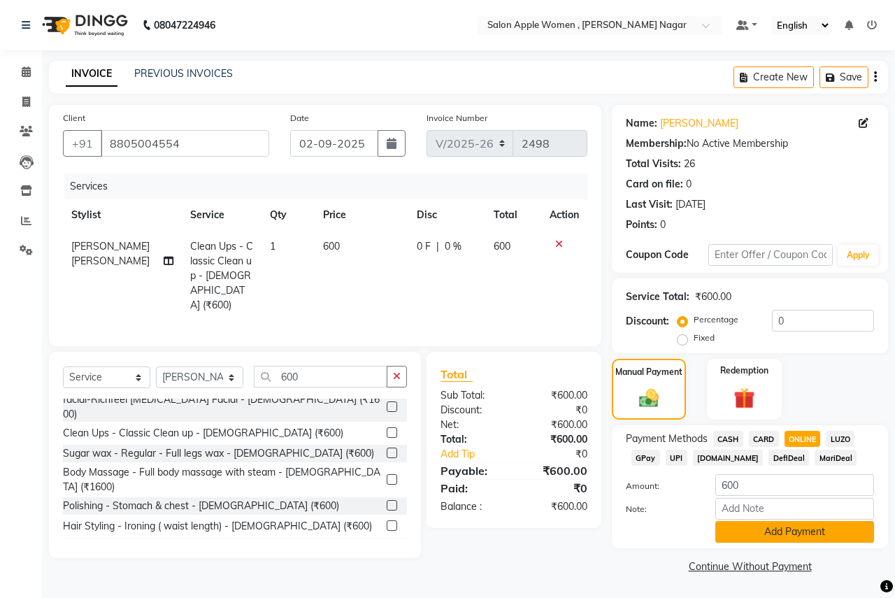
click at [777, 523] on button "Add Payment" at bounding box center [795, 532] width 159 height 22
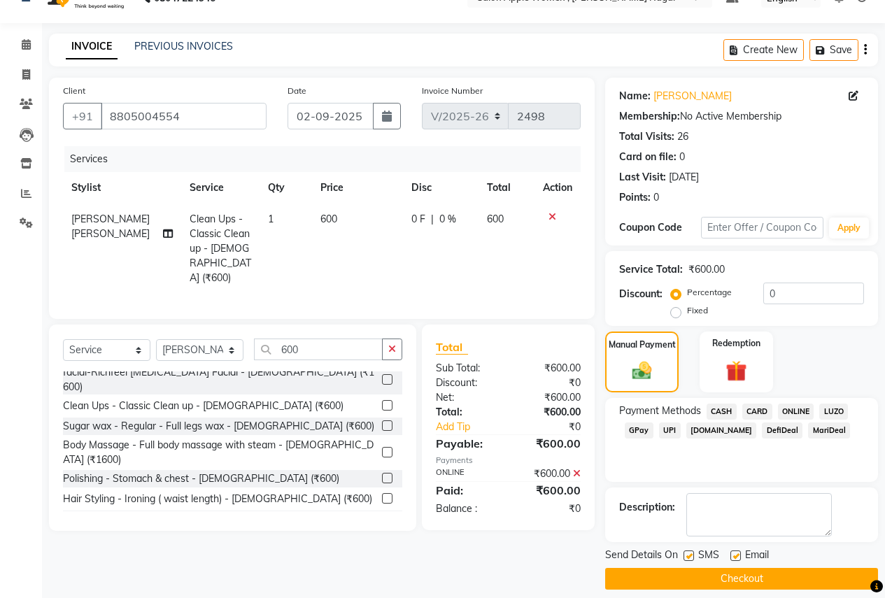
scroll to position [40, 0]
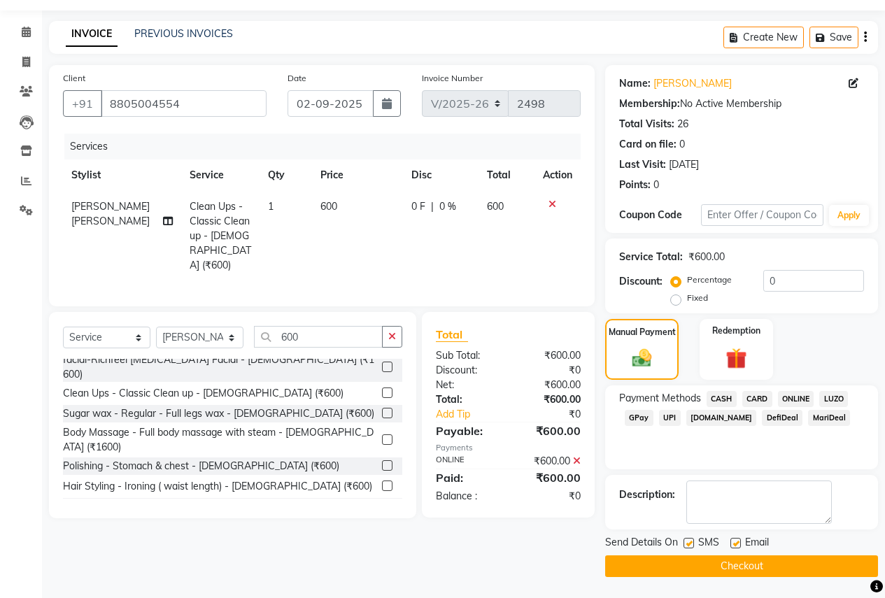
click at [765, 563] on button "Checkout" at bounding box center [741, 566] width 273 height 22
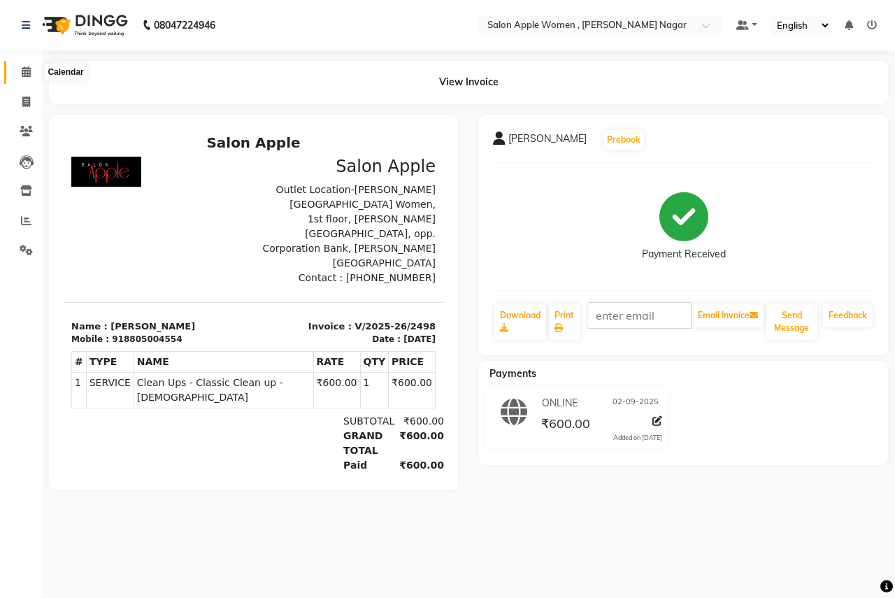
click at [21, 77] on span at bounding box center [26, 72] width 24 height 16
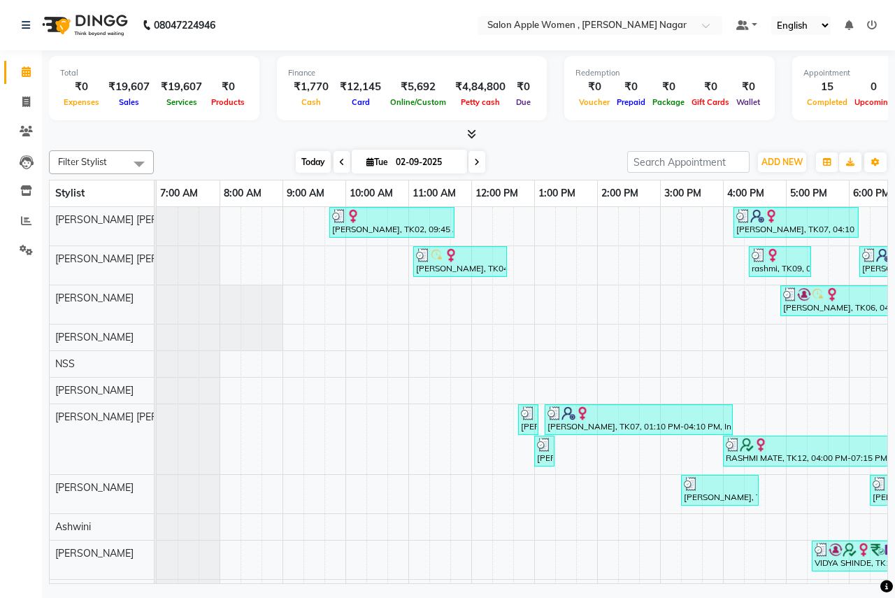
click at [316, 168] on span "Today" at bounding box center [313, 162] width 35 height 22
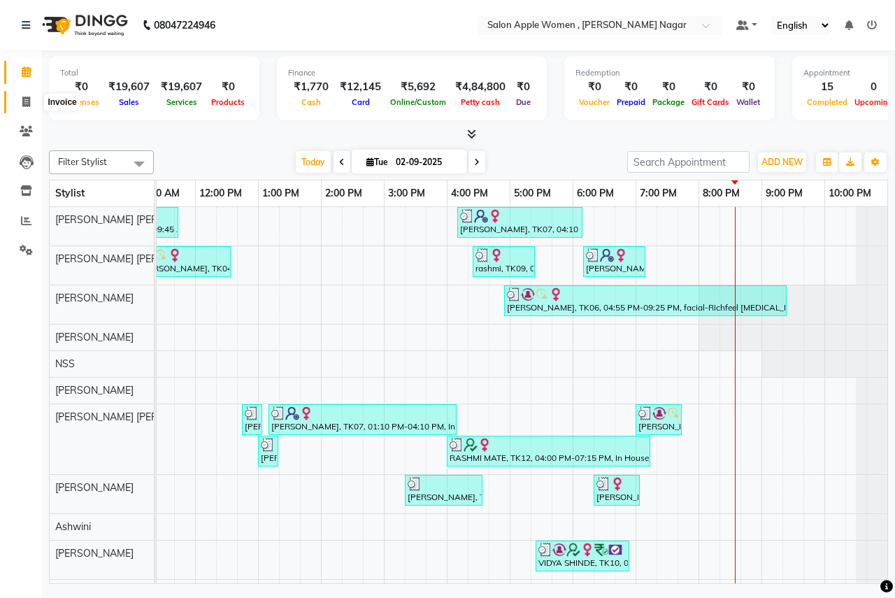
click at [32, 106] on span at bounding box center [26, 102] width 24 height 16
select select "service"
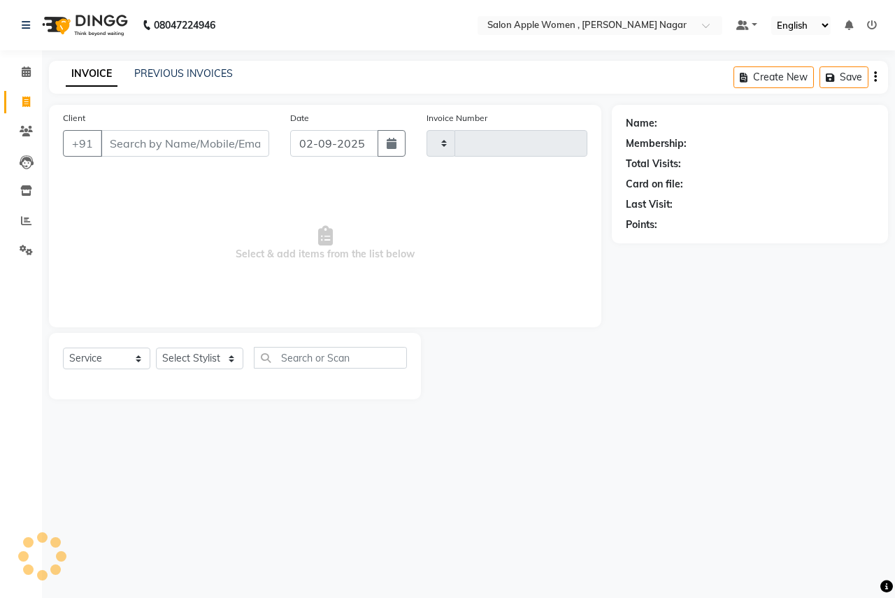
type input "2499"
select select "96"
click at [258, 154] on input "Client" at bounding box center [185, 143] width 169 height 27
click at [243, 142] on input "Client" at bounding box center [185, 143] width 169 height 27
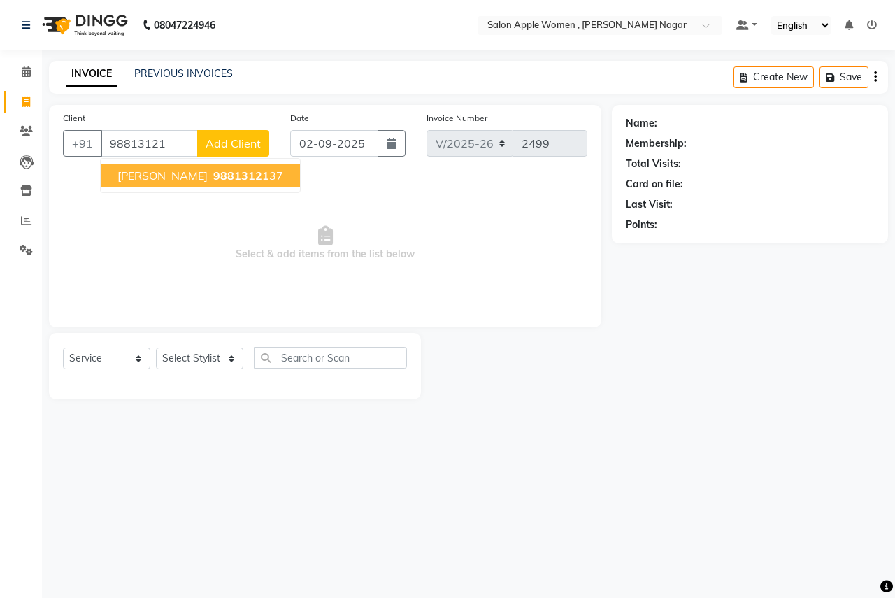
click at [213, 182] on span "98813121" at bounding box center [241, 176] width 56 height 14
type input "9881312137"
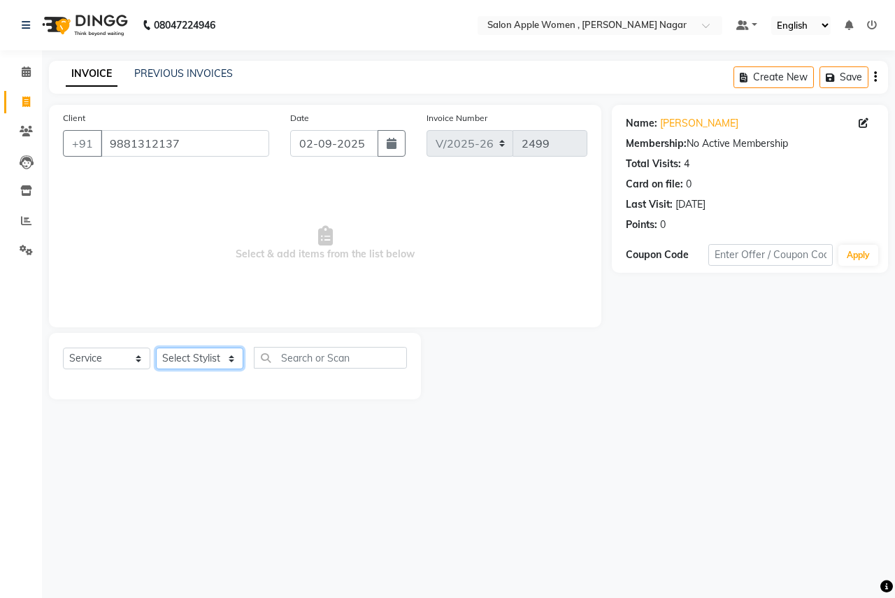
click at [222, 367] on select "Select Stylist [PERSON_NAME] [PERSON_NAME] [PERSON_NAME] [PERSON_NAME] Jyoti Ra…" at bounding box center [199, 359] width 87 height 22
select select "57561"
click at [156, 348] on select "Select Stylist [PERSON_NAME] [PERSON_NAME] [PERSON_NAME] [PERSON_NAME] Jyoti Ra…" at bounding box center [199, 359] width 87 height 22
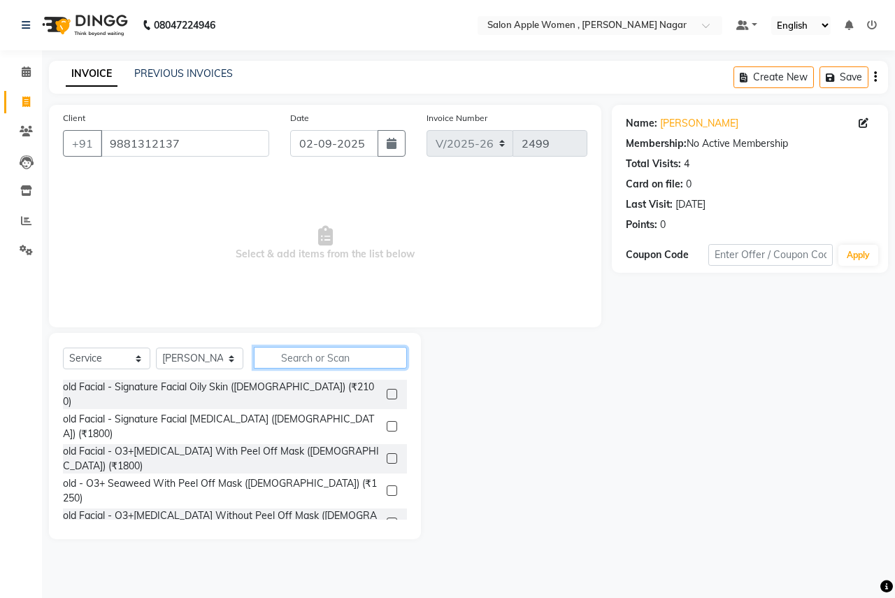
click at [324, 368] on input "text" at bounding box center [330, 358] width 153 height 22
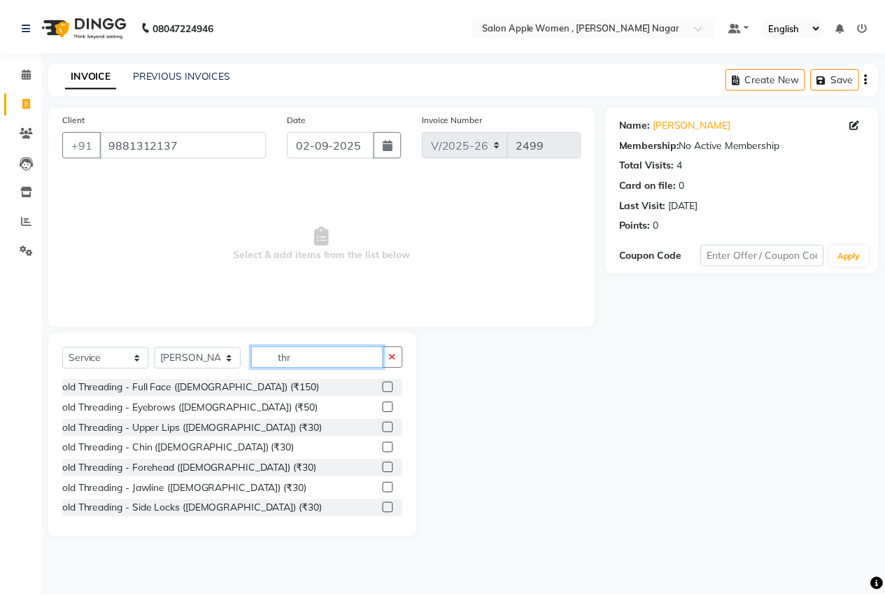
scroll to position [185, 0]
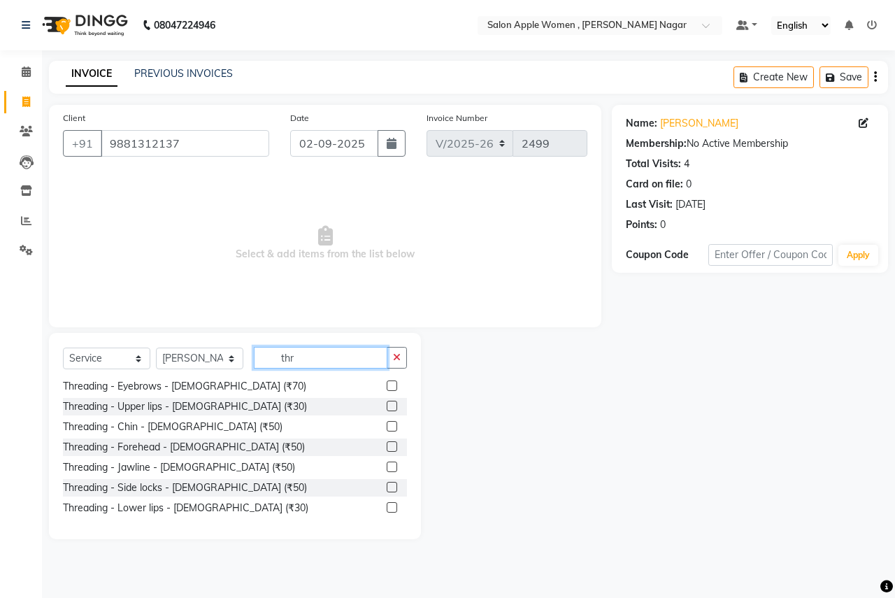
type input "thr"
click at [387, 385] on label at bounding box center [392, 386] width 10 height 10
click at [387, 385] on input "checkbox" at bounding box center [391, 386] width 9 height 9
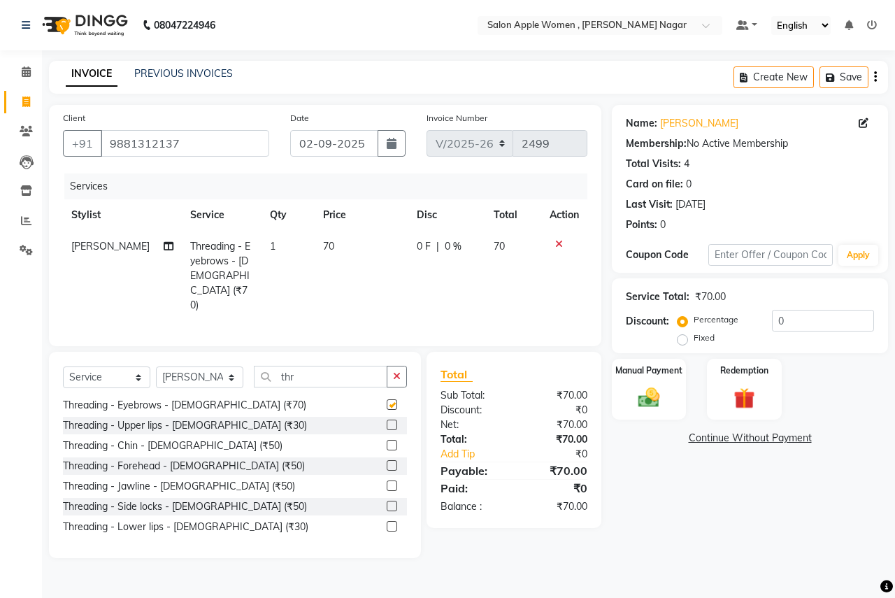
checkbox input "false"
click at [387, 420] on label at bounding box center [392, 425] width 10 height 10
click at [387, 421] on input "checkbox" at bounding box center [391, 425] width 9 height 9
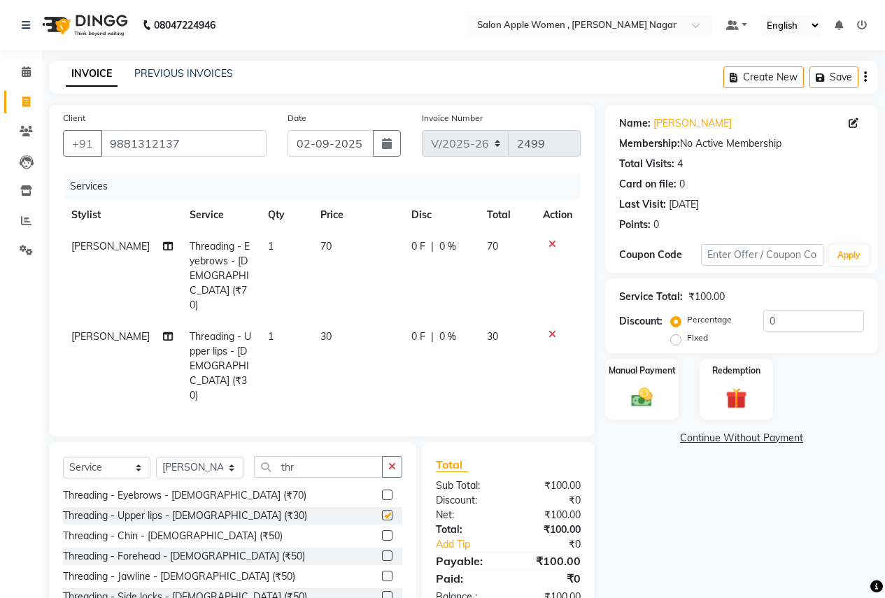
checkbox input "false"
click at [382, 530] on label at bounding box center [387, 535] width 10 height 10
click at [382, 532] on input "checkbox" at bounding box center [386, 536] width 9 height 9
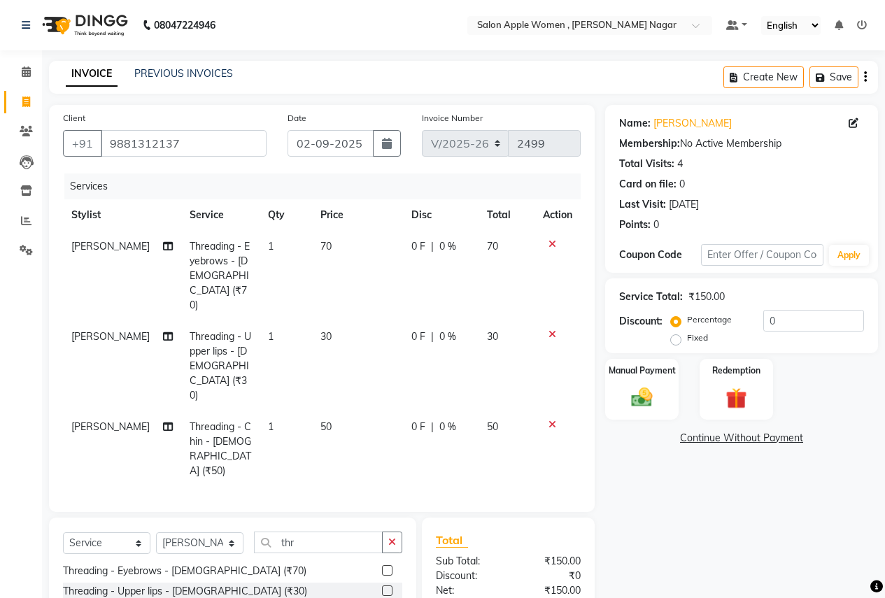
checkbox input "false"
click at [626, 391] on img at bounding box center [642, 397] width 36 height 25
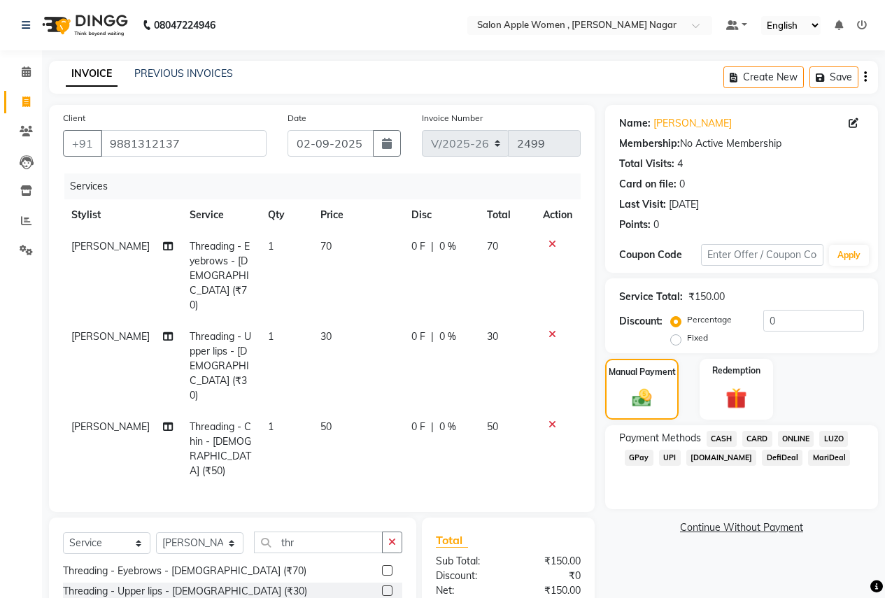
click at [789, 437] on span "ONLINE" at bounding box center [796, 439] width 36 height 16
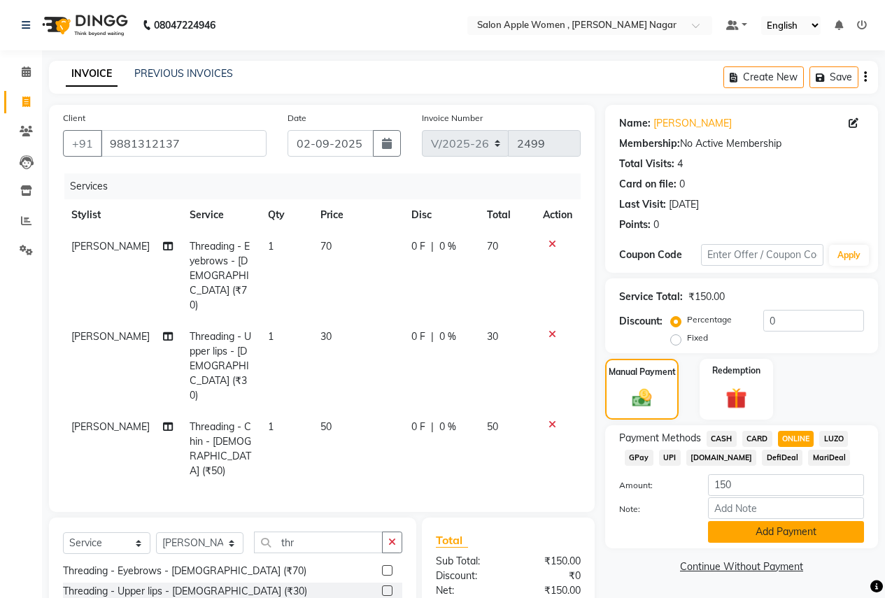
click at [755, 527] on button "Add Payment" at bounding box center [786, 532] width 156 height 22
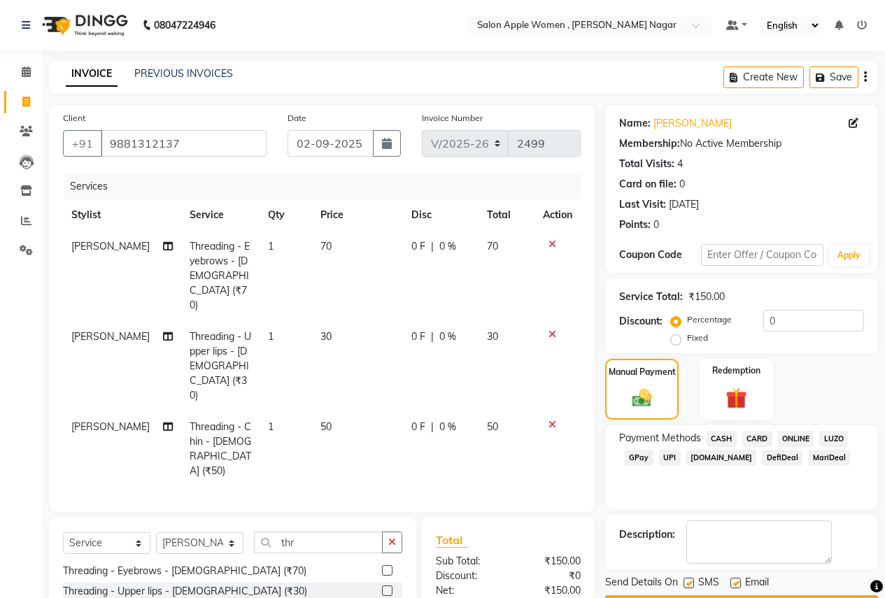
scroll to position [84, 0]
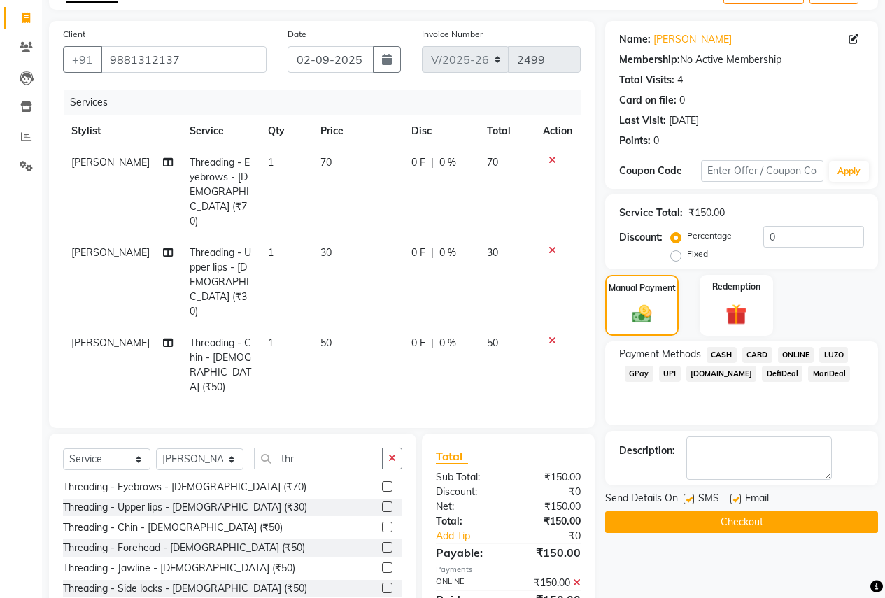
click at [754, 525] on button "Checkout" at bounding box center [741, 522] width 273 height 22
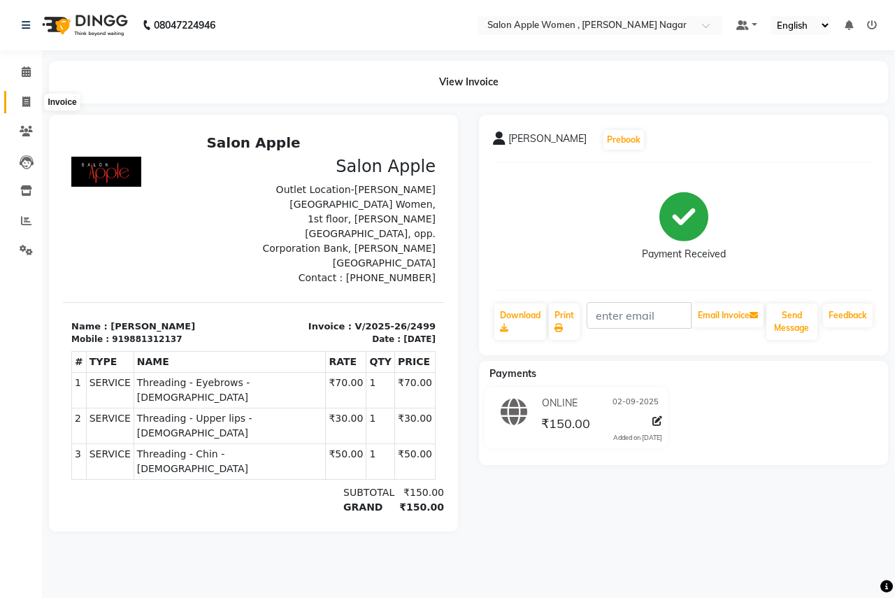
click at [34, 97] on span at bounding box center [26, 102] width 24 height 16
select select "96"
select select "service"
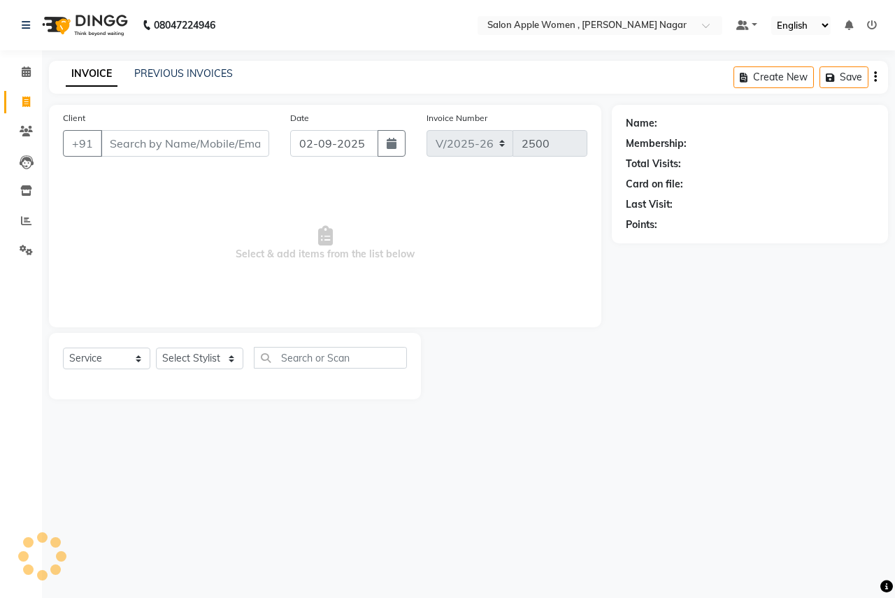
click at [136, 145] on input "Client" at bounding box center [185, 143] width 169 height 27
click at [211, 141] on input "Client" at bounding box center [185, 143] width 169 height 27
type input "S"
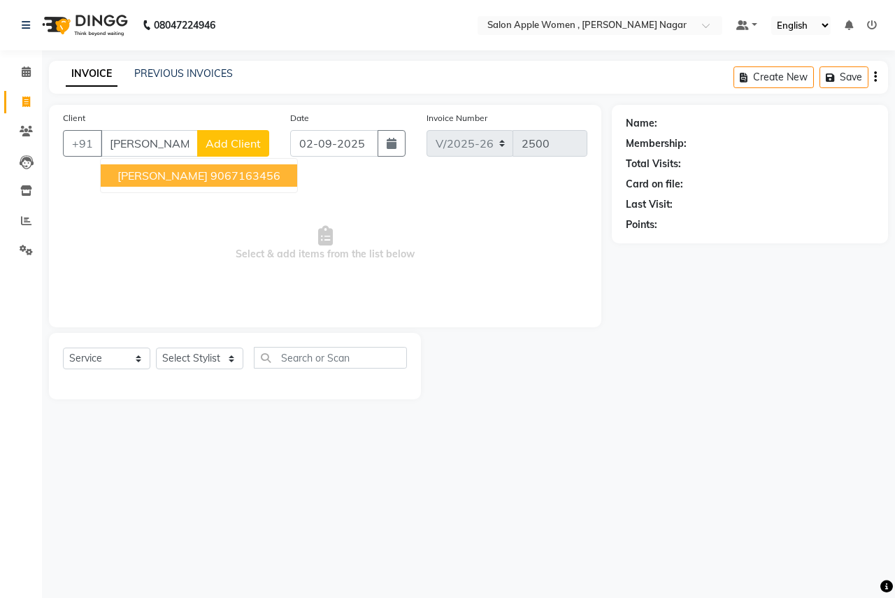
click at [211, 173] on ngb-highlight "9067163456" at bounding box center [246, 176] width 70 height 14
type input "9067163456"
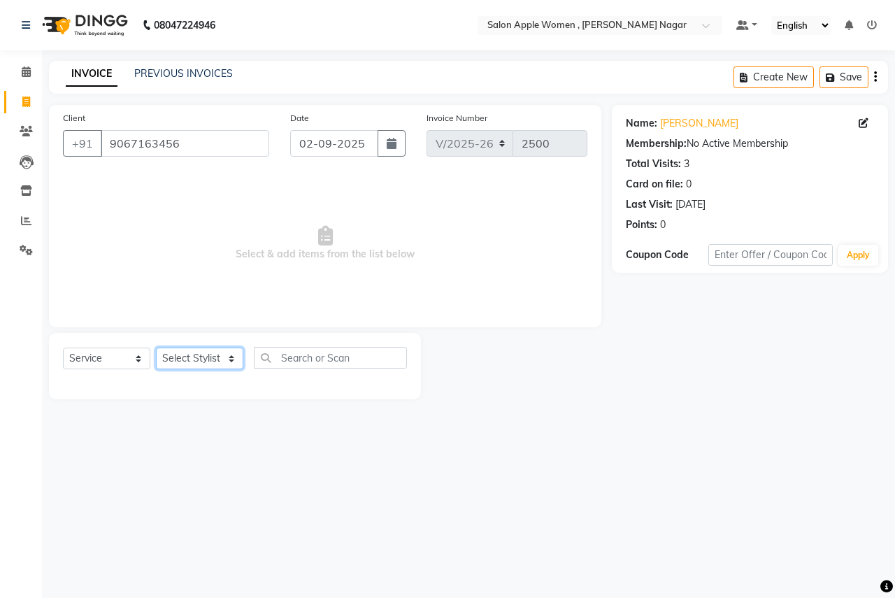
click at [215, 365] on select "Select Stylist [PERSON_NAME] [PERSON_NAME] [PERSON_NAME] [PERSON_NAME] Jyoti Ra…" at bounding box center [199, 359] width 87 height 22
click at [156, 348] on select "Select Stylist [PERSON_NAME] [PERSON_NAME] [PERSON_NAME] [PERSON_NAME] Jyoti Ra…" at bounding box center [199, 359] width 87 height 22
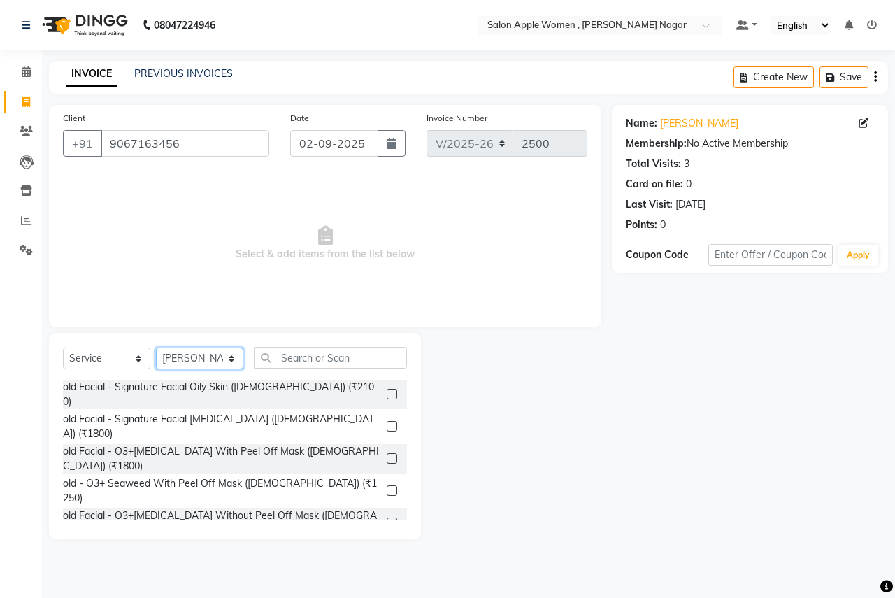
click at [232, 361] on select "Select Stylist [PERSON_NAME] [PERSON_NAME] [PERSON_NAME] [PERSON_NAME] Jyoti Ra…" at bounding box center [199, 359] width 87 height 22
select select "57564"
click at [156, 348] on select "Select Stylist [PERSON_NAME] [PERSON_NAME] [PERSON_NAME] [PERSON_NAME] Jyoti Ra…" at bounding box center [199, 359] width 87 height 22
click at [374, 351] on input "text" at bounding box center [330, 358] width 153 height 22
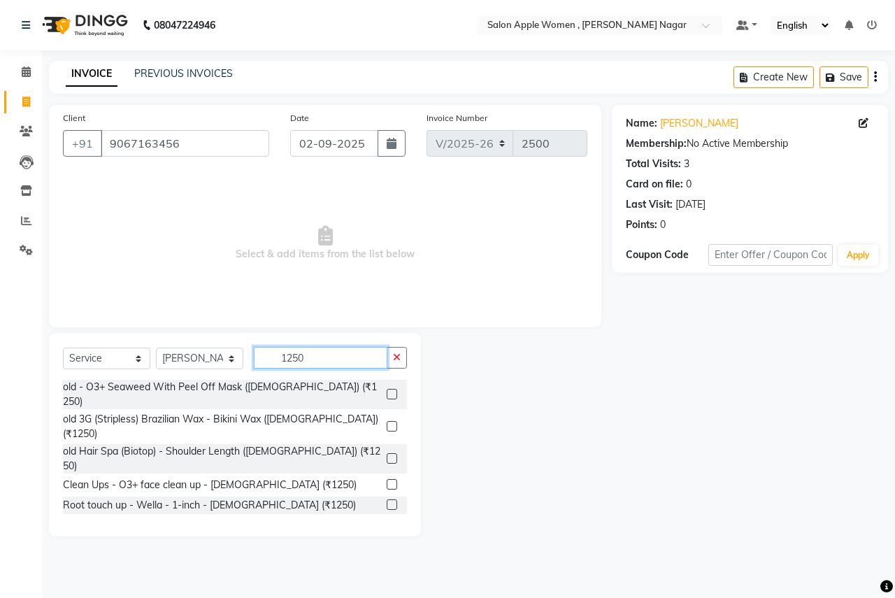
type input "1250"
click at [395, 499] on label at bounding box center [392, 504] width 10 height 10
click at [395, 501] on input "checkbox" at bounding box center [391, 505] width 9 height 9
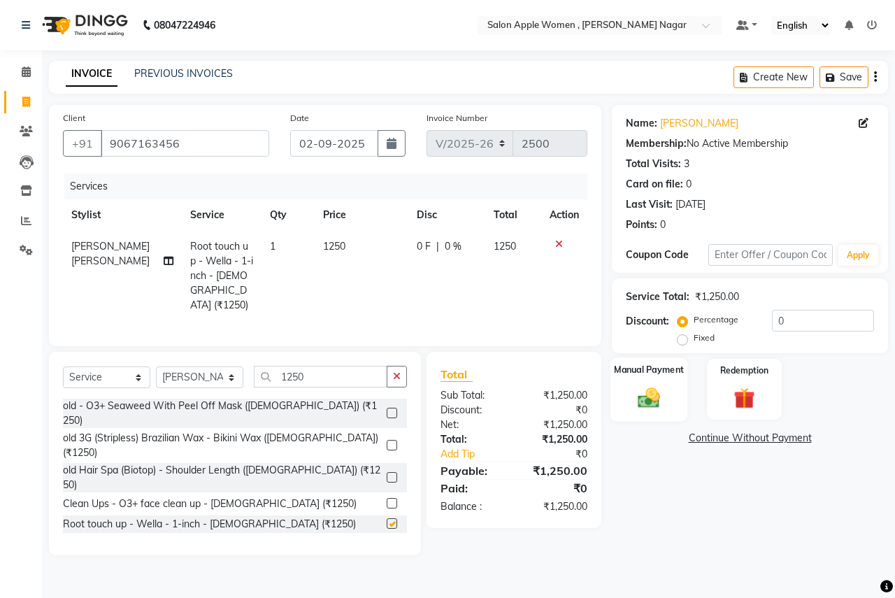
checkbox input "false"
click at [790, 324] on input "0" at bounding box center [823, 321] width 102 height 22
type input "010"
click at [653, 395] on img at bounding box center [649, 398] width 36 height 26
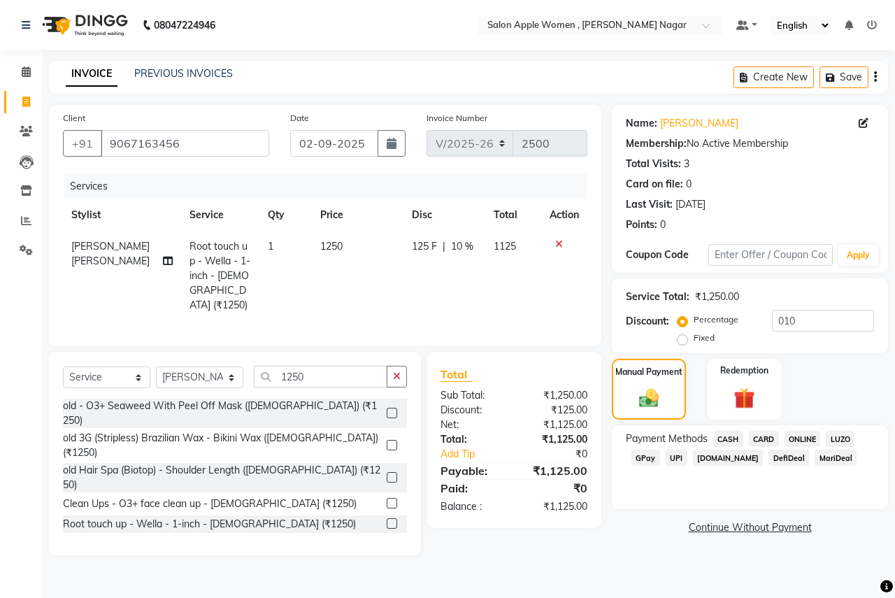
click at [807, 439] on span "ONLINE" at bounding box center [803, 439] width 36 height 16
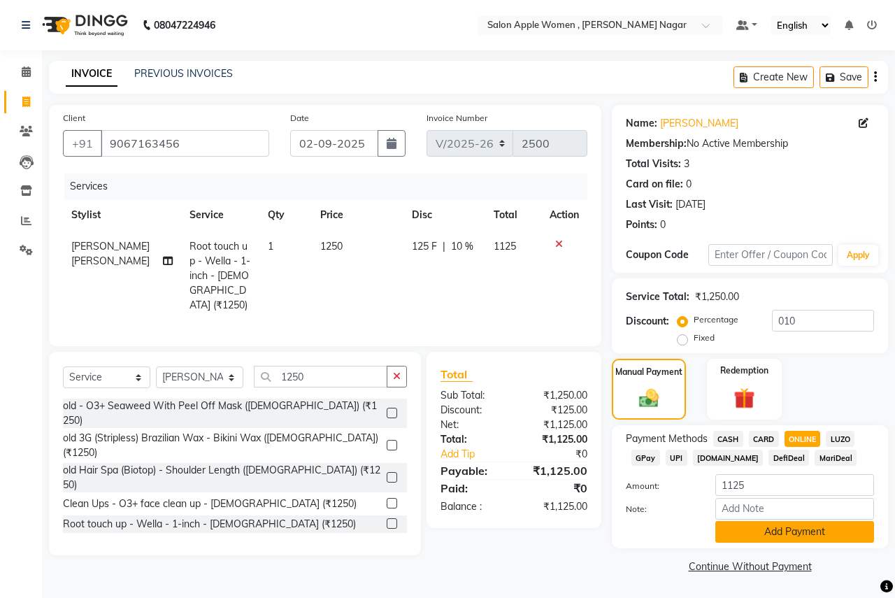
click at [751, 526] on button "Add Payment" at bounding box center [795, 532] width 159 height 22
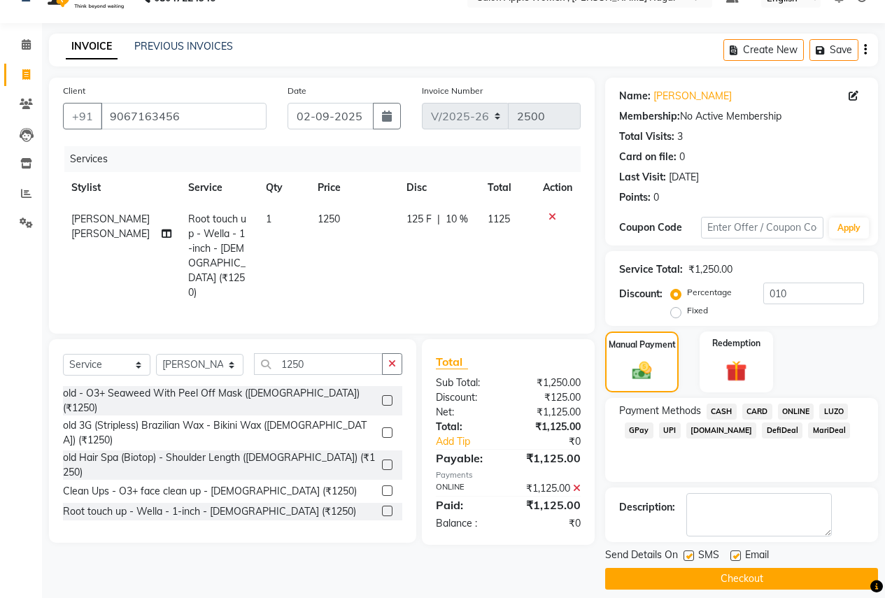
scroll to position [40, 0]
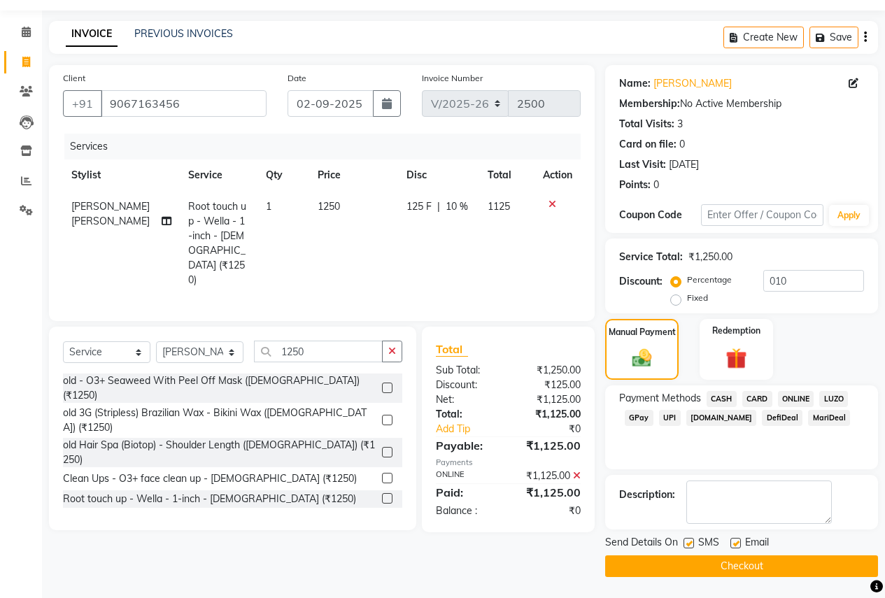
click at [691, 545] on label at bounding box center [688, 543] width 10 height 10
click at [691, 545] on input "checkbox" at bounding box center [687, 543] width 9 height 9
checkbox input "false"
click at [738, 543] on label at bounding box center [735, 543] width 10 height 10
click at [738, 543] on input "checkbox" at bounding box center [734, 543] width 9 height 9
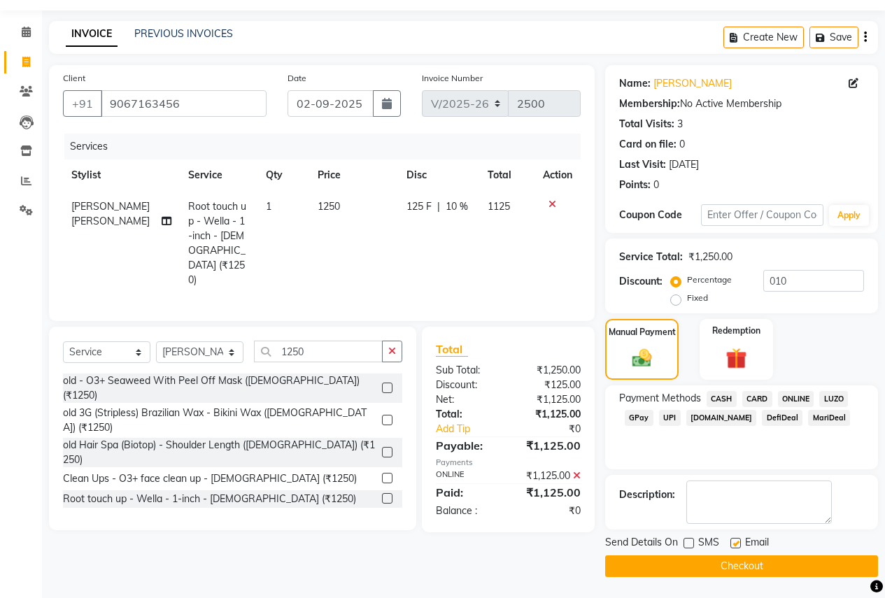
checkbox input "false"
click at [739, 569] on button "Checkout" at bounding box center [741, 566] width 273 height 22
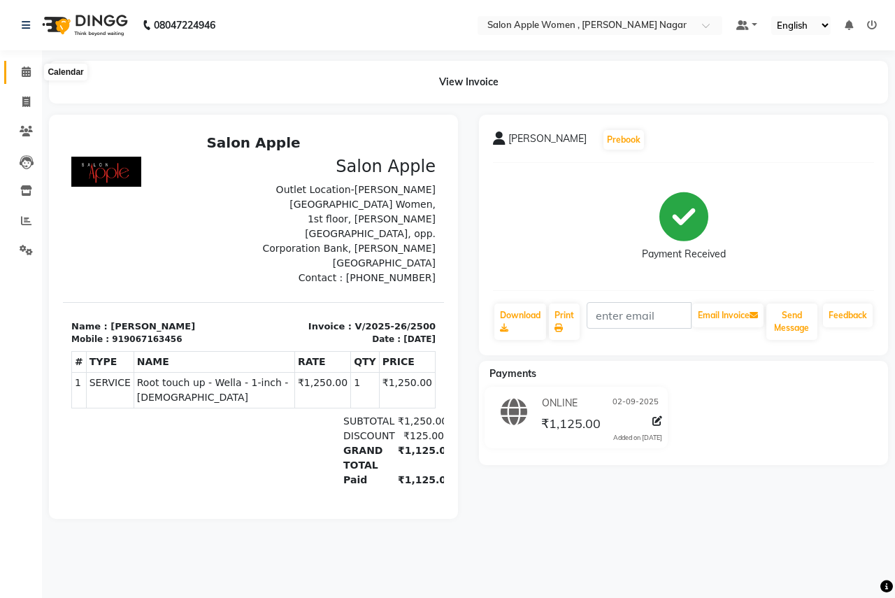
click at [20, 71] on span at bounding box center [26, 72] width 24 height 16
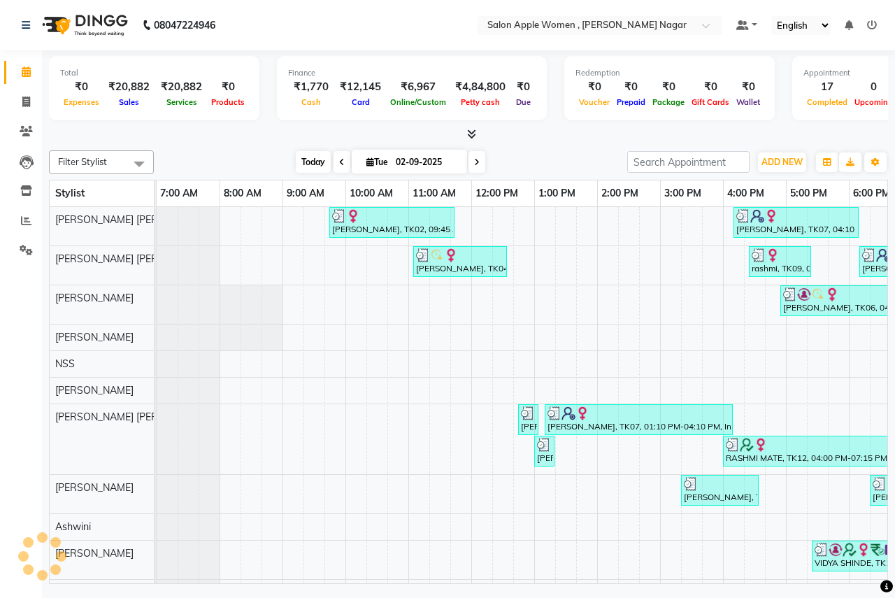
click at [305, 171] on span "Today" at bounding box center [313, 162] width 35 height 22
